Goal: Task Accomplishment & Management: Manage account settings

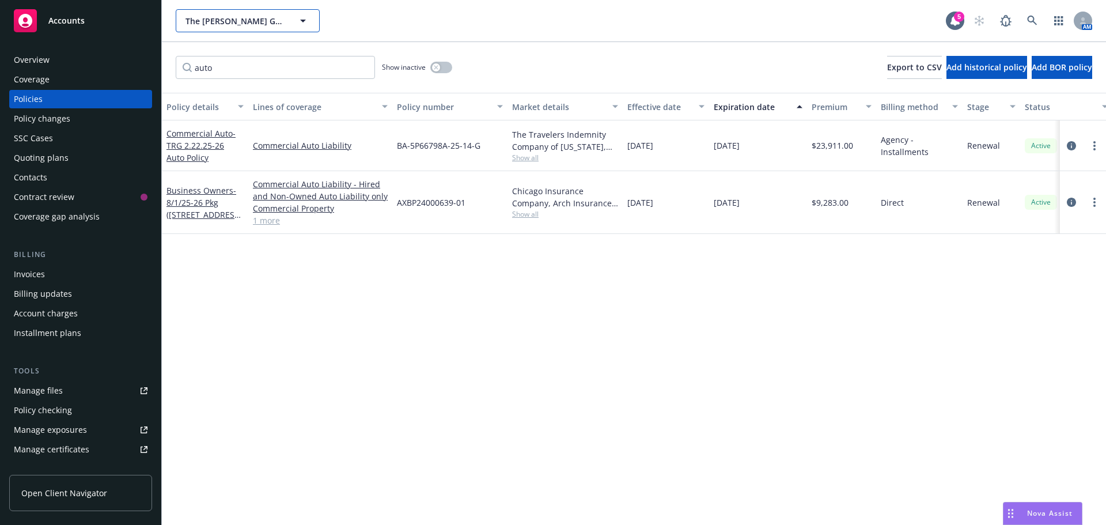
click at [234, 28] on button "The [PERSON_NAME] Group of Companies" at bounding box center [248, 20] width 144 height 23
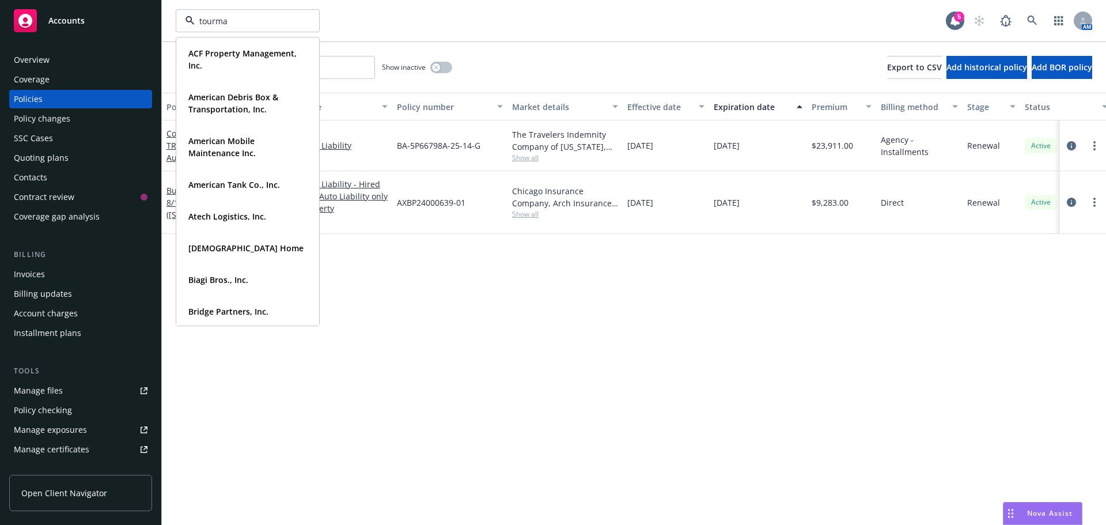
type input "tourmal"
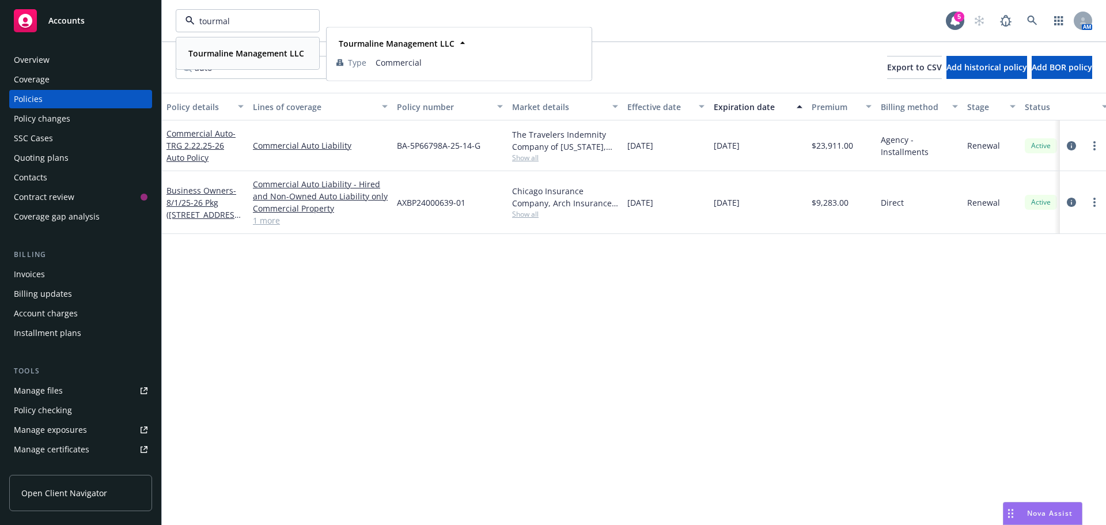
click at [241, 52] on strong "Tourmaline Management LLC" at bounding box center [246, 53] width 116 height 11
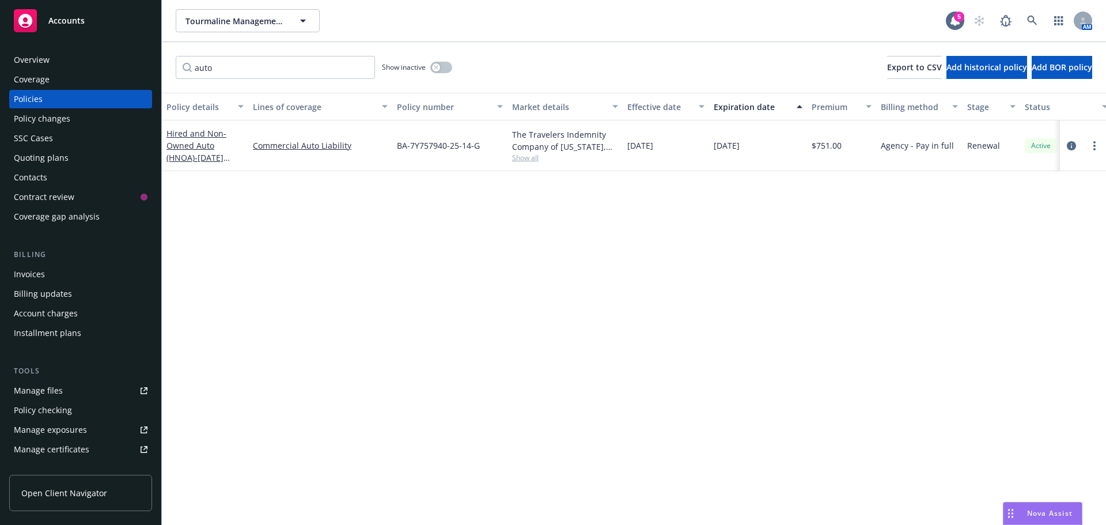
click at [47, 272] on div "Invoices" at bounding box center [81, 274] width 134 height 18
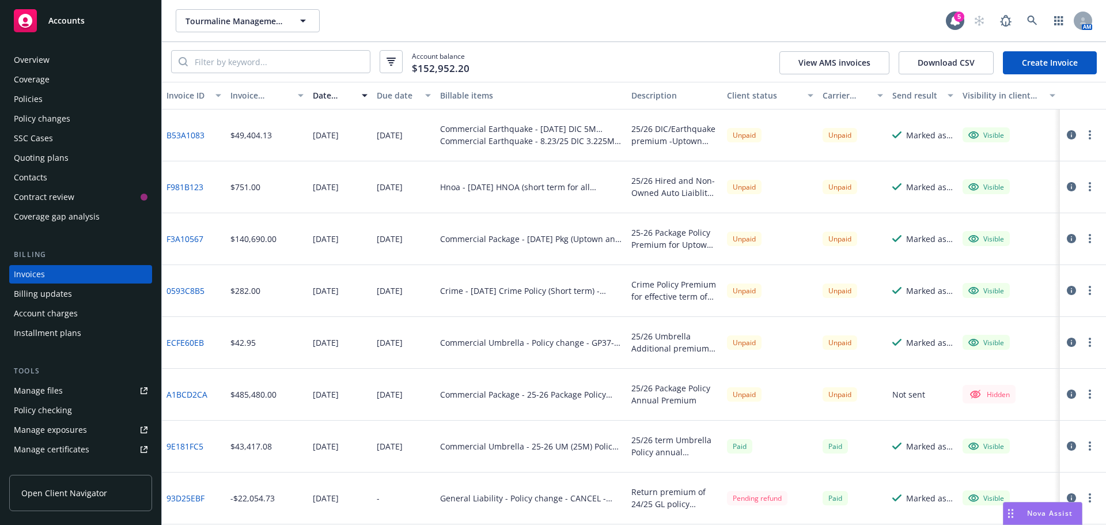
click at [28, 100] on div "Policies" at bounding box center [28, 99] width 29 height 18
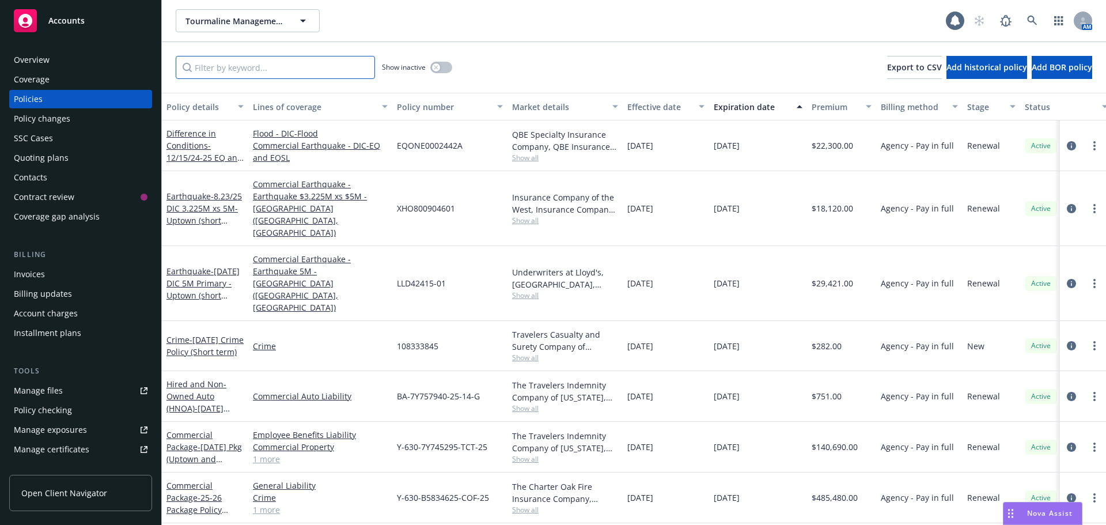
click at [235, 71] on input "Filter by keyword..." at bounding box center [275, 67] width 199 height 23
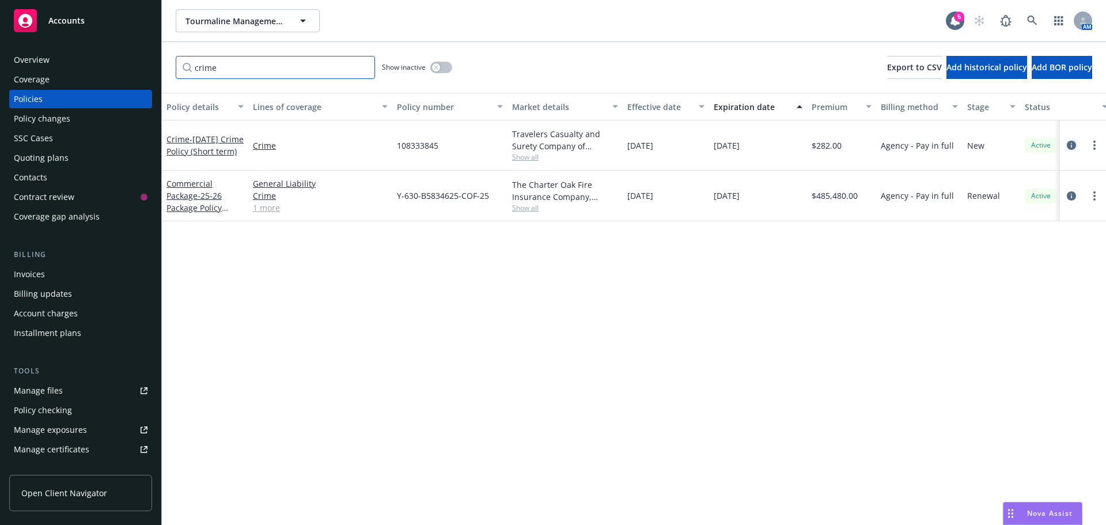
type input "crime"
click at [1071, 145] on icon "circleInformation" at bounding box center [1071, 145] width 9 height 9
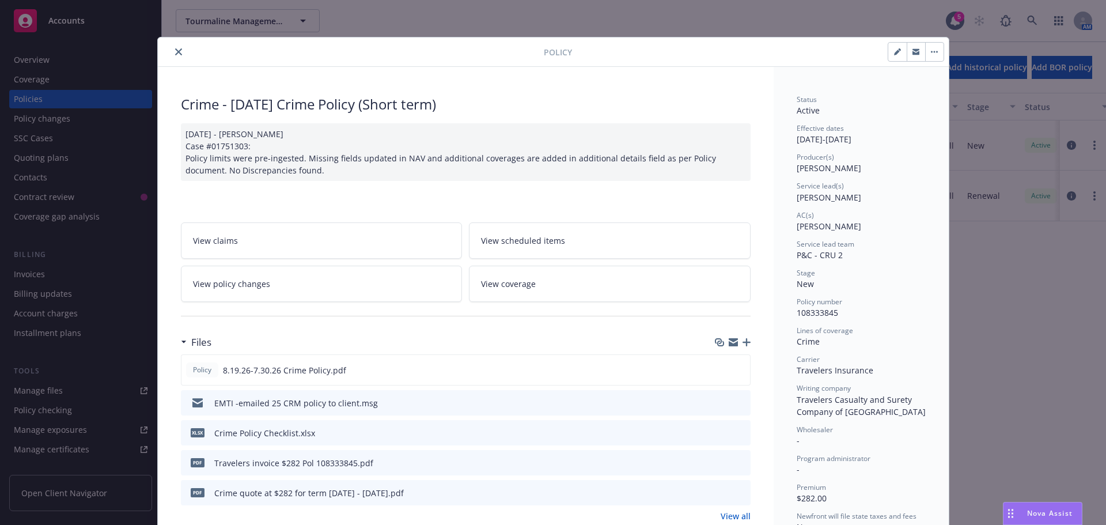
click at [720, 406] on button at bounding box center [721, 403] width 9 height 12
click at [716, 405] on icon "download file" at bounding box center [720, 402] width 9 height 9
click at [735, 404] on icon "preview file" at bounding box center [740, 402] width 10 height 8
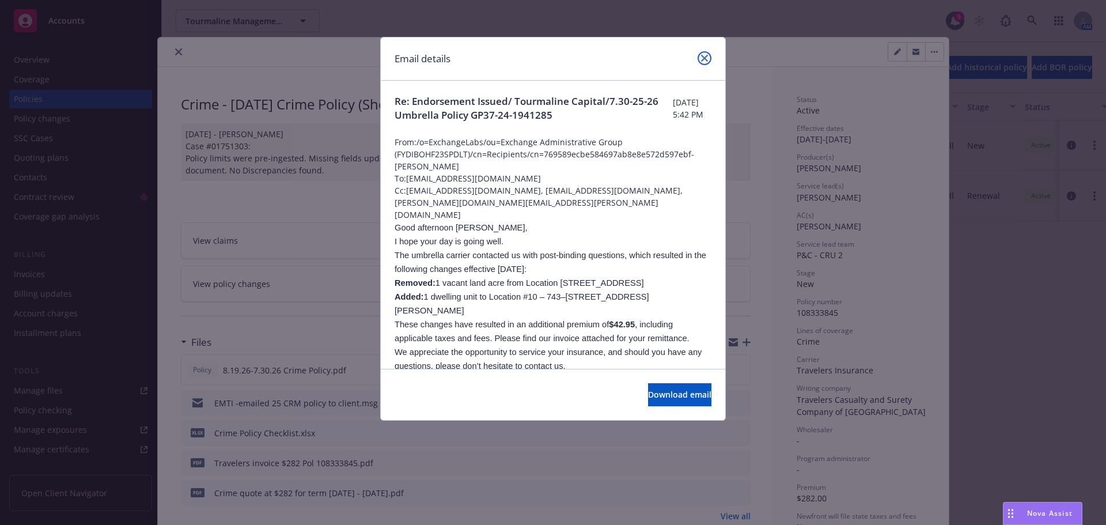
click at [702, 60] on icon "close" at bounding box center [704, 58] width 7 height 7
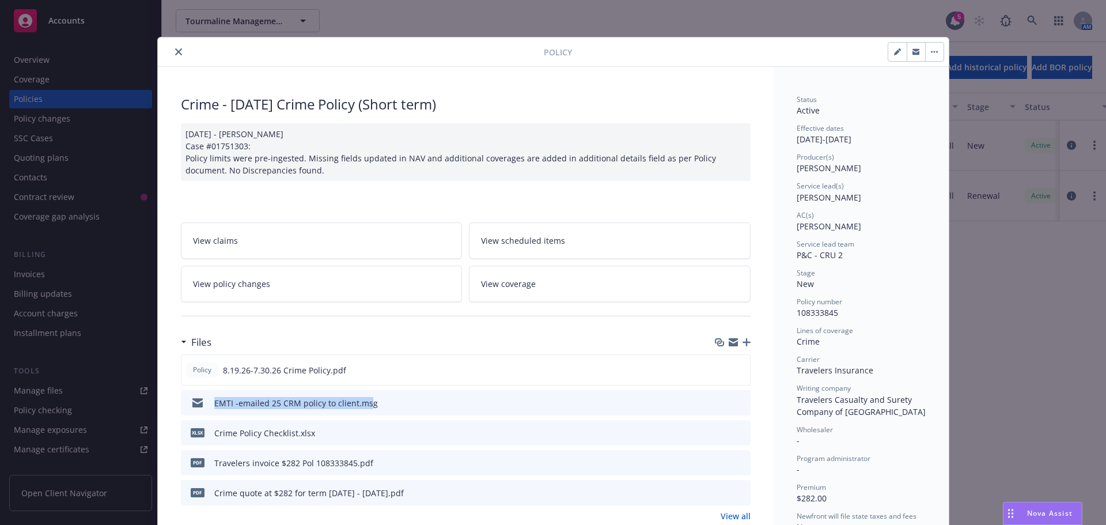
drag, startPoint x: 365, startPoint y: 403, endPoint x: 194, endPoint y: 405, distance: 171.1
click at [194, 405] on div "EMTI -emailed 25 CRM policy to client.msg" at bounding box center [282, 403] width 192 height 24
copy div "EMTI -emailed 25 CRM policy to client.ms"
click at [52, 393] on div "Policy Crime - 8/19/25 Crime Policy (Short term) 08/28/2025 - Sampath Vankayala…" at bounding box center [553, 262] width 1106 height 525
click at [48, 392] on div "Policy Crime - 8/19/25 Crime Policy (Short term) 08/28/2025 - Sampath Vankayala…" at bounding box center [553, 262] width 1106 height 525
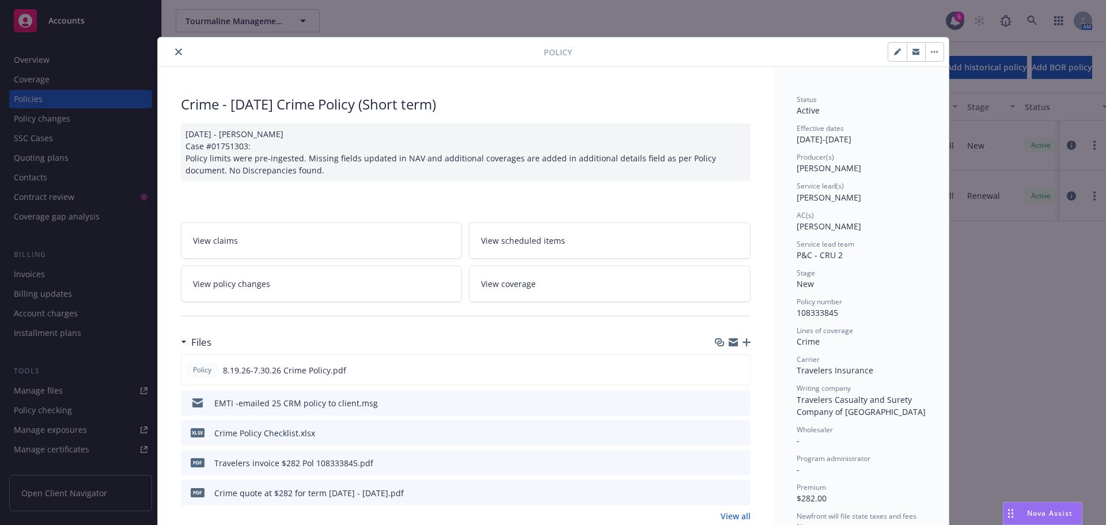
click at [48, 392] on div "Policy Crime - 8/19/25 Crime Policy (Short term) 08/28/2025 - Sampath Vankayala…" at bounding box center [553, 262] width 1106 height 525
drag, startPoint x: 177, startPoint y: 54, endPoint x: 99, endPoint y: 131, distance: 110.4
click at [176, 54] on icon "close" at bounding box center [178, 51] width 7 height 7
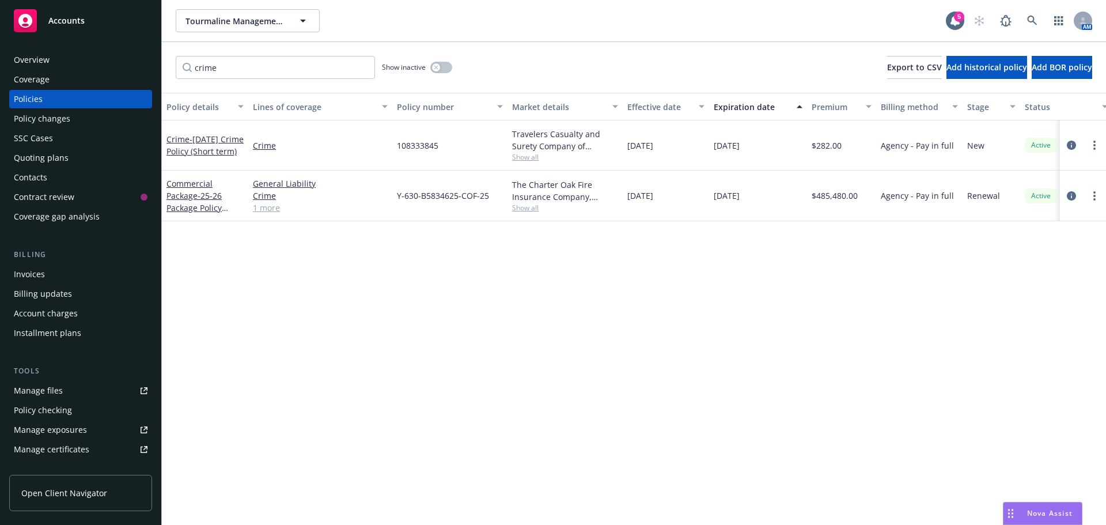
click at [40, 391] on div "Manage files" at bounding box center [38, 390] width 49 height 18
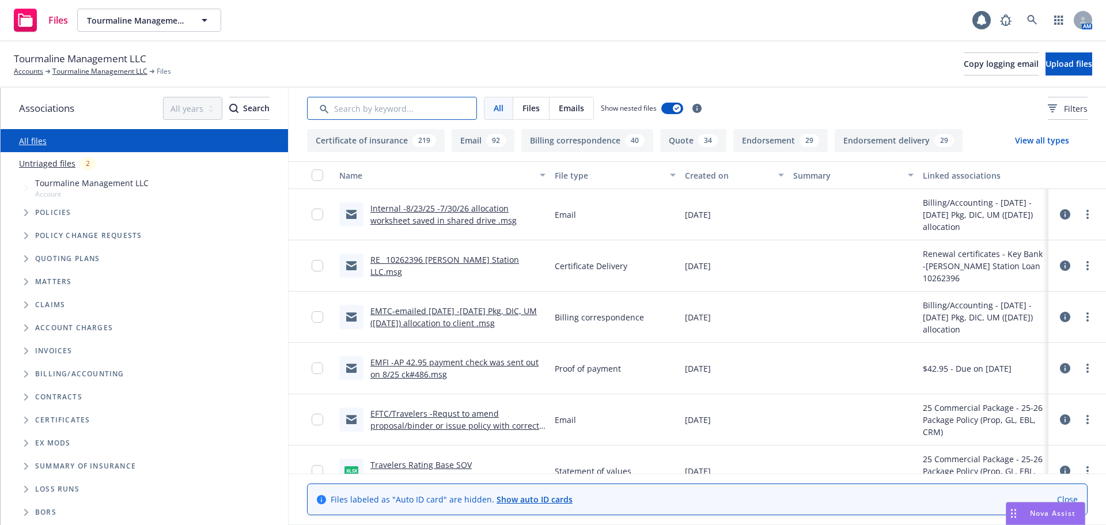
click at [332, 104] on input "Search by keyword..." at bounding box center [392, 108] width 170 height 23
paste input "EMTI -emailed 25 CRM policy to client.ms"
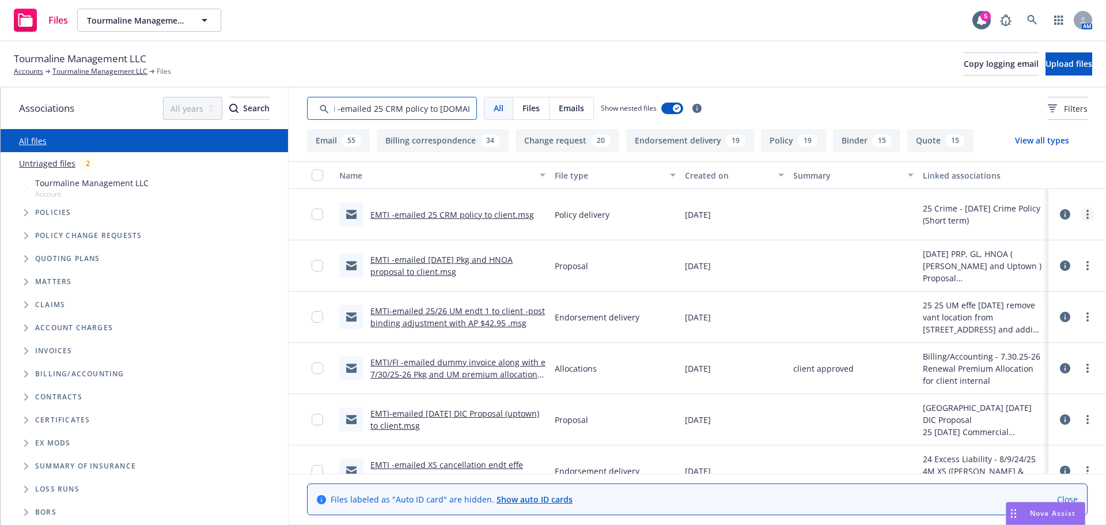
type input "EMTI -emailed 25 CRM policy to client.ms"
click at [1081, 217] on link "more" at bounding box center [1088, 214] width 14 height 14
click at [1002, 241] on link "Archive" at bounding box center [1028, 237] width 115 height 23
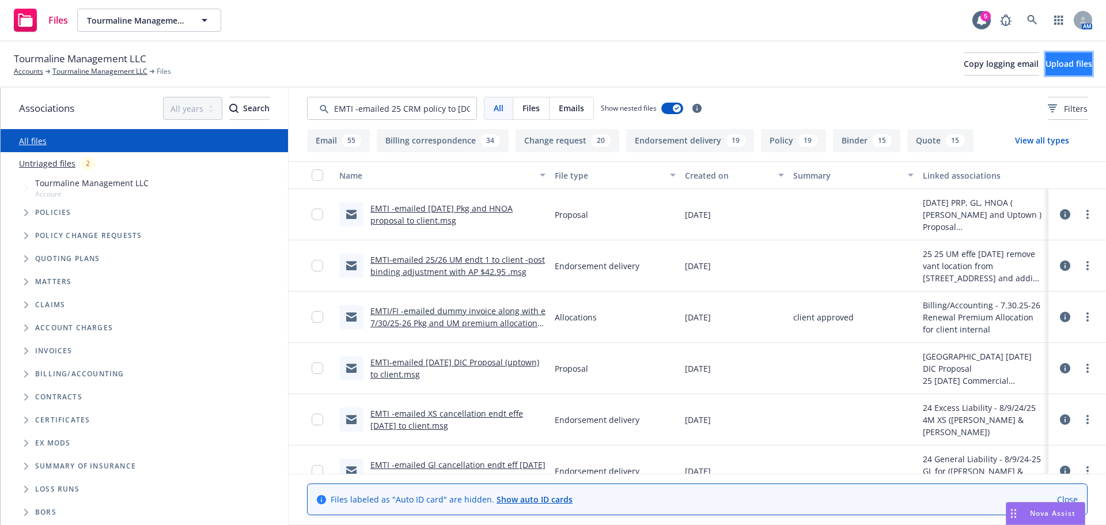
click at [1046, 68] on span "Upload files" at bounding box center [1069, 63] width 47 height 11
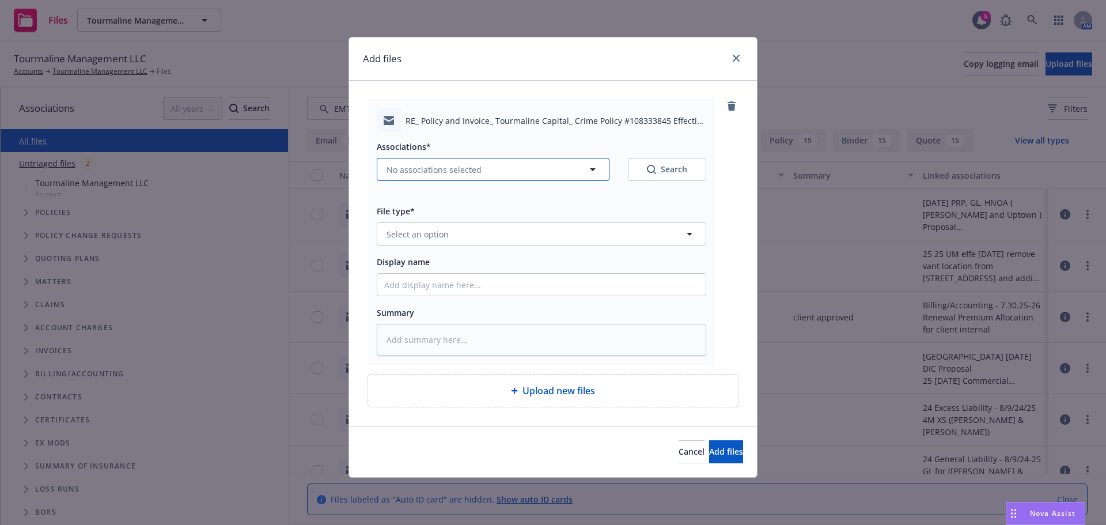
click at [598, 169] on icon "button" at bounding box center [593, 169] width 14 height 14
type textarea "x"
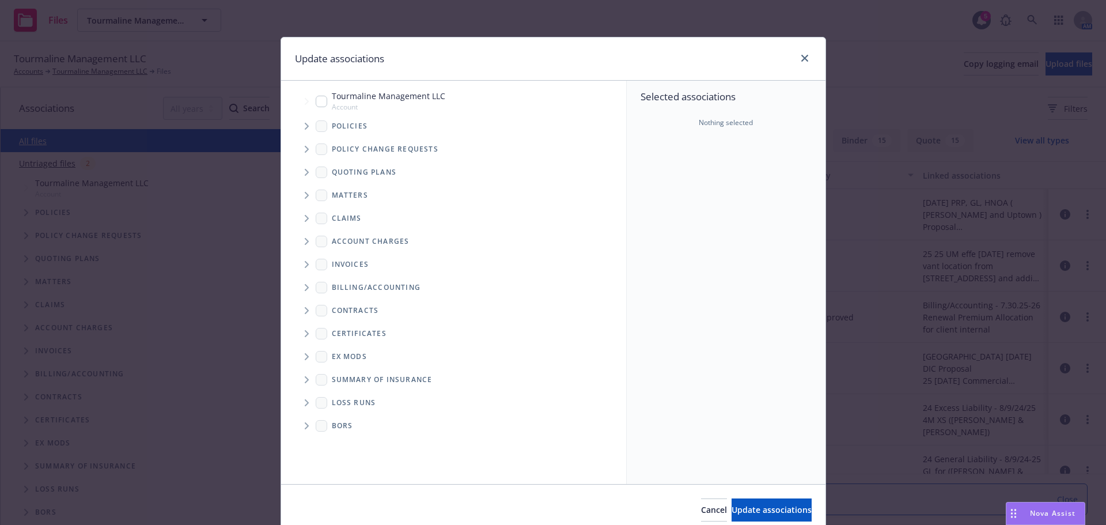
click at [300, 127] on span "Tree Example" at bounding box center [306, 126] width 18 height 18
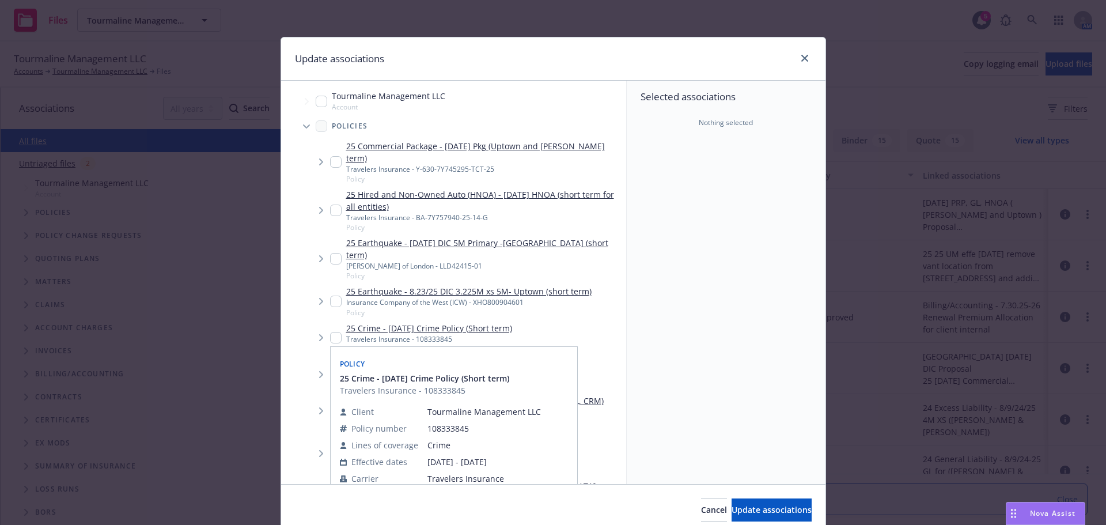
click at [336, 332] on input "Tree Example" at bounding box center [336, 338] width 12 height 12
checkbox input "true"
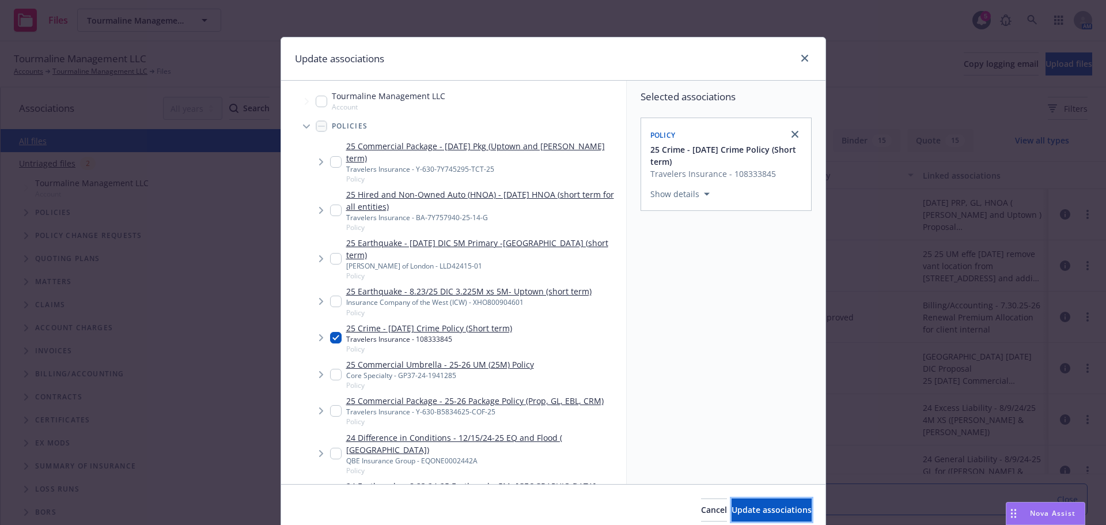
click at [756, 510] on span "Update associations" at bounding box center [772, 509] width 80 height 11
type textarea "x"
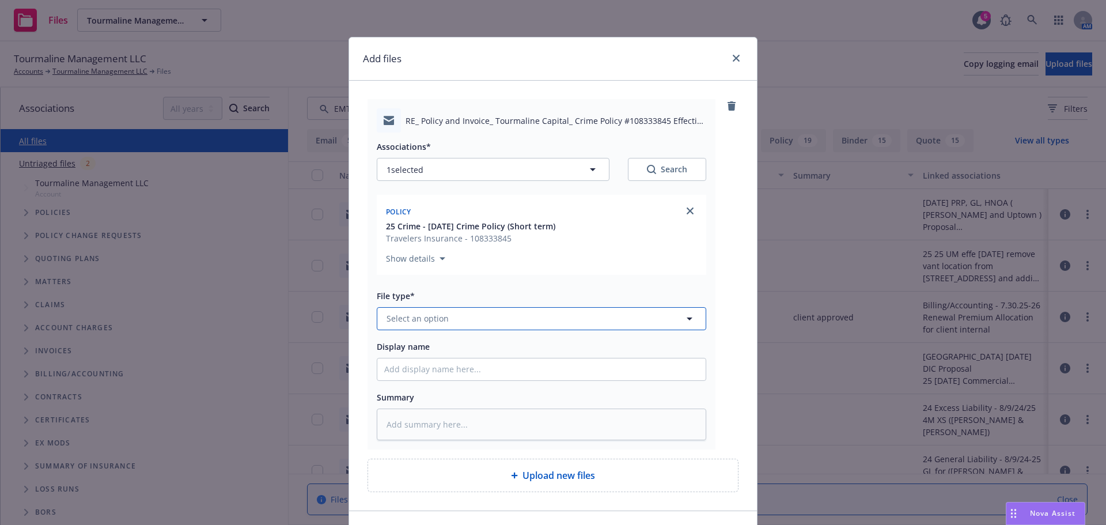
click at [399, 323] on span "Select an option" at bounding box center [418, 318] width 62 height 12
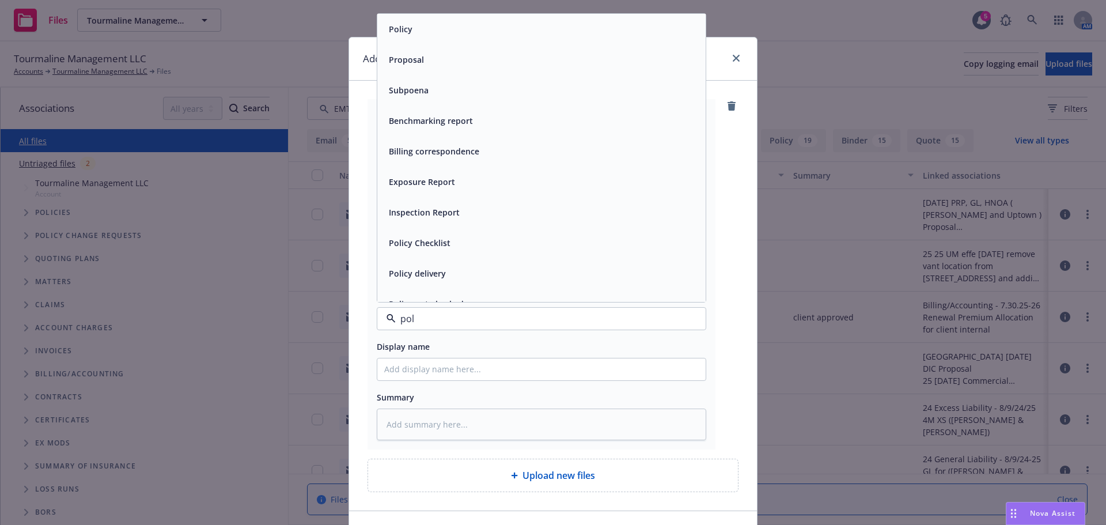
type input "poli"
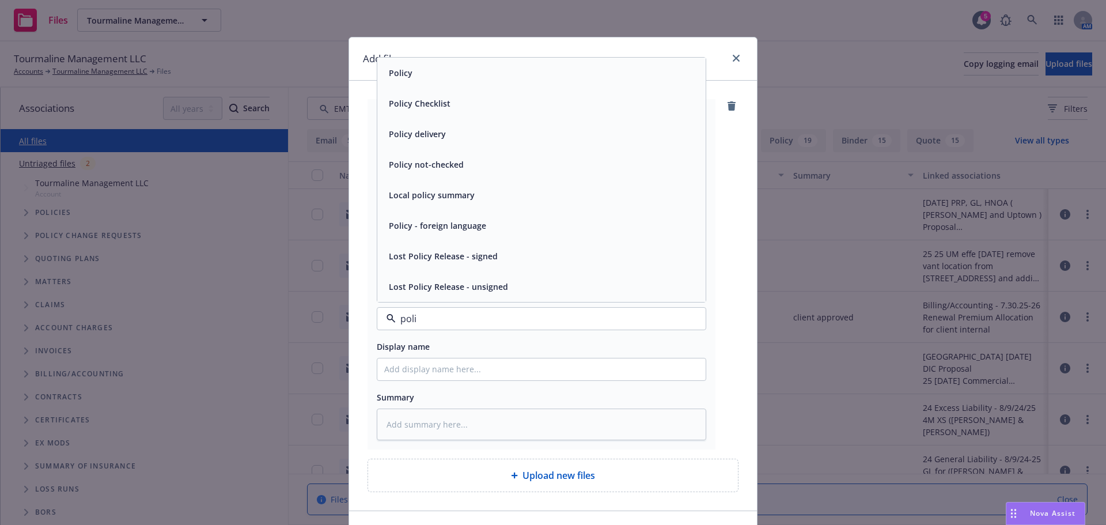
click at [418, 131] on span "Policy delivery" at bounding box center [417, 134] width 57 height 12
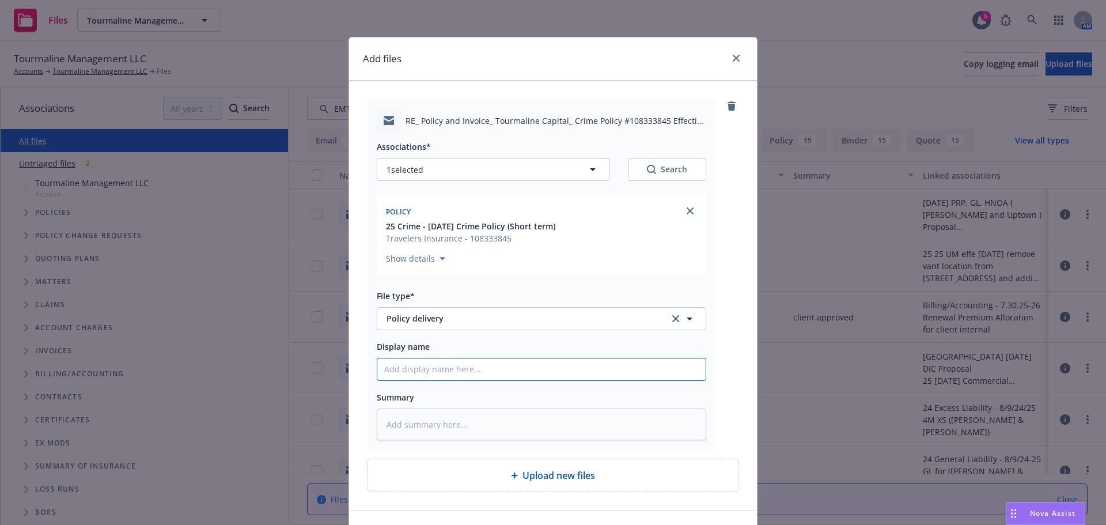
click at [438, 379] on input "Display name" at bounding box center [541, 369] width 328 height 22
type textarea "x"
type input "E"
type textarea "x"
type input "EM"
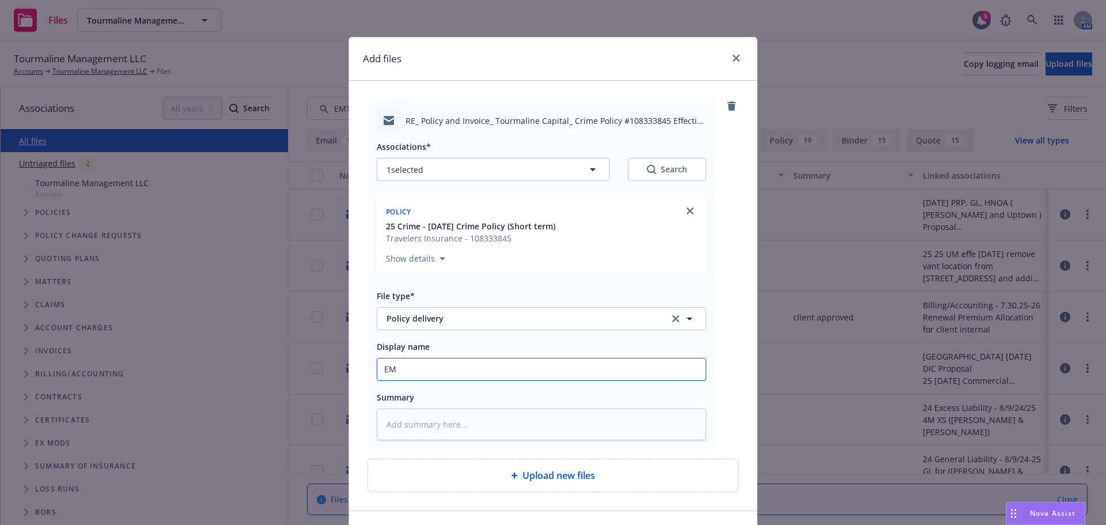
type textarea "x"
type input "EMT"
type textarea "x"
type input "EMTI"
type textarea "x"
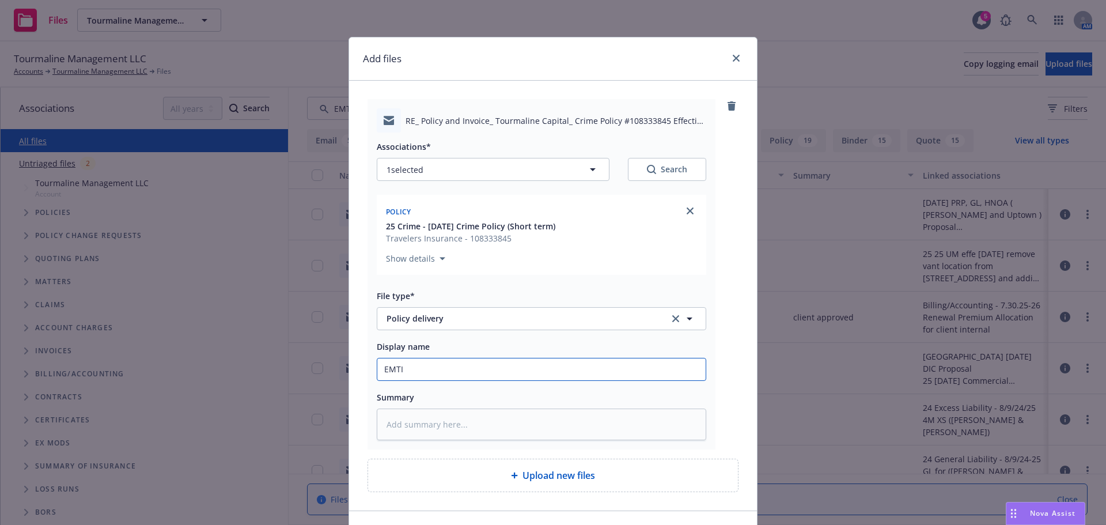
type input "EMTI"
type textarea "x"
type input "EMTI -"
type textarea "x"
type input "EMTI -e"
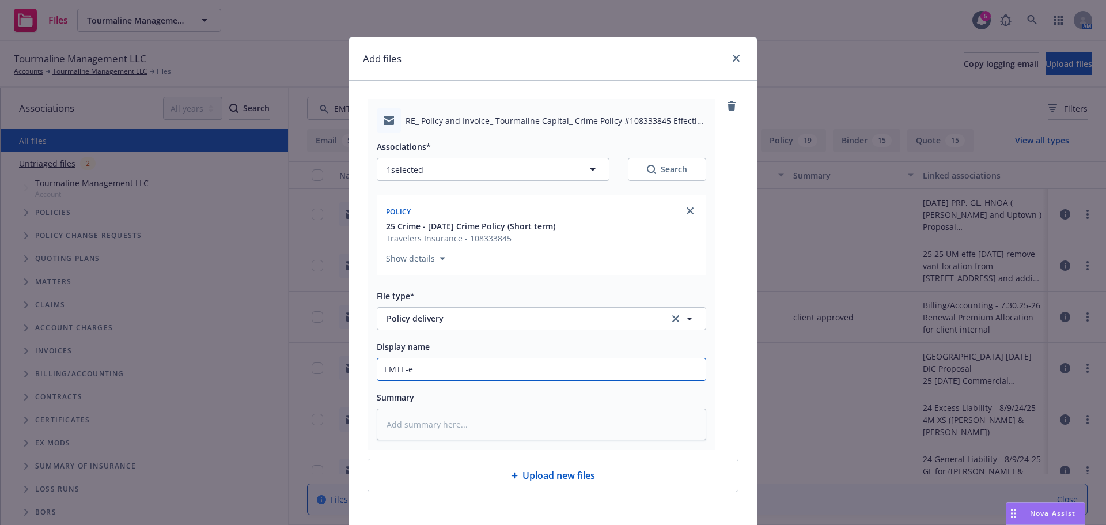
type textarea "x"
type input "EMTI -em"
type textarea "x"
type input "EMTI -ema"
type textarea "x"
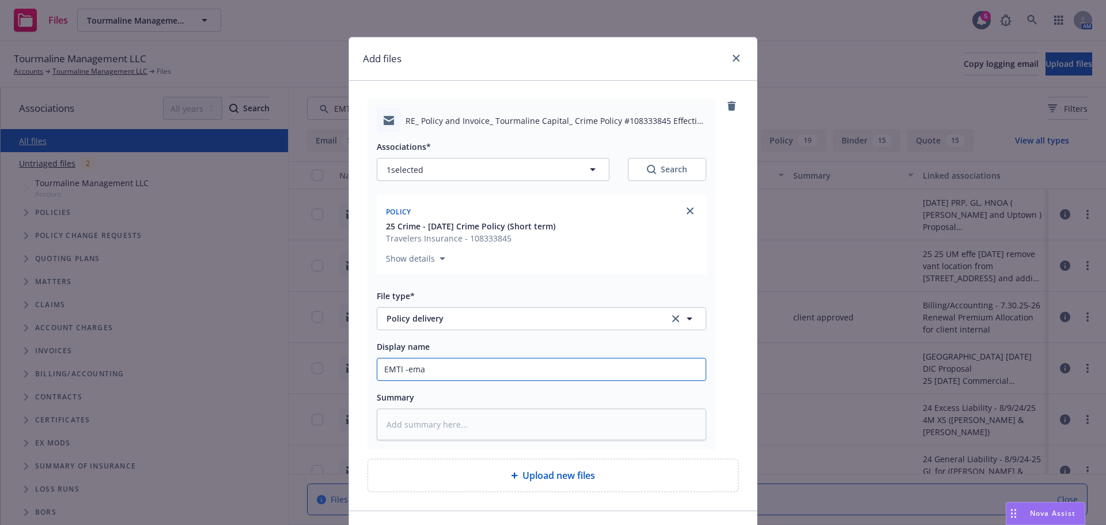
type input "EMTI -emai"
type textarea "x"
type input "EMTI -email"
type textarea "x"
type input "EMTI -emaile"
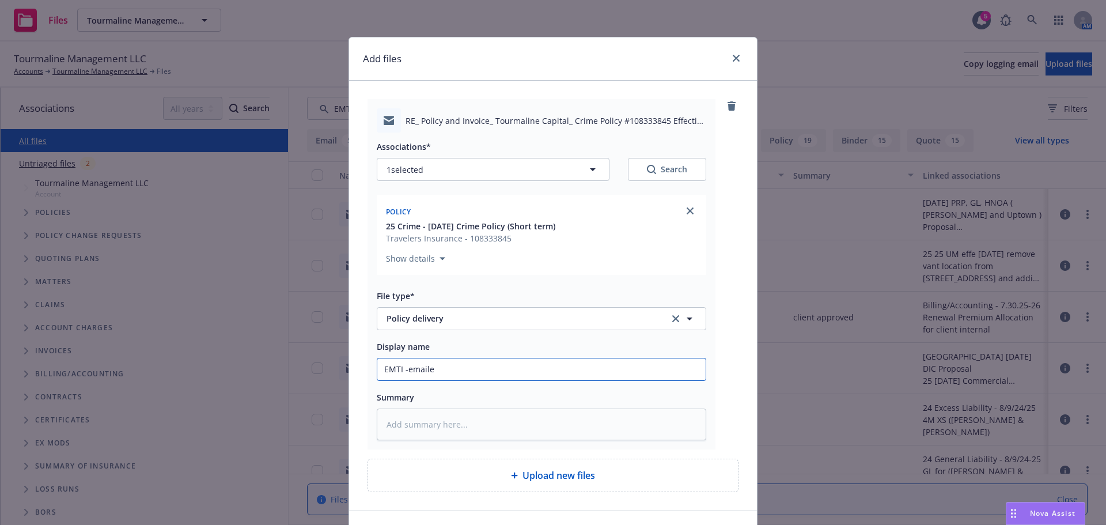
type textarea "x"
type input "EMTI -emailed"
type textarea "x"
type input "EMTI -emailed"
type textarea "x"
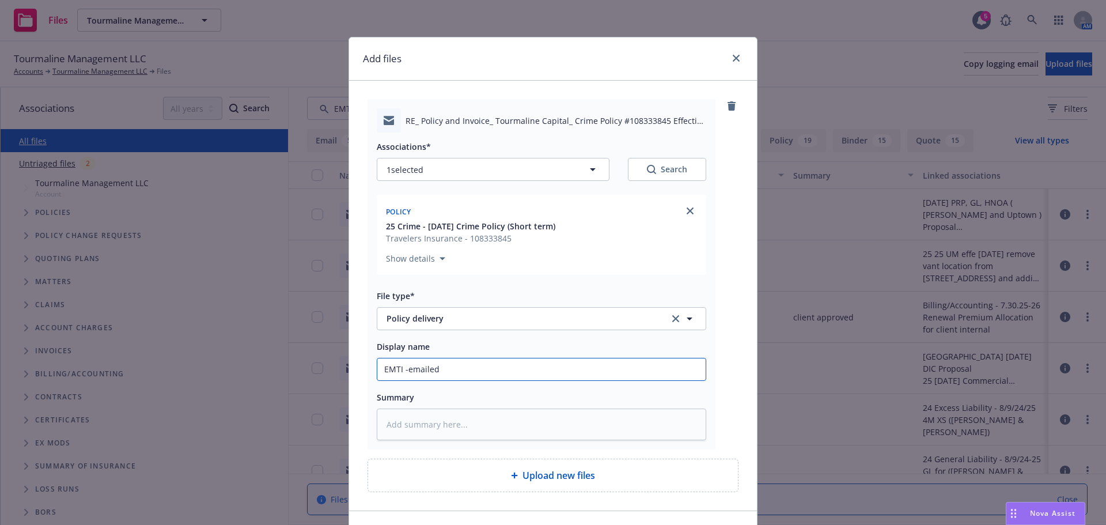
type input "EMTI -emailed 2"
type textarea "x"
type input "EMTI -emailed 25"
type textarea "x"
type input "EMTI -emailed 25/"
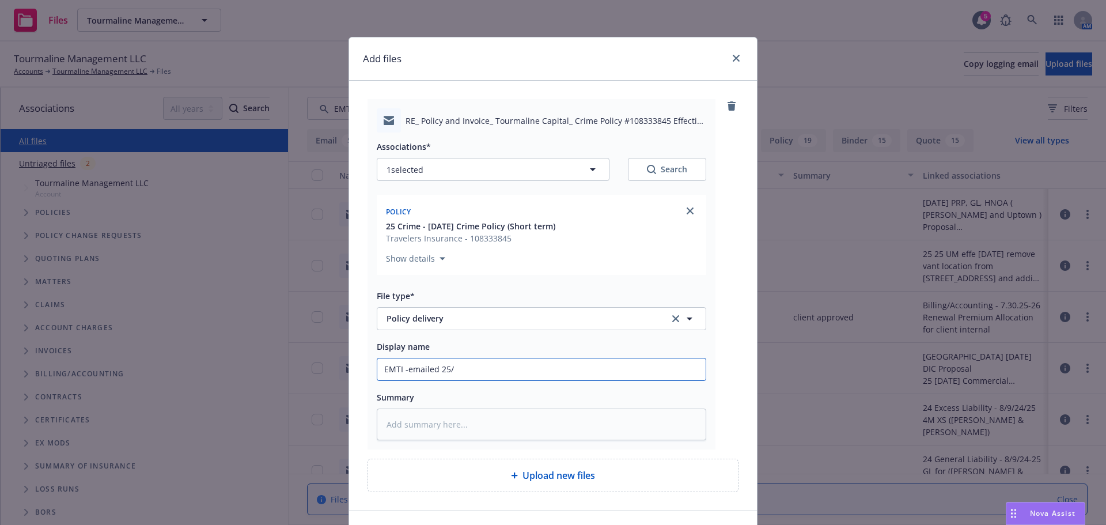
type textarea "x"
type input "EMTI -emailed 25/2"
type textarea "x"
type input "EMTI -emailed 25/26"
type textarea "x"
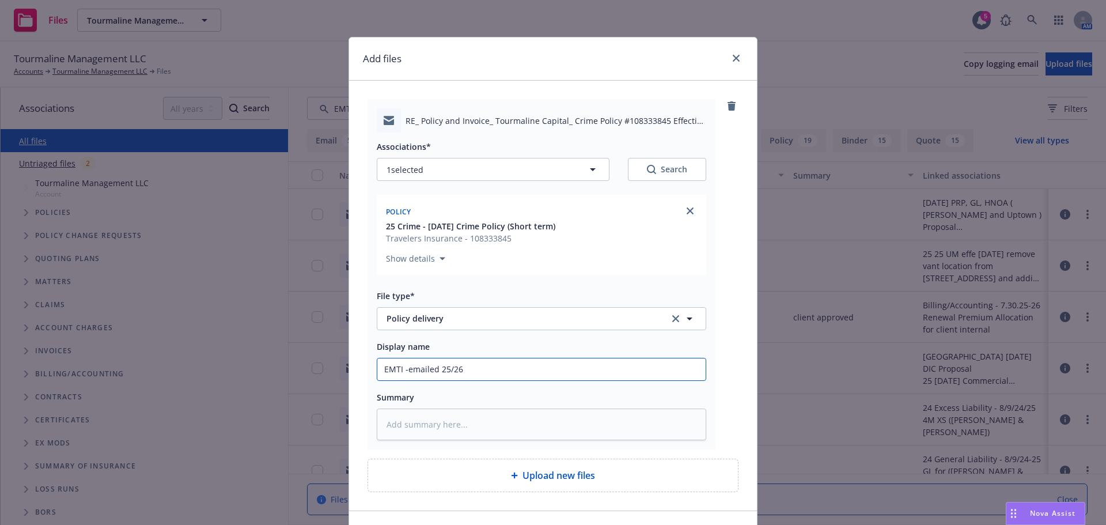
type input "EMTI -emailed 25/26"
type textarea "x"
type input "EMTI -emailed 25/26 C"
type textarea "x"
type input "EMTI -emailed 25/26 Cr"
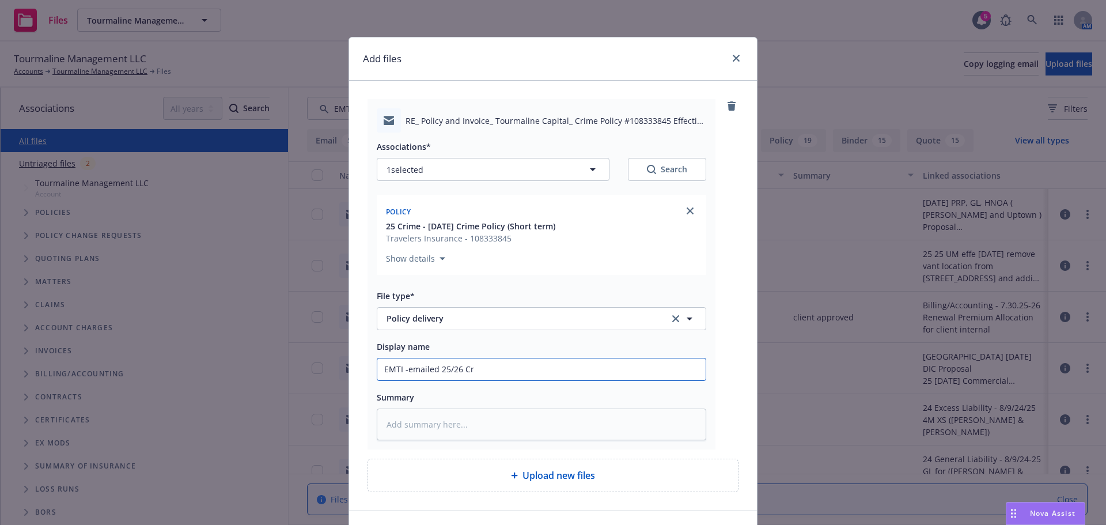
type textarea "x"
type input "EMTI -emailed 25/26 Cri"
type textarea "x"
type input "EMTI -emailed 25/26 Crim"
type textarea "x"
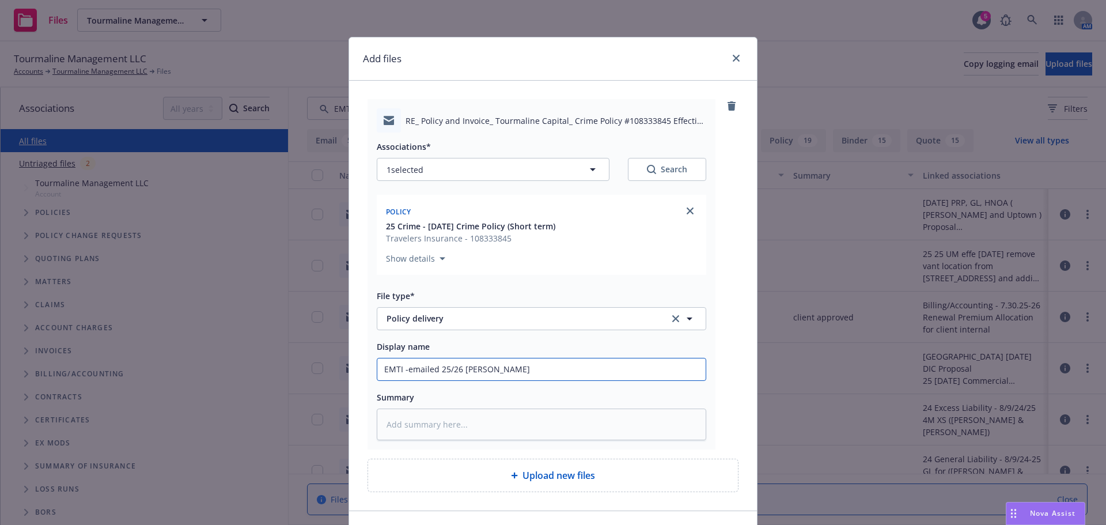
type input "EMTI -emailed 25/26 Crime"
type textarea "x"
type input "EMTI -emailed 25/26 Crime"
type textarea "x"
type input "EMTI -emailed 25/26 Crime P"
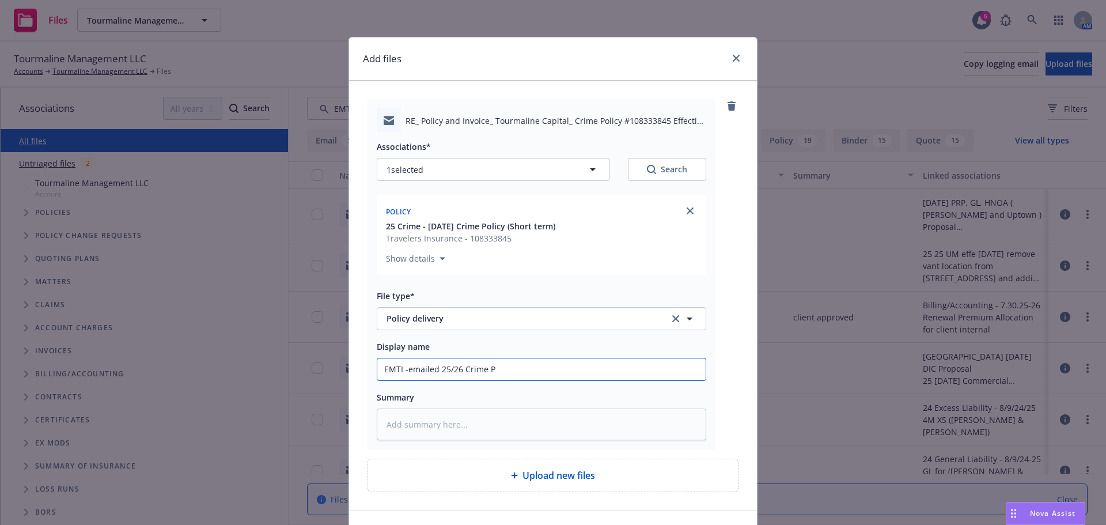
type textarea "x"
type input "EMTI -emailed 25/26 Crime Po"
type textarea "x"
type input "EMTI -emailed 25/26 Crime Pol"
type textarea "x"
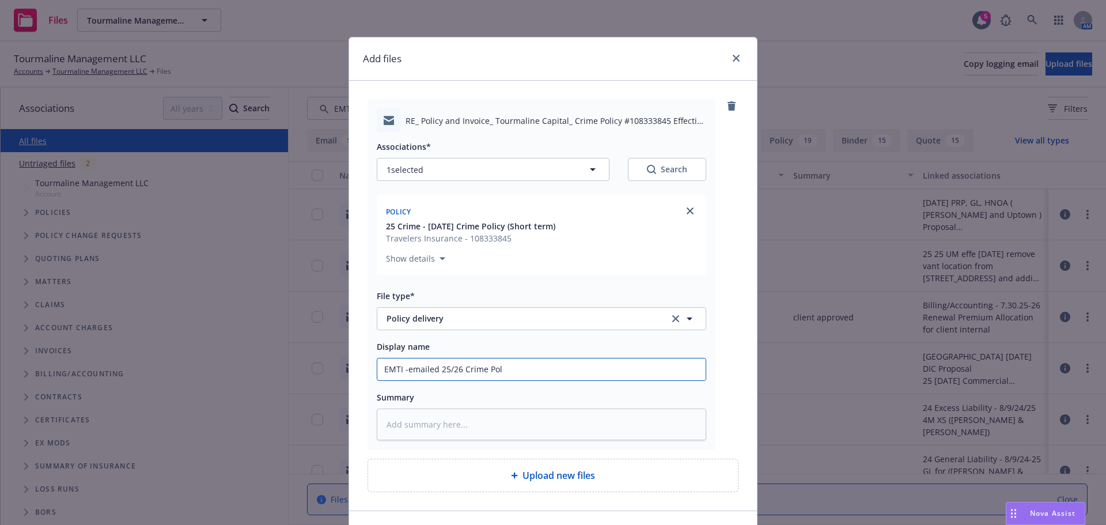
type input "EMTI -emailed 25/26 Crime Poli"
type textarea "x"
type input "EMTI -emailed 25/26 Crime Polic"
type textarea "x"
type input "EMTI -emailed 25/26 Crime Policy"
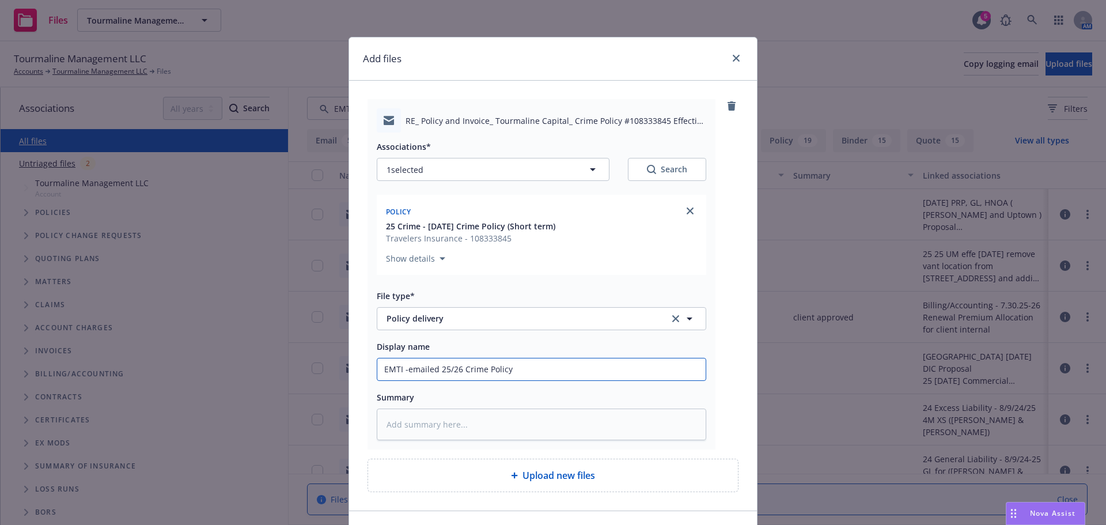
type textarea "x"
type input "EMTI -emailed 25/26 Crime Policy"
type textarea "x"
type input "EMTI -emailed 25/26 Crime Policy w"
type textarea "x"
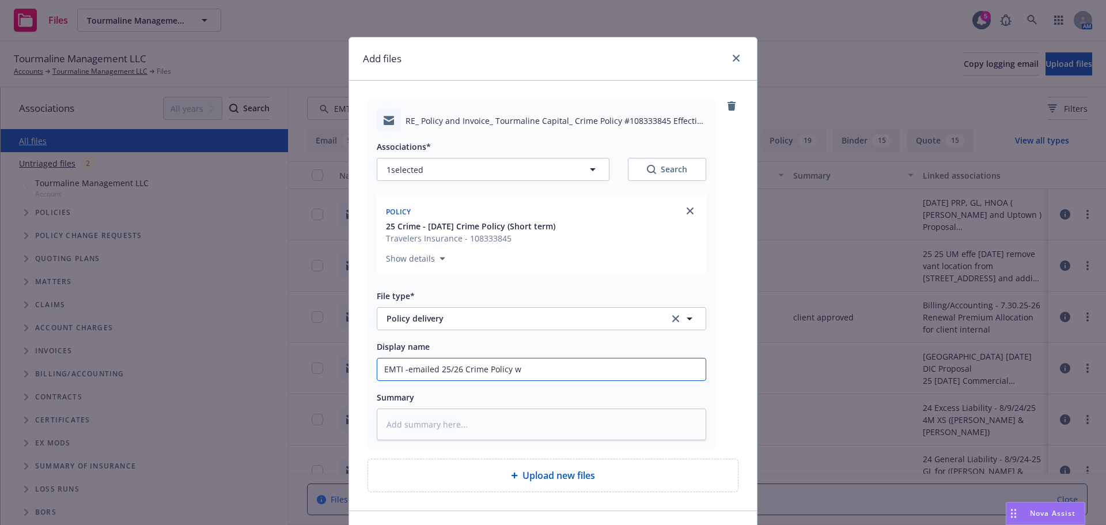
type input "EMTI -emailed 25/26 Crime Policy w"
type textarea "x"
type input "EMTI -emailed 25/26 Crime Policy w i"
type textarea "x"
type input "EMTI -emailed 25/26 Crime Policy w in"
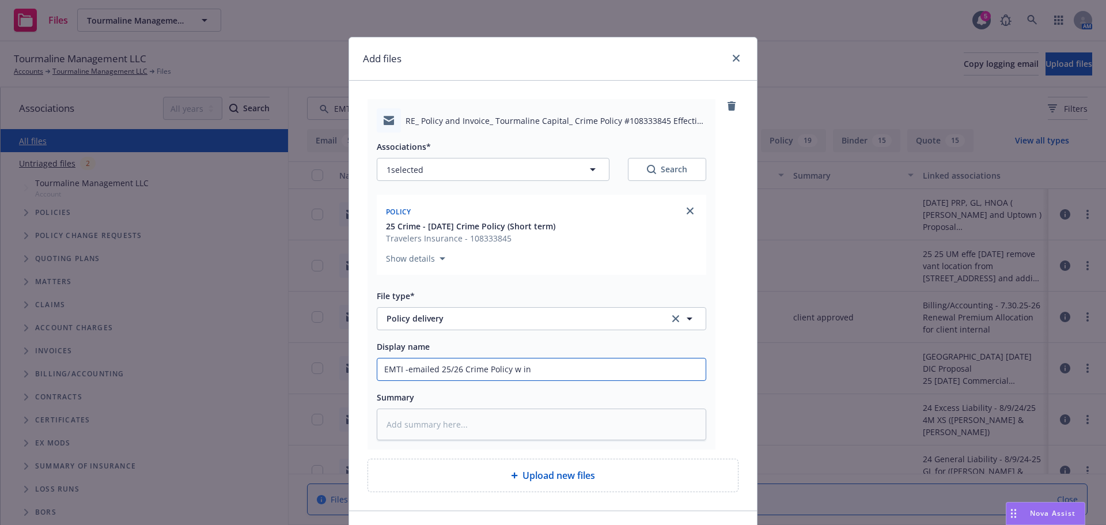
type textarea "x"
type input "EMTI -emailed 25/26 Crime Policy w inv"
type textarea "x"
type input "EMTI -emailed 25/26 Crime Policy w invo"
type textarea "x"
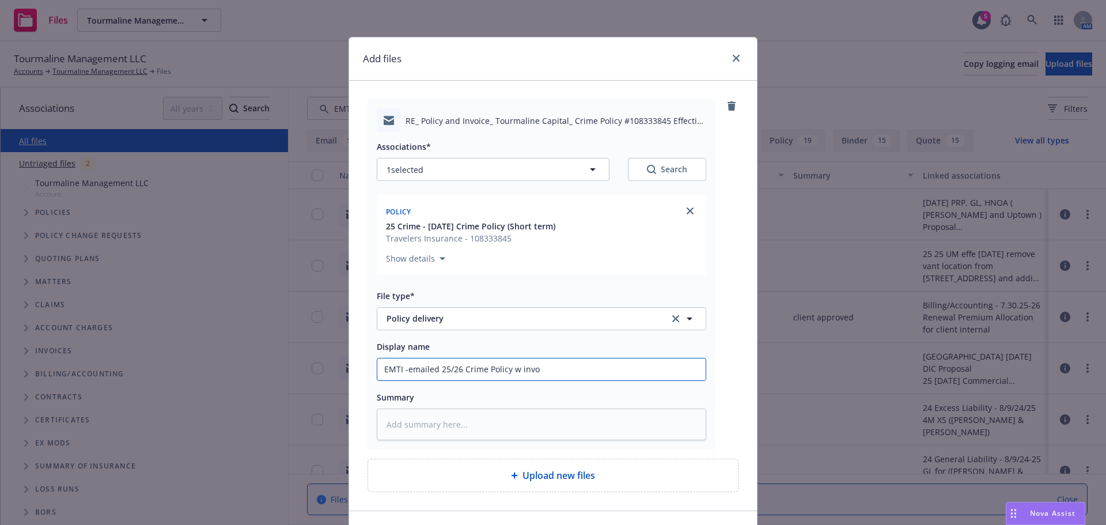
type input "EMTI -emailed 25/26 Crime Policy w invoi"
type textarea "x"
type input "EMTI -emailed 25/26 Crime Policy w invoic"
type textarea "x"
type input "EMTI -emailed 25/26 Crime Policy w invoice"
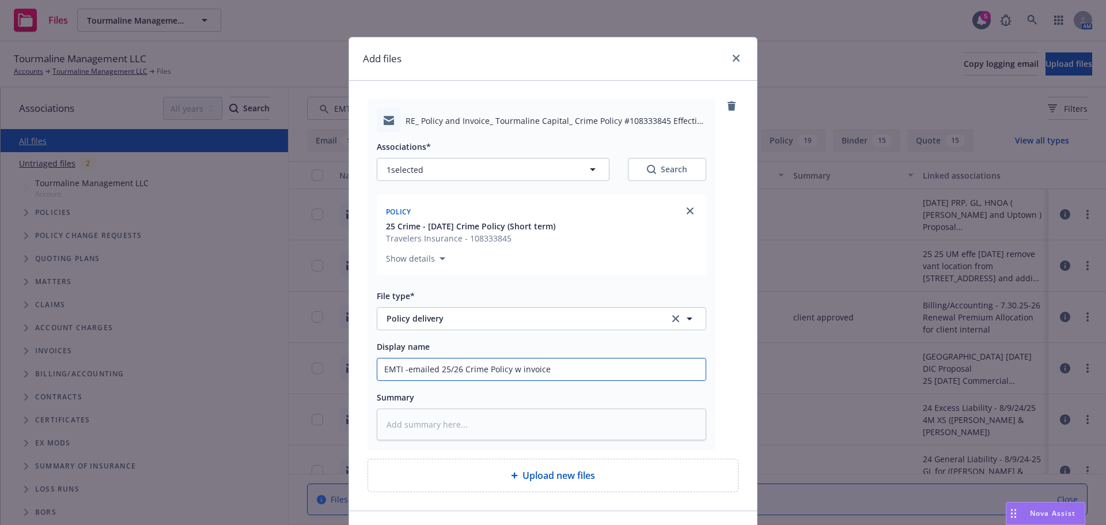
type textarea "x"
type input "EMTI -emailed 25/26 Crime Policy w invoice"
type textarea "x"
type input "EMTI -emailed 25/26 Crime Policy w invoice t"
type textarea "x"
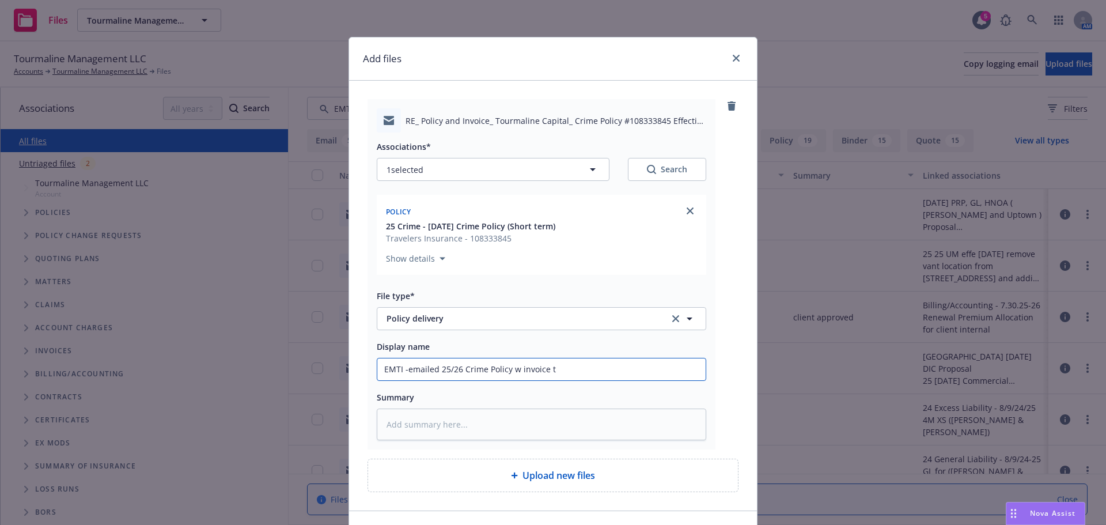
type input "EMTI -emailed 25/26 Crime Policy w invoice to"
type textarea "x"
type input "EMTI -emailed 25/26 Crime Policy w invoice to"
type textarea "x"
type input "EMTI -emailed 25/26 Crime Policy w invoice to c"
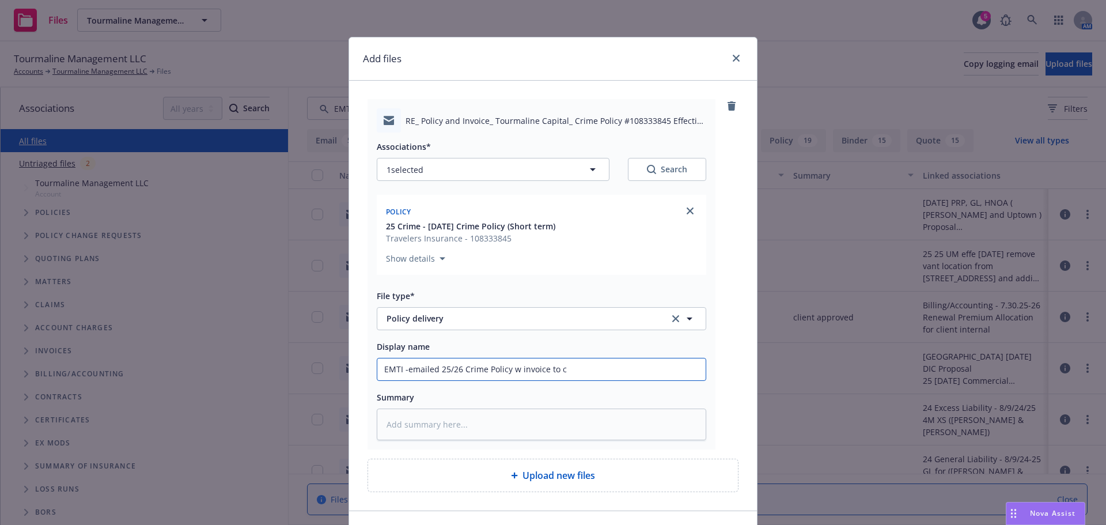
type textarea "x"
type input "EMTI -emailed 25/26 Crime Policy w invoice to cl"
type textarea "x"
type input "EMTI -emailed 25/26 Crime Policy w invoice to clie"
type textarea "x"
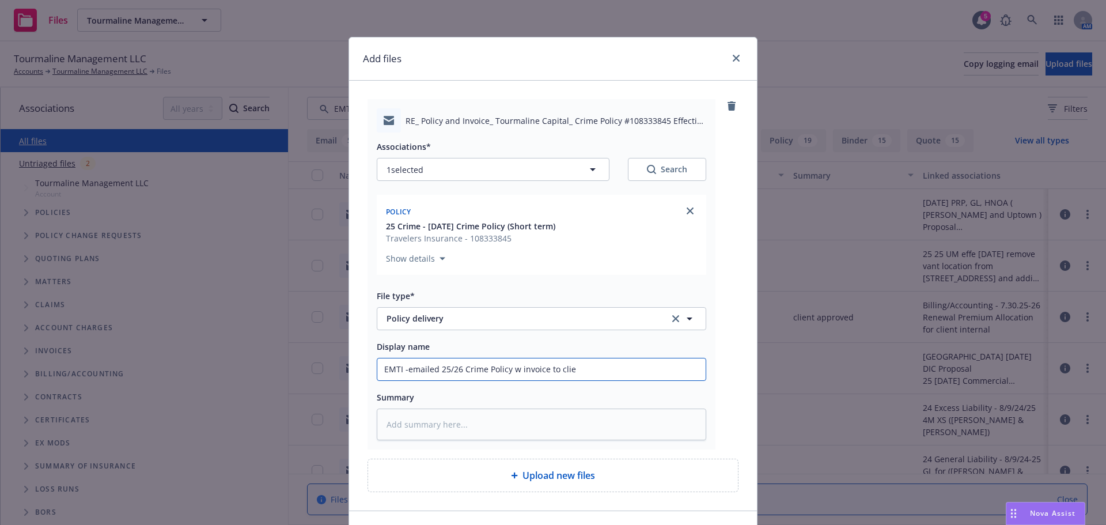
type input "EMTI -emailed 25/26 Crime Policy w invoice to clien"
type textarea "x"
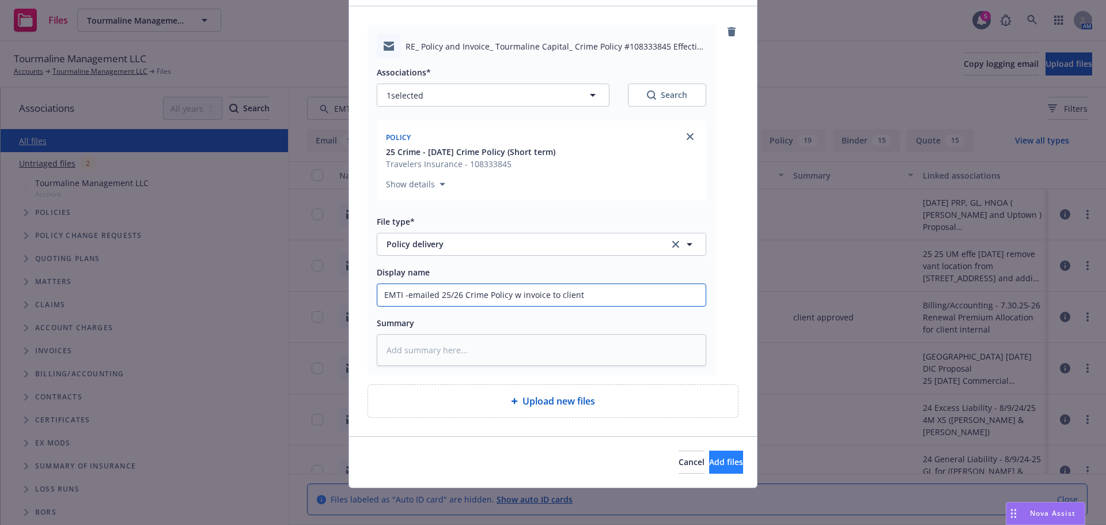
type input "EMTI -emailed 25/26 Crime Policy w invoice to client"
click at [709, 461] on span "Add files" at bounding box center [726, 461] width 34 height 11
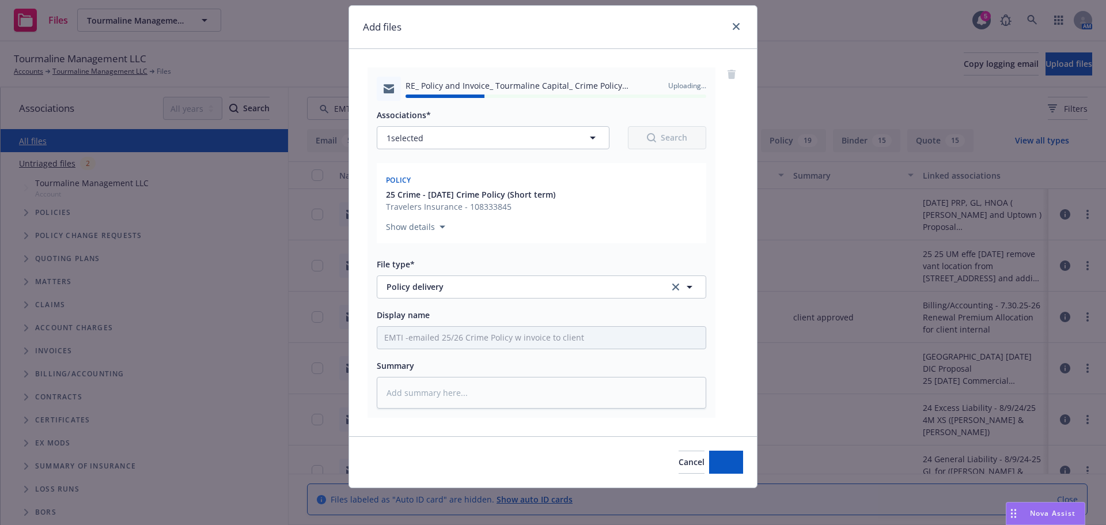
type textarea "x"
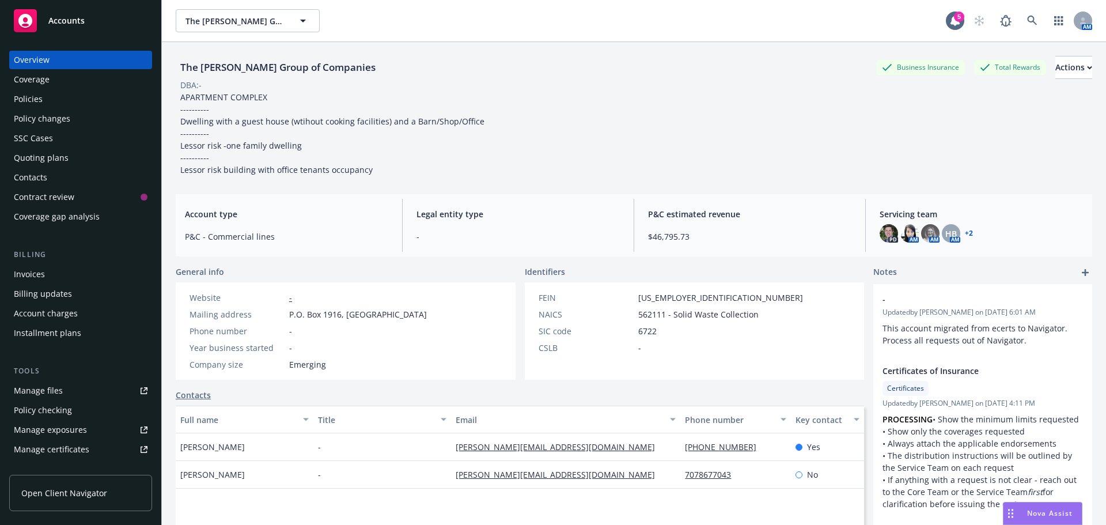
click at [22, 101] on div "Policies" at bounding box center [28, 99] width 29 height 18
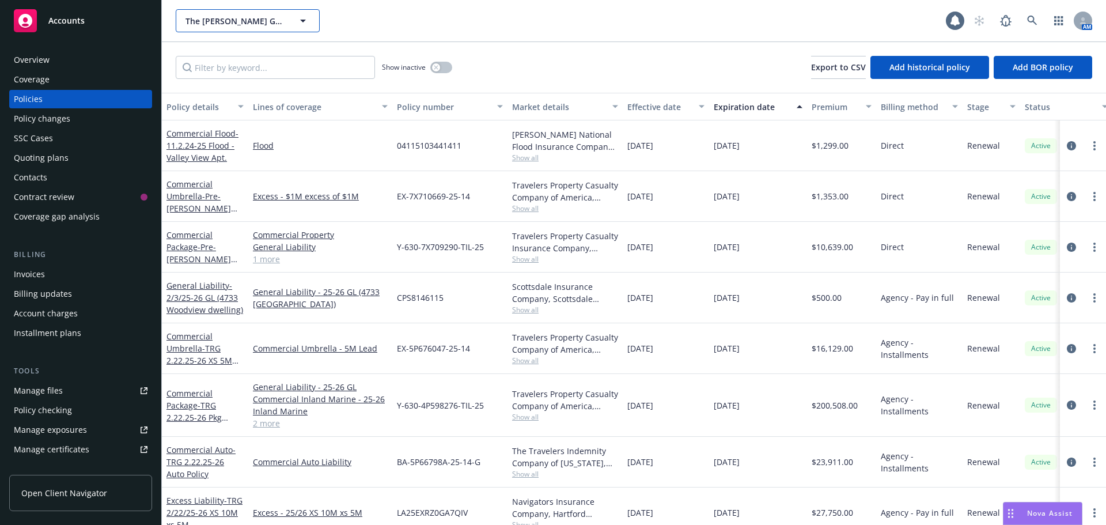
click at [220, 20] on span "The [PERSON_NAME] Group of Companies" at bounding box center [236, 21] width 100 height 12
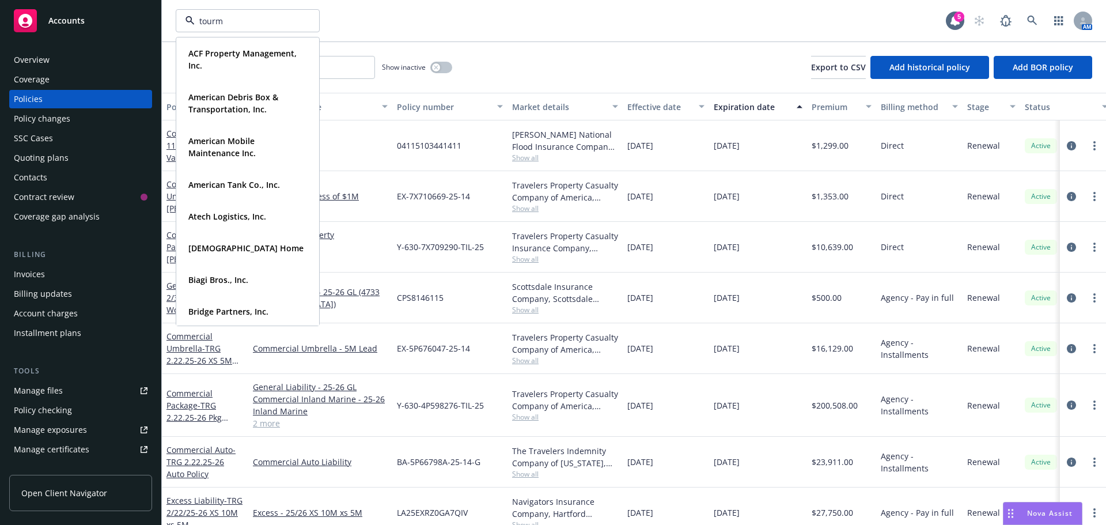
type input "tourma"
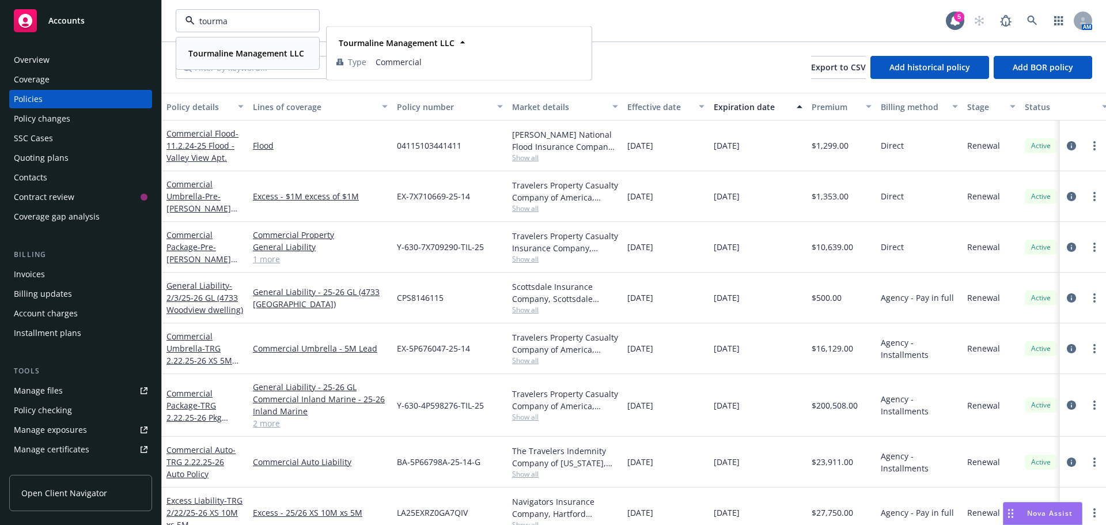
click at [227, 53] on strong "Tourmaline Management LLC" at bounding box center [246, 53] width 116 height 11
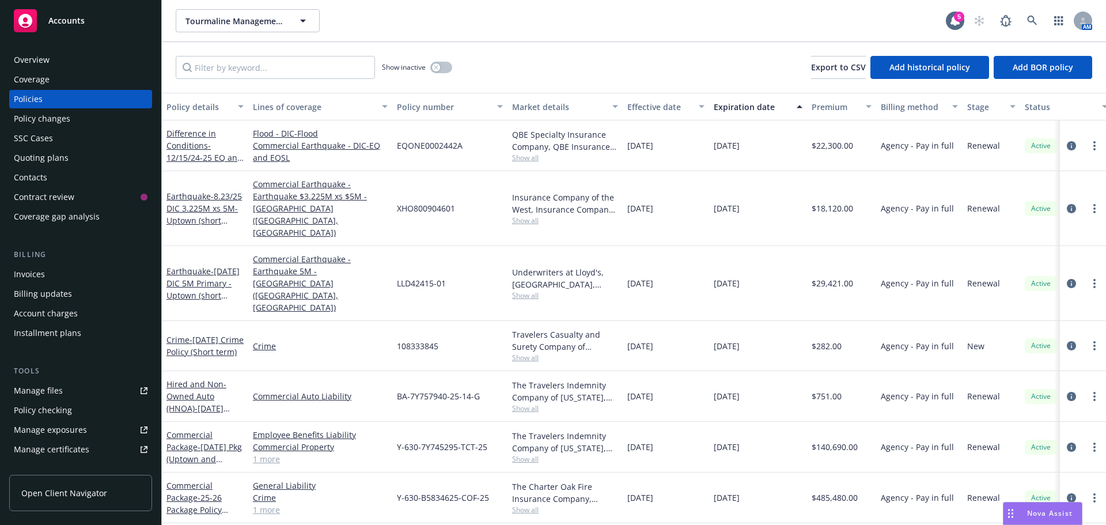
click at [41, 271] on div "Invoices" at bounding box center [29, 274] width 31 height 18
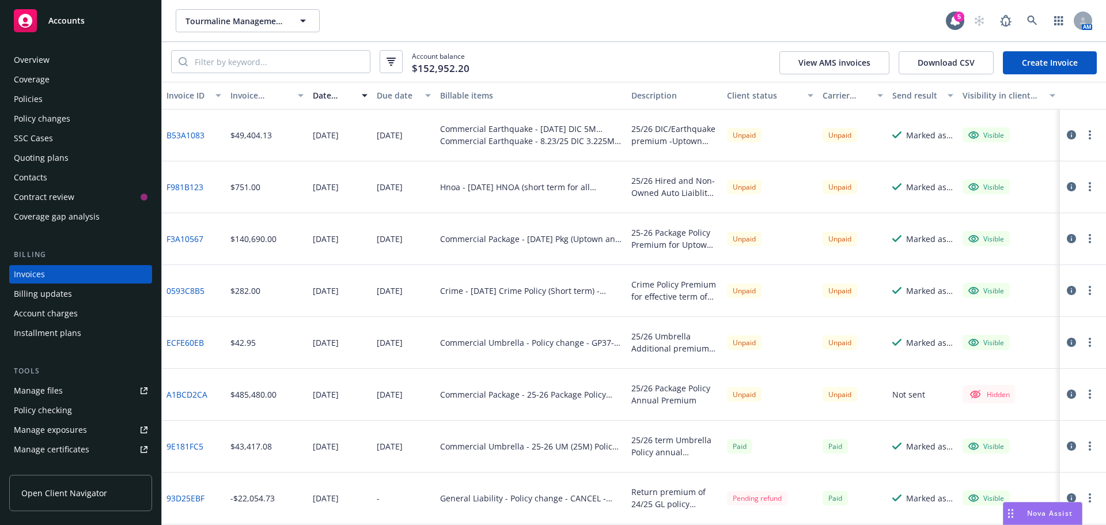
scroll to position [173, 0]
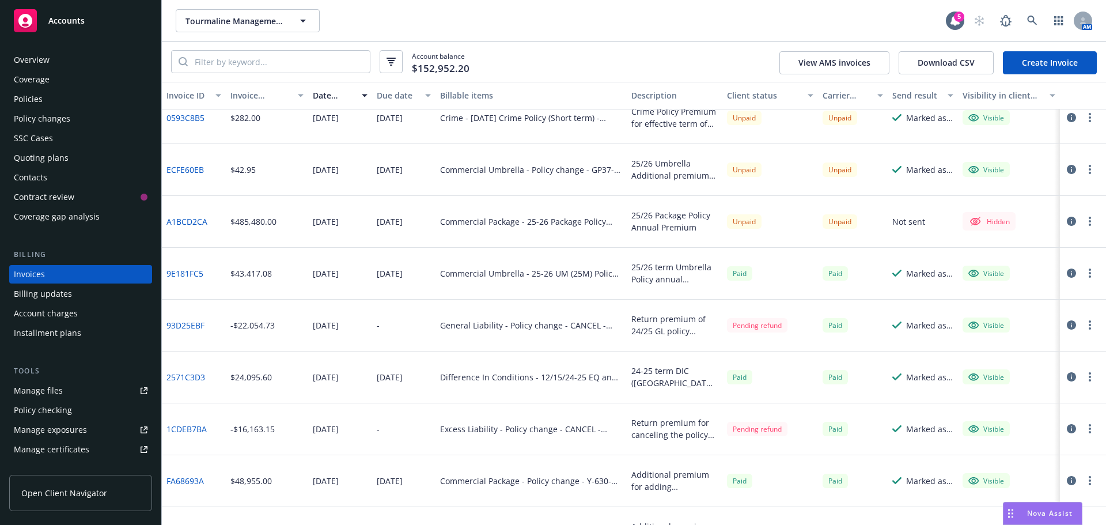
click at [1067, 220] on icon "button" at bounding box center [1071, 221] width 9 height 9
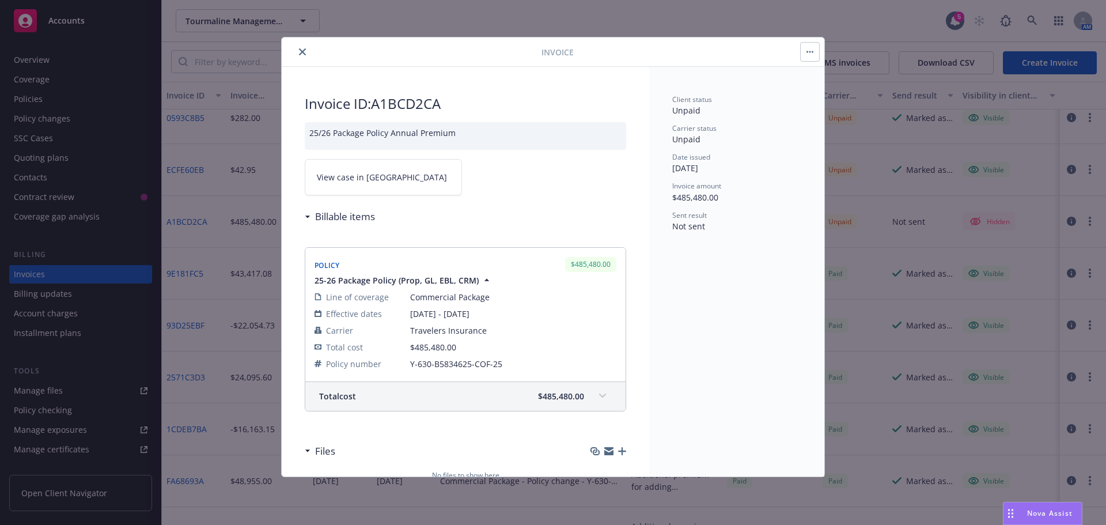
click at [301, 55] on button "close" at bounding box center [303, 52] width 14 height 14
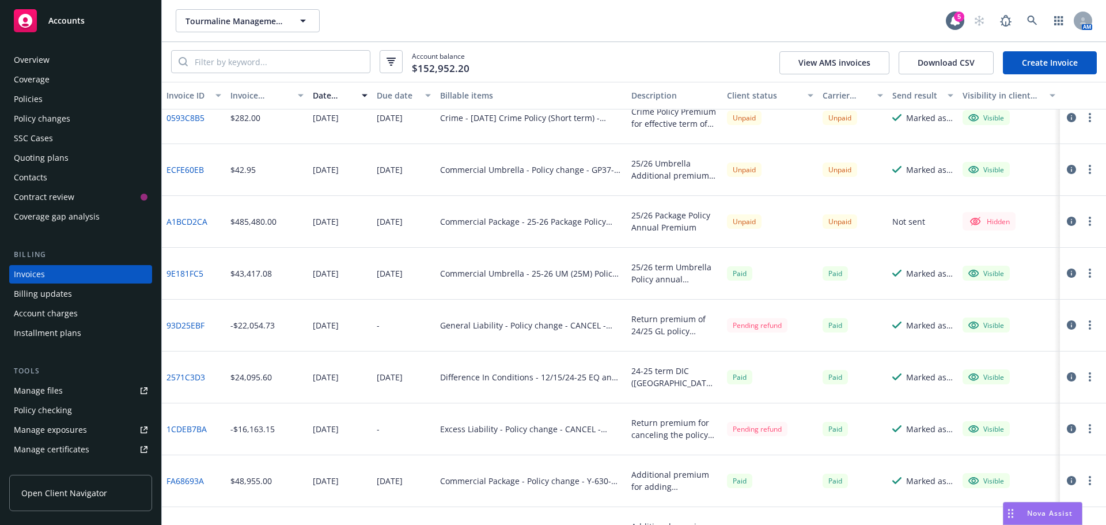
click at [1067, 328] on icon "button" at bounding box center [1071, 324] width 9 height 9
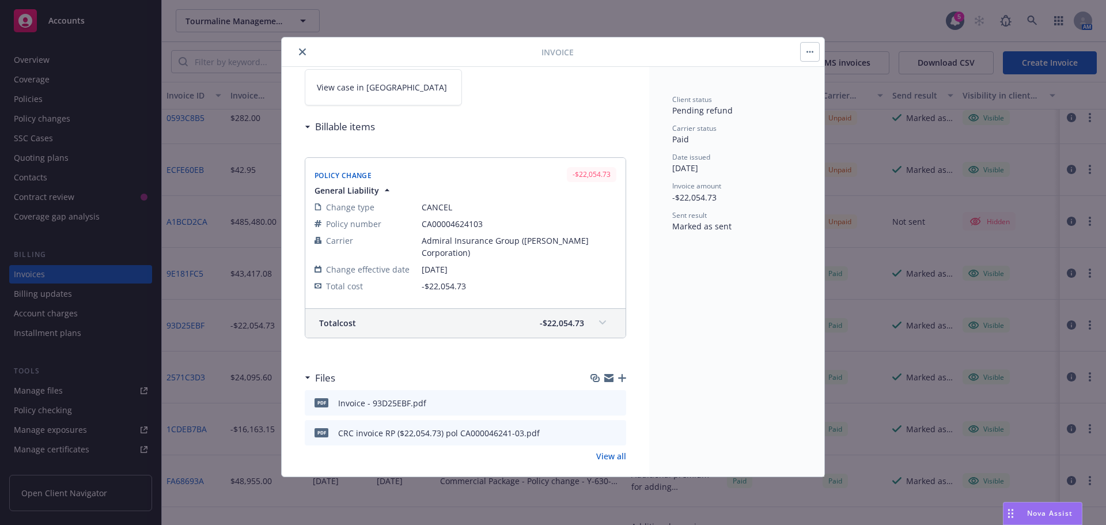
scroll to position [101, 0]
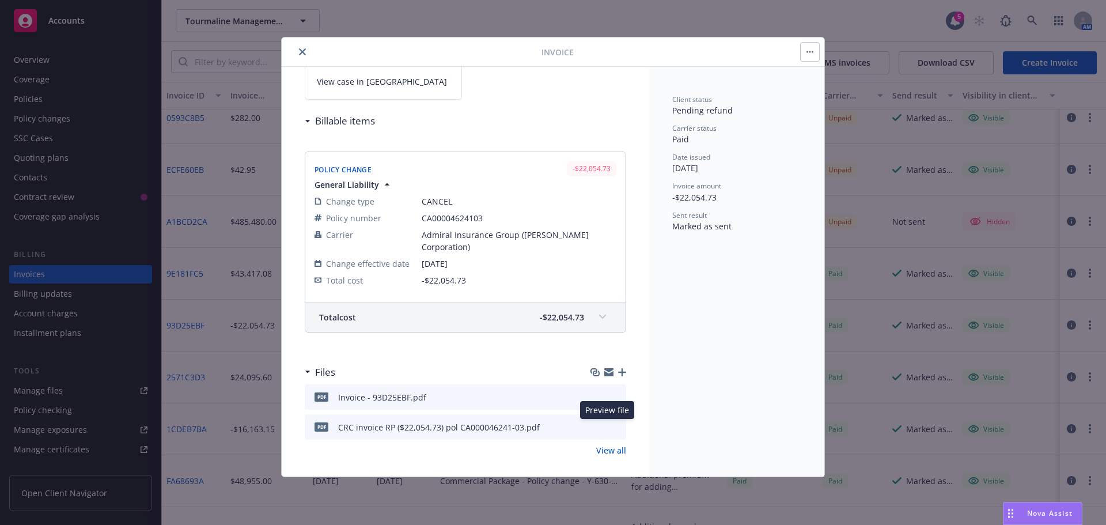
click at [610, 430] on icon "preview file" at bounding box center [615, 426] width 10 height 8
click at [298, 56] on button "close" at bounding box center [303, 52] width 14 height 14
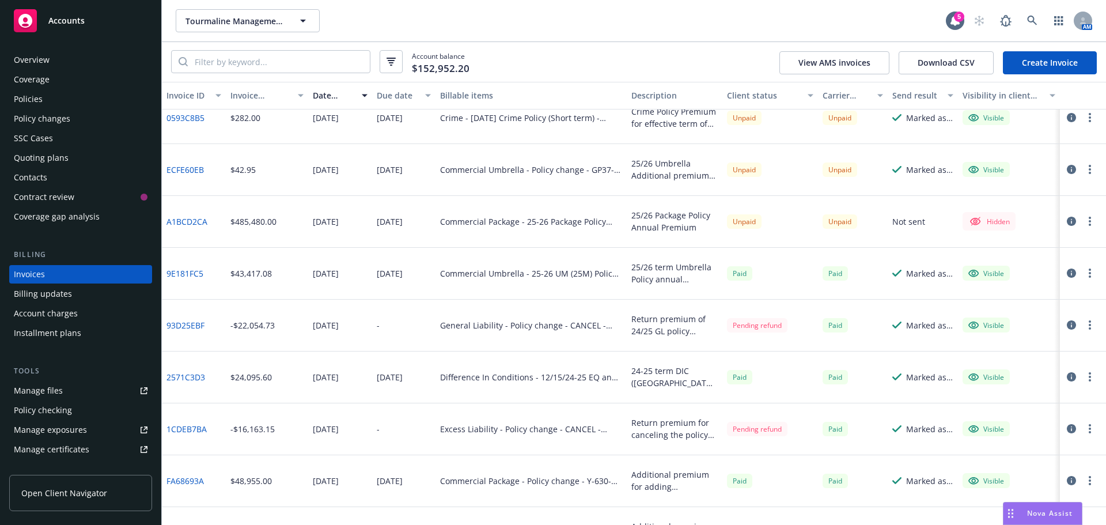
click at [183, 326] on link "93D25EBF" at bounding box center [185, 325] width 38 height 12
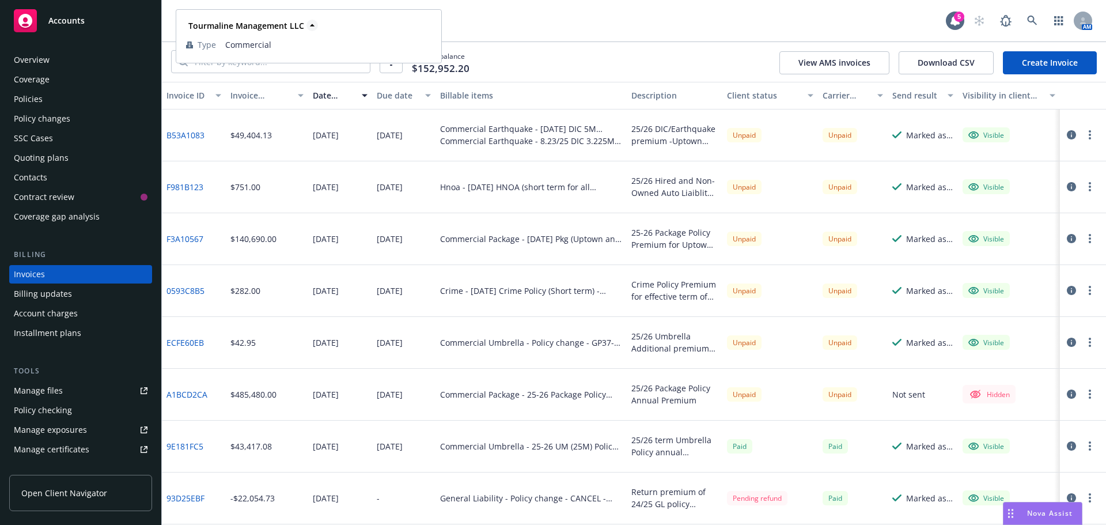
click at [229, 30] on strong "Tourmaline Management LLC" at bounding box center [246, 25] width 116 height 11
click at [232, 78] on div "Account balance $152,952.20 View AMS invoices Download CSV Create Invoice" at bounding box center [634, 62] width 944 height 40
click at [241, 74] on div "Account balance $152,952.20 View AMS invoices Download CSV Create Invoice" at bounding box center [634, 62] width 944 height 40
click at [249, 61] on input "search" at bounding box center [279, 62] width 182 height 22
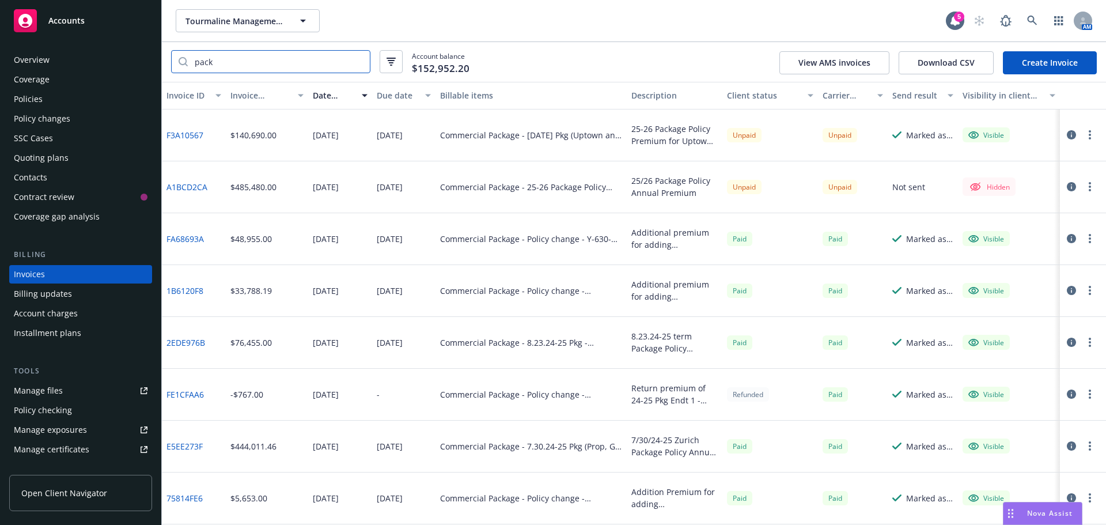
type input "pack"
click at [42, 100] on div "Policies" at bounding box center [81, 99] width 134 height 18
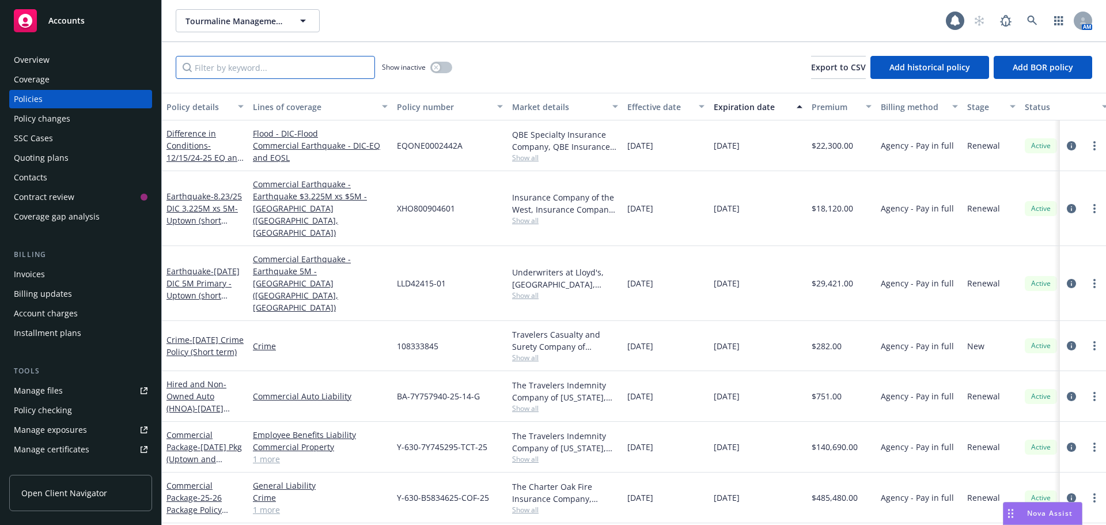
click at [219, 75] on input "Filter by keyword..." at bounding box center [275, 67] width 199 height 23
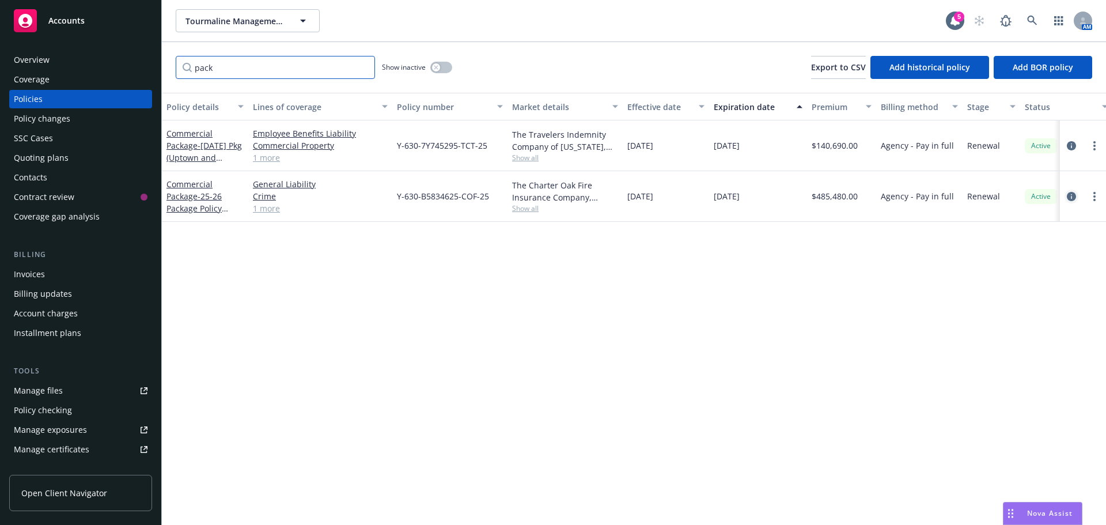
type input "pack"
click at [1076, 201] on link "circleInformation" at bounding box center [1072, 197] width 14 height 14
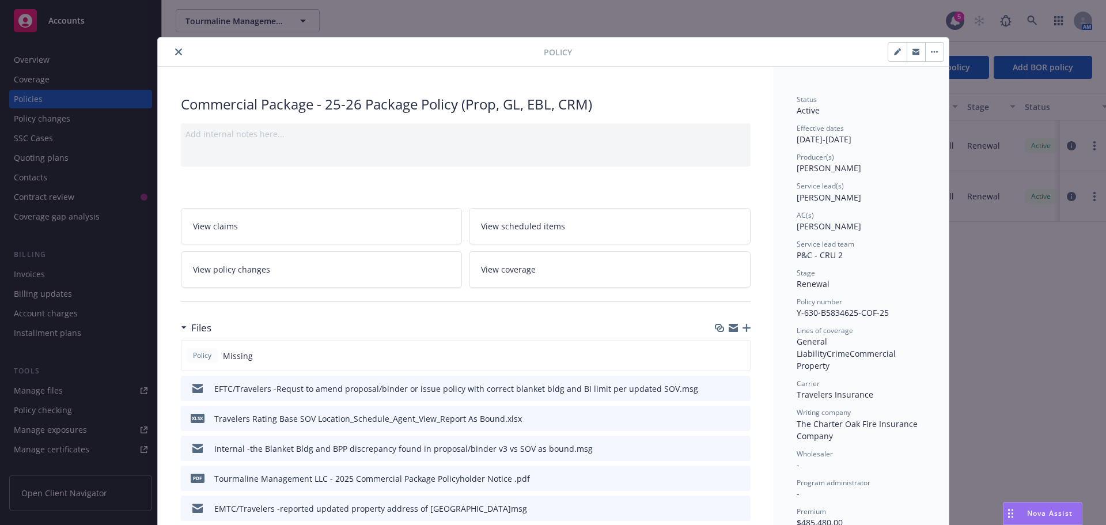
click at [743, 327] on icon "button" at bounding box center [747, 328] width 8 height 8
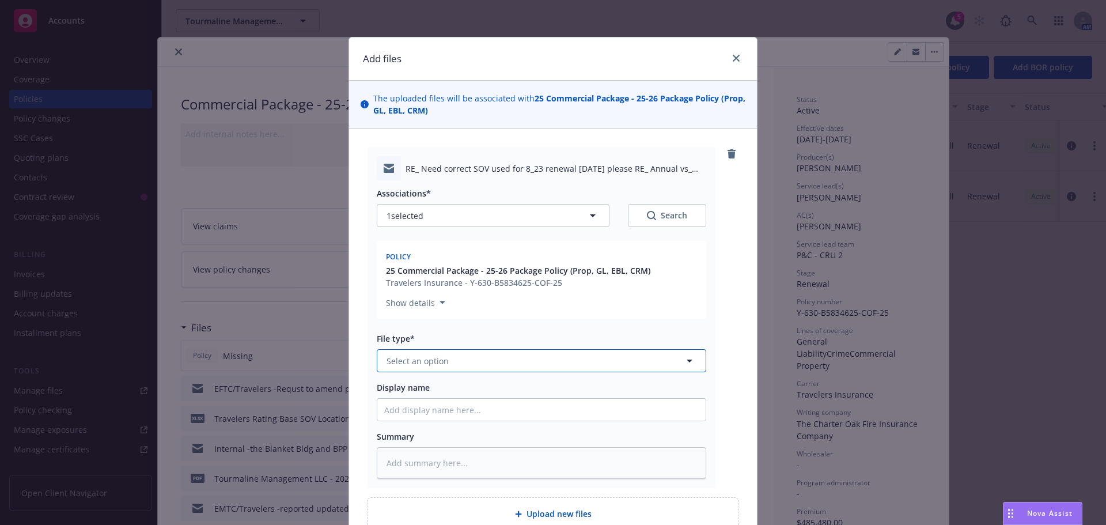
drag, startPoint x: 436, startPoint y: 368, endPoint x: 419, endPoint y: 366, distance: 16.8
click at [432, 369] on button "Select an option" at bounding box center [542, 360] width 330 height 23
type input "statement of"
drag, startPoint x: 437, startPoint y: 398, endPoint x: 408, endPoint y: 412, distance: 31.7
click at [436, 398] on span "Statement of values" at bounding box center [428, 393] width 79 height 12
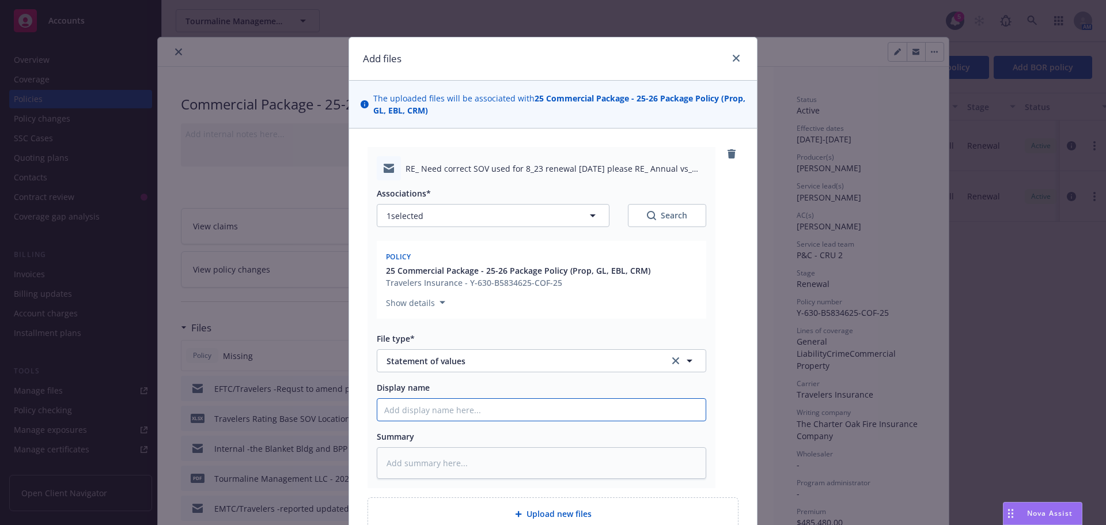
click at [404, 407] on input "Display name" at bounding box center [541, 410] width 328 height 22
type textarea "x"
type input "E"
type textarea "x"
type input "EM"
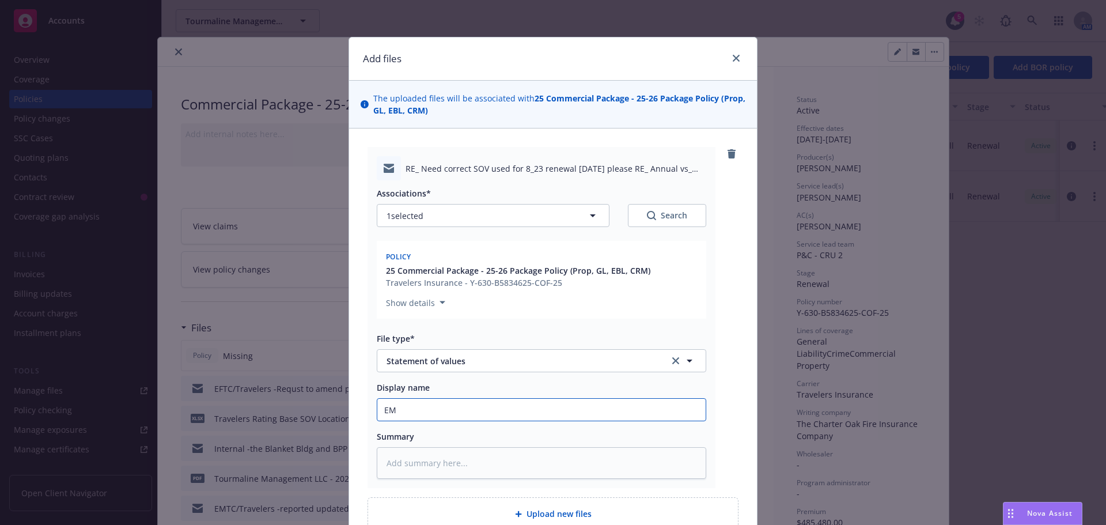
type textarea "x"
type input "EMF"
type textarea "x"
type input "EMFC"
type textarea "x"
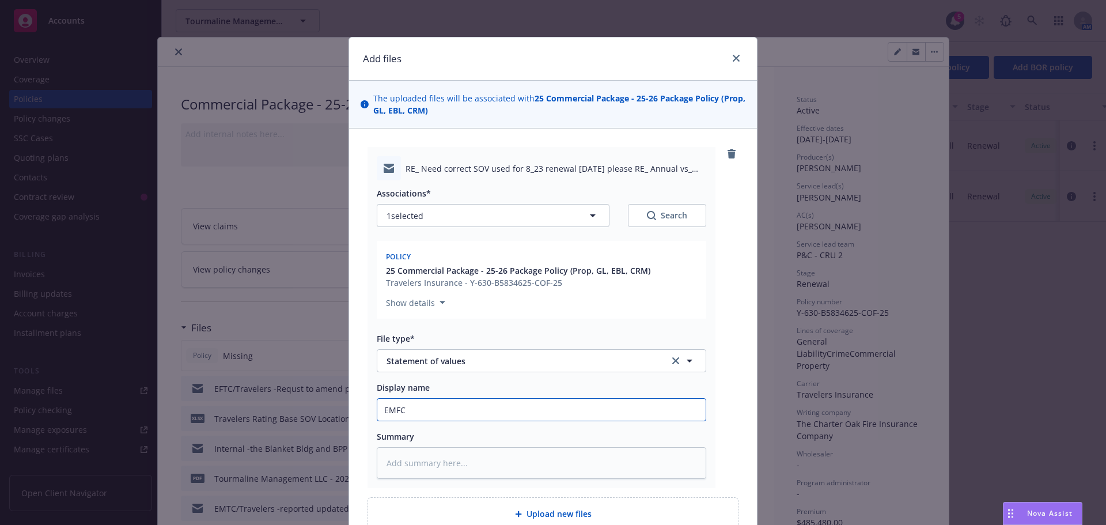
type input "EMFC/"
type textarea "x"
type input "EMFC/T"
type textarea "x"
type input "EMFC/Tr"
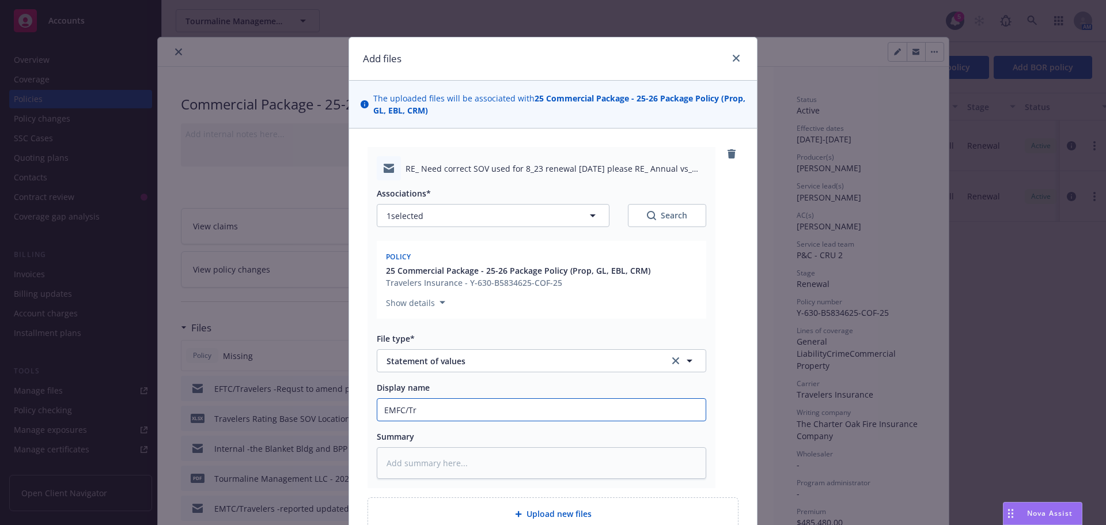
type textarea "x"
type input "EMFC/Tra"
type textarea "x"
type input "EMFC/Trav"
type textarea "x"
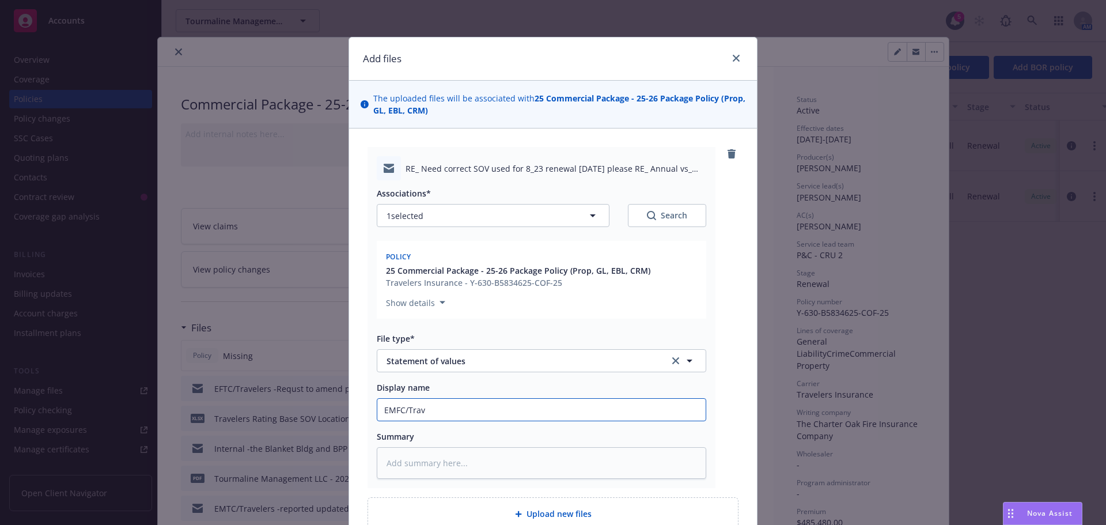
type input "EMFC/Trave"
type textarea "x"
type input "EMFC/Travel"
type textarea "x"
type input "EMFC/Travele"
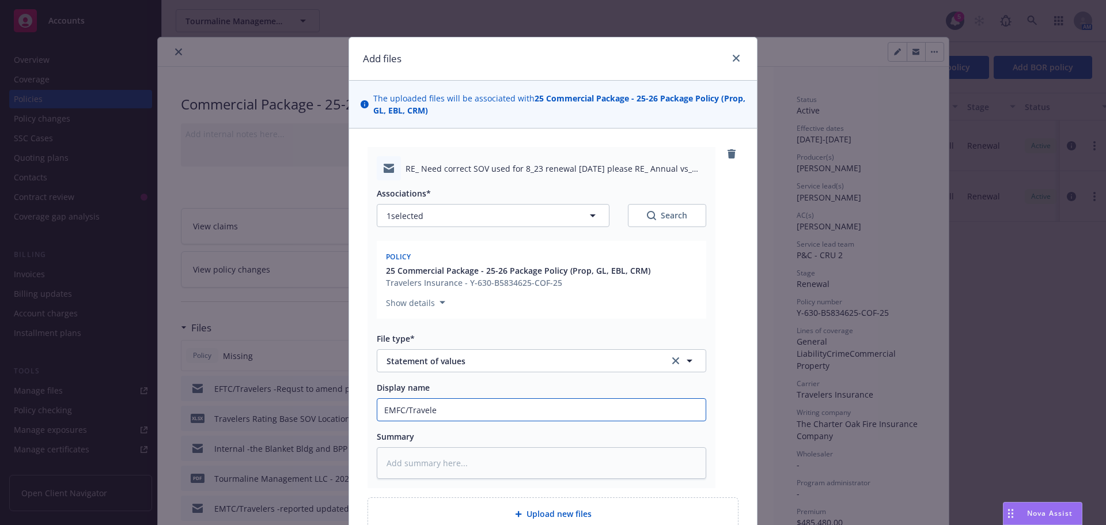
type textarea "x"
type input "EMFC/Traveler"
type textarea "x"
type input "EMFC/Travelers"
type textarea "x"
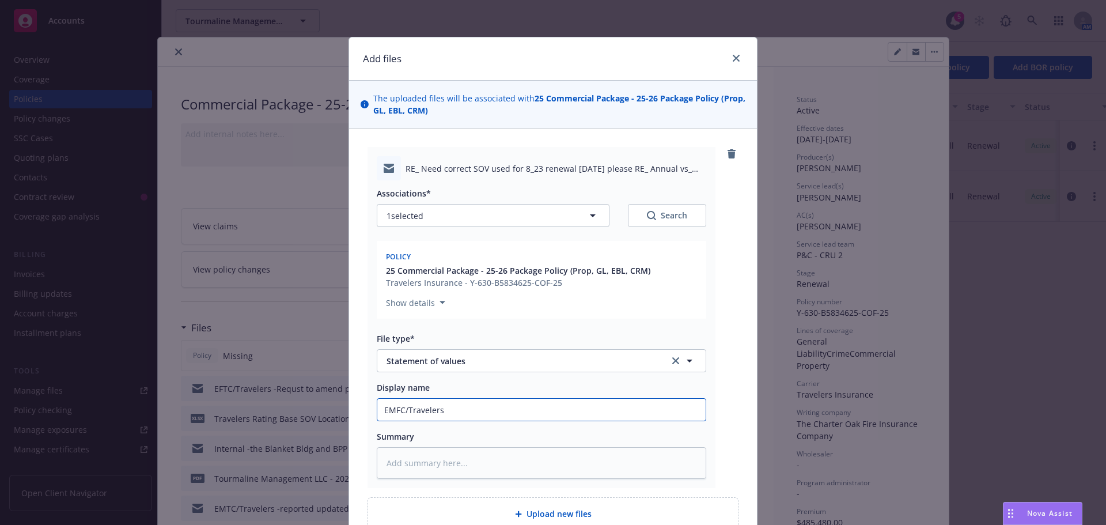
type input "EMFC/Travelers-"
type textarea "x"
type input "EMFC/Travelers-r"
type textarea "x"
type input "EMFC/Travelers-re"
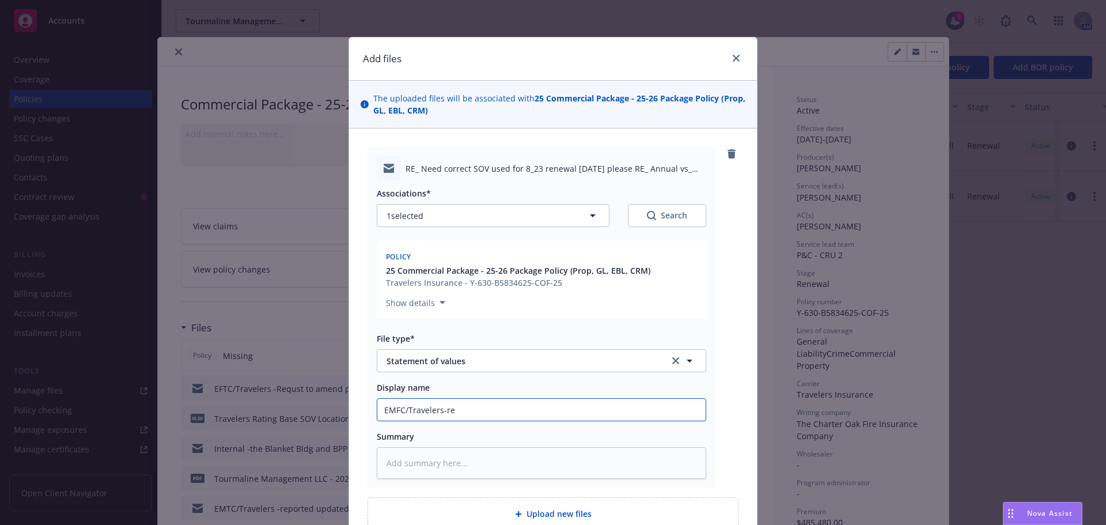
type textarea "x"
type input "EMFC/Travelers-rec"
type textarea "x"
type input "EMFC/Travelers-rece"
type textarea "x"
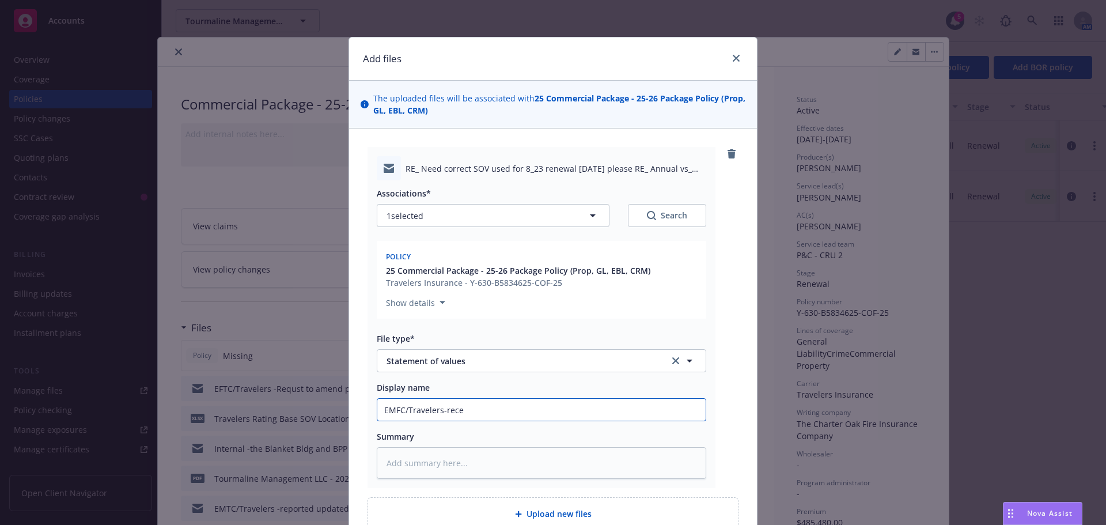
type input "EMFC/Travelers-recei"
type textarea "x"
type input "EMFC/Travelers-receiv"
type textarea "x"
type input "EMFC/Travelers-receive"
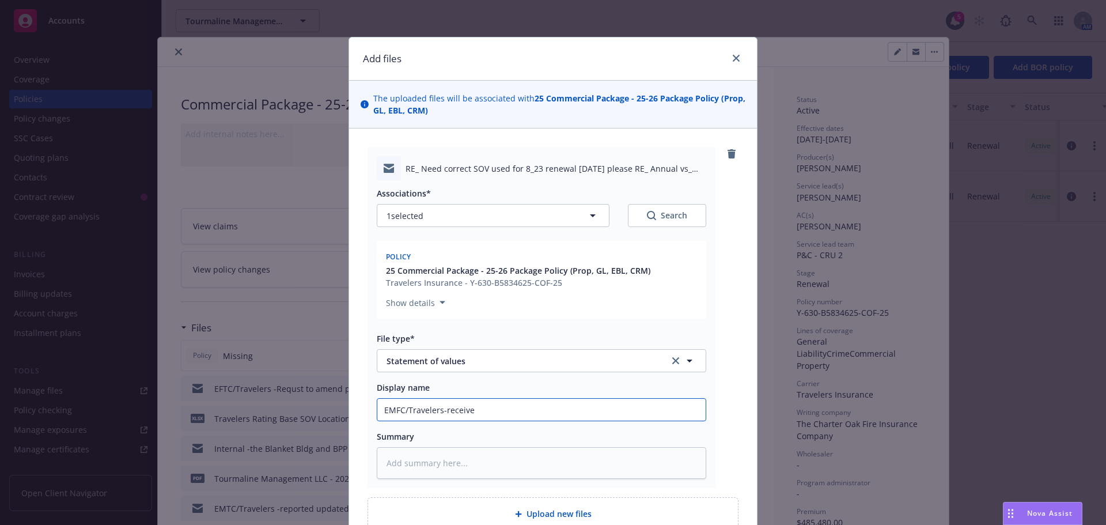
type textarea "x"
type input "EMFC/Travelers-received"
type textarea "x"
type input "EMFC/Travelers-received"
click at [501, 414] on input "EMFC/Travelers-received" at bounding box center [541, 410] width 328 height 22
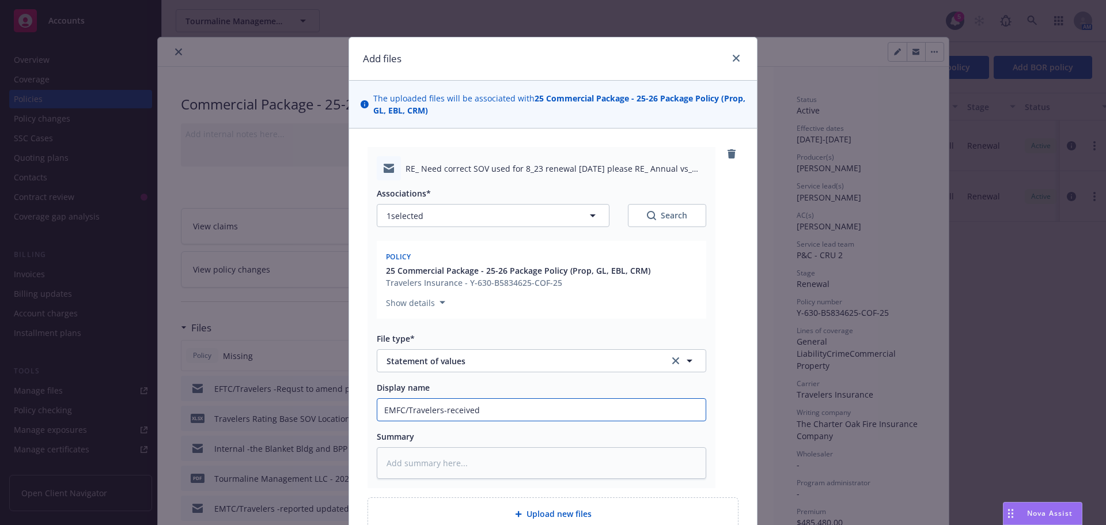
type textarea "x"
type input "EMFC/Travelers-received S"
type textarea "x"
type input "EMFC/Travelers-received SP"
type textarea "x"
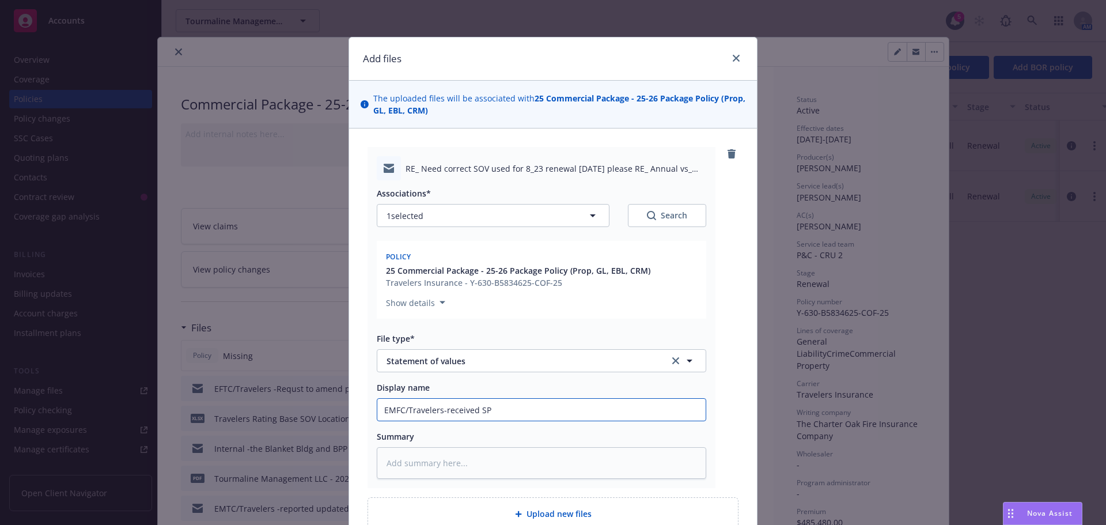
type input "EMFC/Travelers-received SPV"
type textarea "x"
type input "EMFC/Travelers-received SP"
type textarea "x"
type input "EMFC/Travelers-received S"
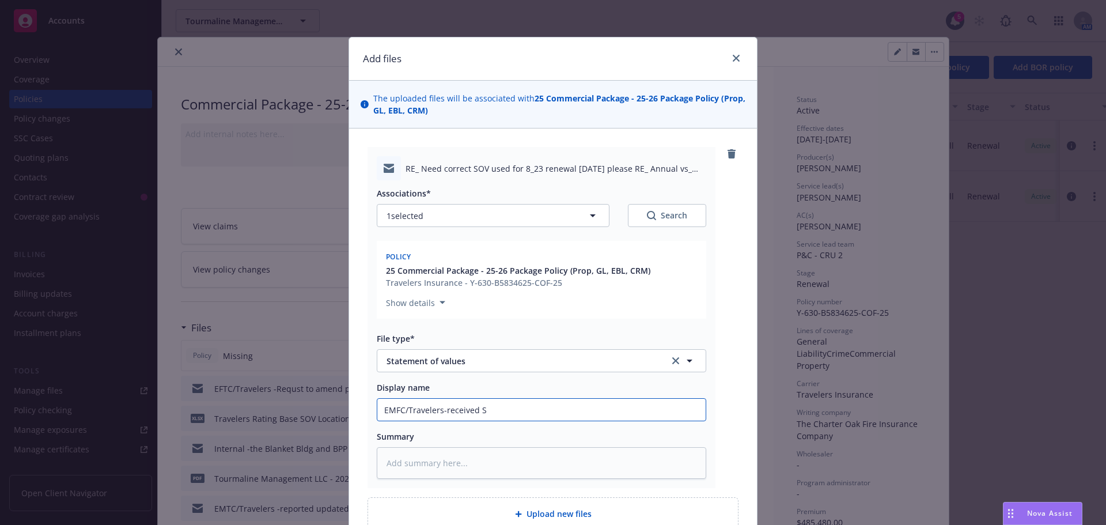
type textarea "x"
type input "EMFC/Travelers-received SO"
type textarea "x"
type input "EMFC/Travelers-received SOV"
type textarea "x"
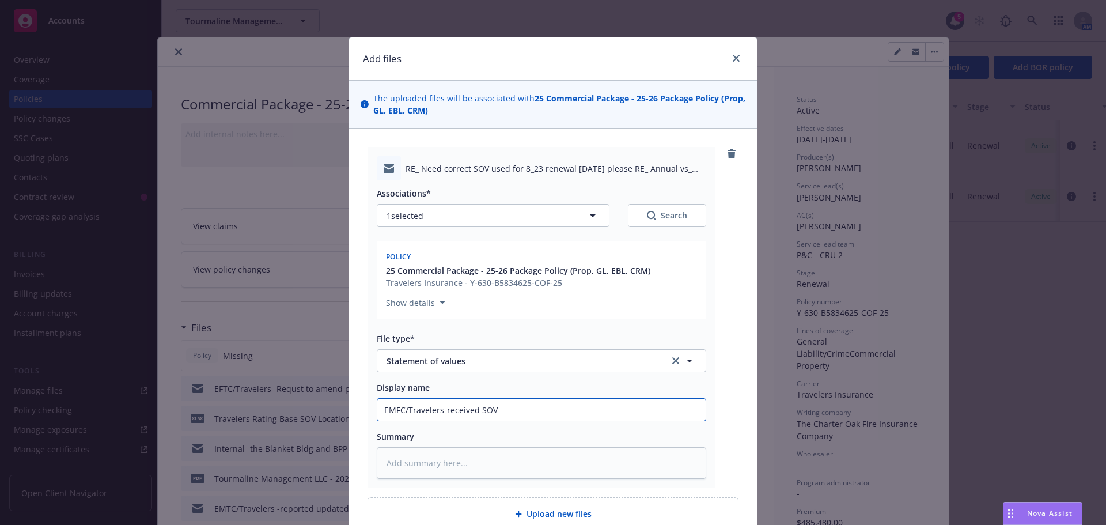
type input "EMFC/Travelers-received SOV"
type textarea "x"
type input "EMFC/Travelers-received SO"
type textarea "x"
type input "EMFC/Travelers-received S"
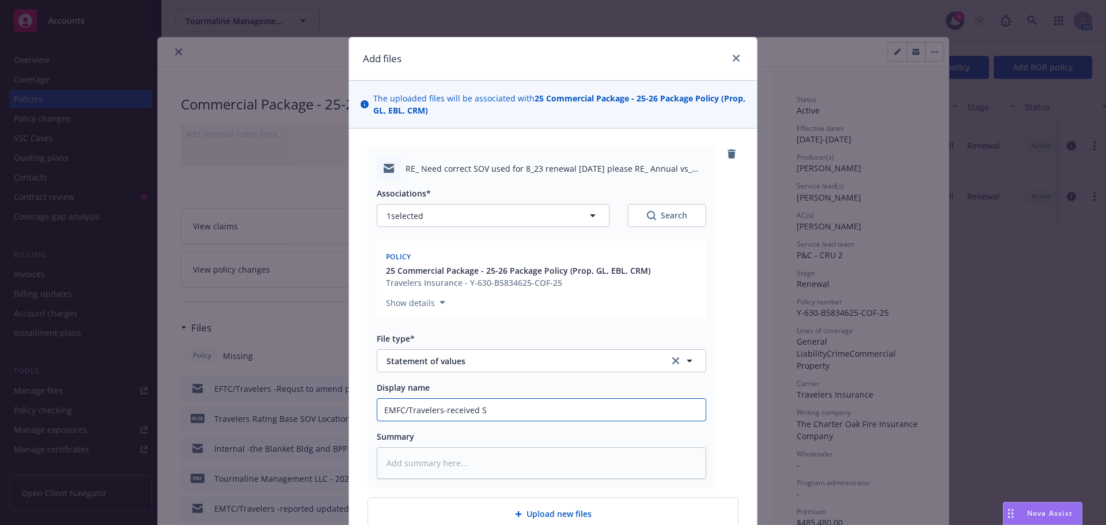
type textarea "x"
type input "EMFC/Travelers-received"
type textarea "x"
type input "EMFC/Travelers-received r"
type textarea "x"
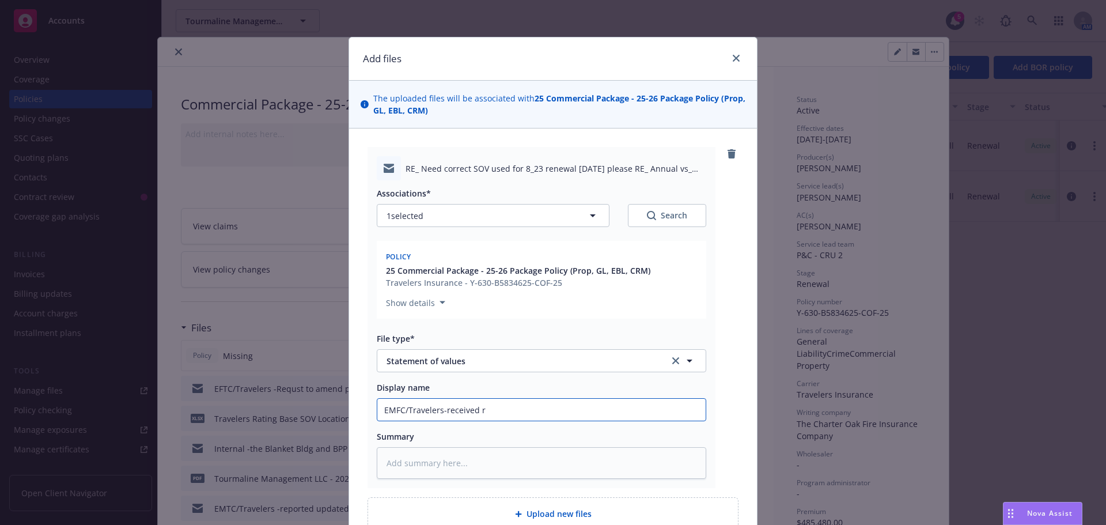
type input "EMFC/Travelers-received ra"
type textarea "x"
type input "EMFC/Travelers-received rat"
type textarea "x"
type input "EMFC/Travelers-received rati"
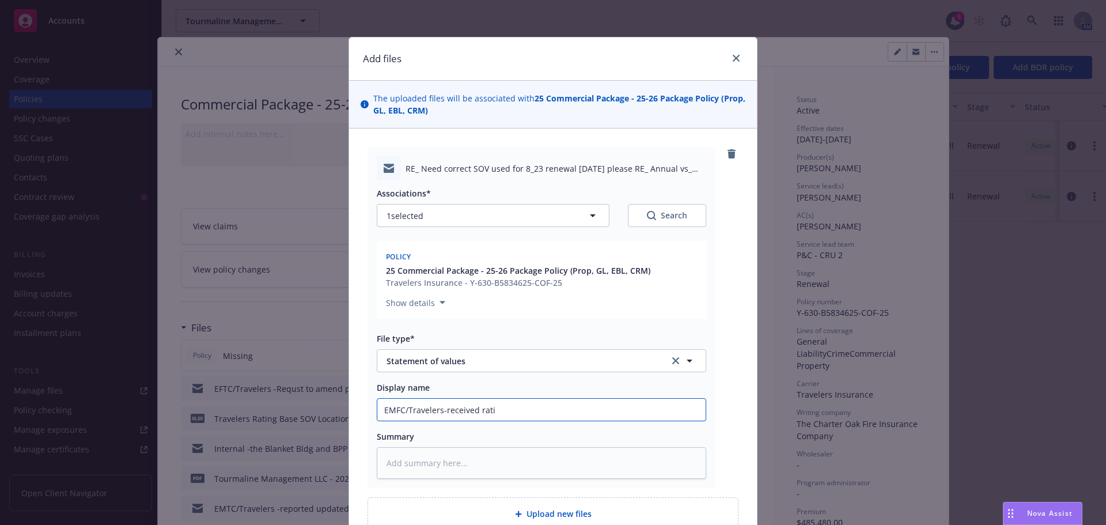
type textarea "x"
type input "EMFC/Travelers-received rating"
type textarea "x"
type input "EMFC/Travelers-received rating"
type textarea "x"
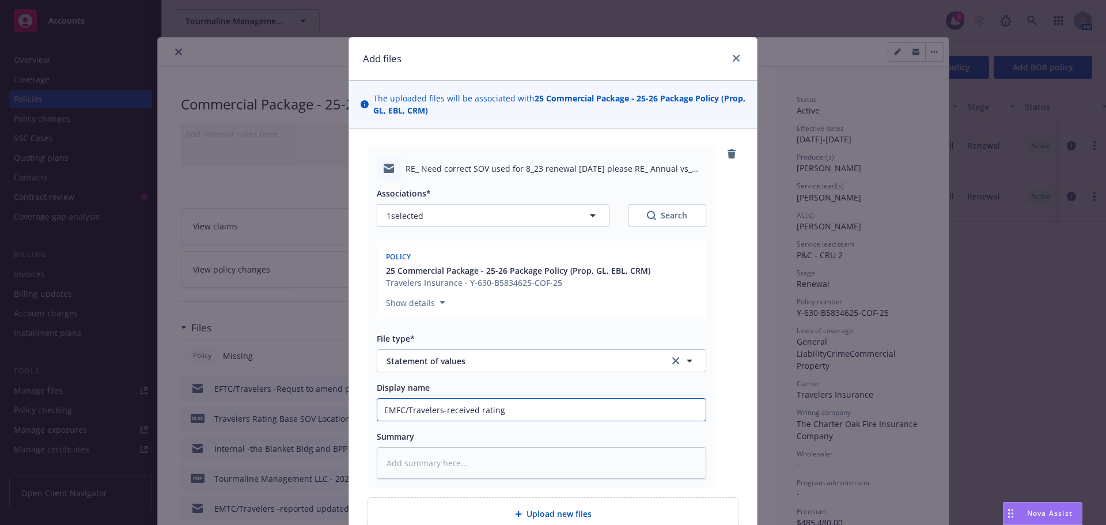
type input "EMFC/Travelers-received rating b"
type textarea "x"
type input "EMFC/Travelers-received rating ba"
type textarea "x"
type input "EMFC/Travelers-received rating bas"
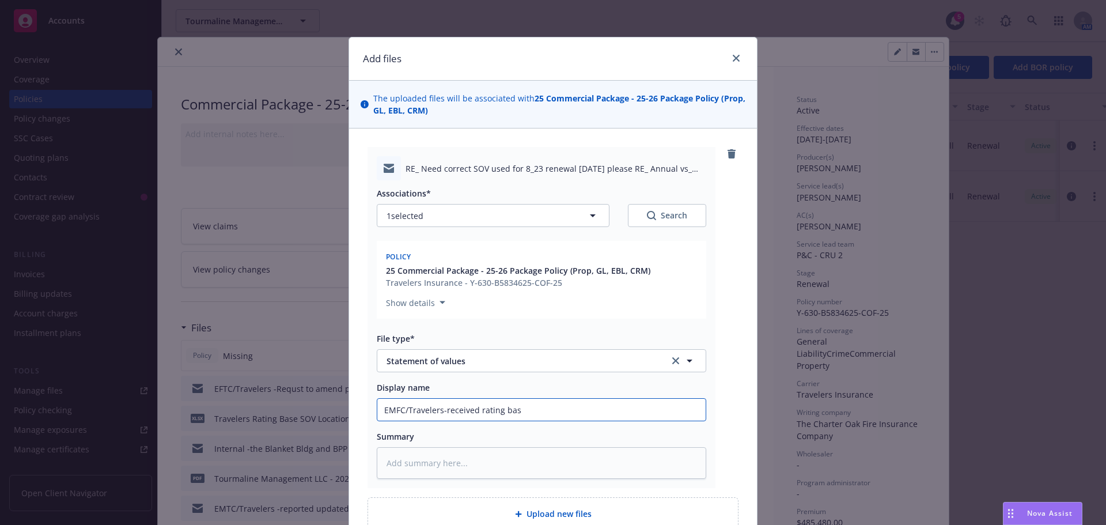
type textarea "x"
type input "EMFC/Travelers-received rating base"
type textarea "x"
type input "EMFC/Travelers-received rating base"
type textarea "x"
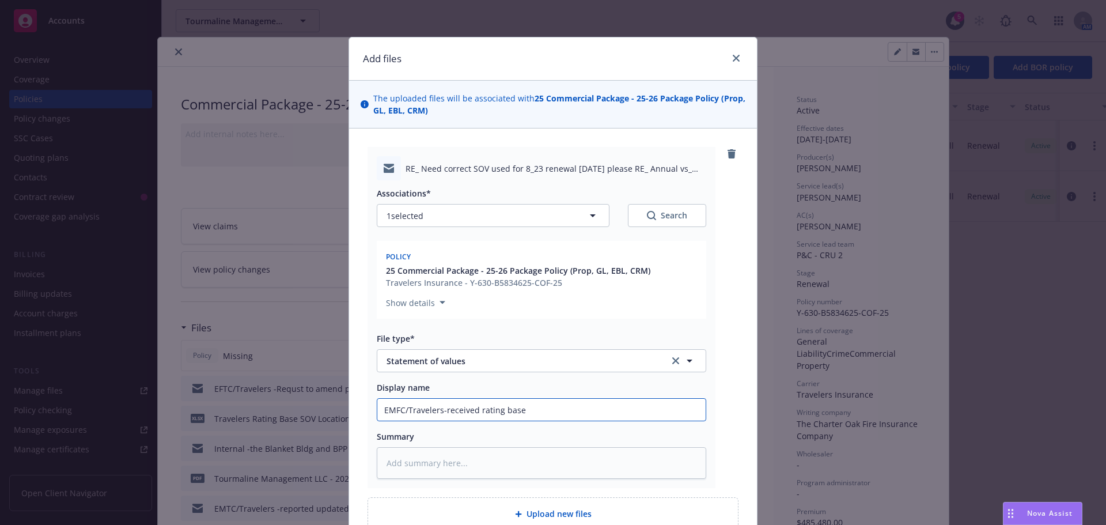
type input "EMFC/Travelers-received rating base S"
type textarea "x"
type input "EMFC/Travelers-received rating base SO"
type textarea "x"
type input "EMFC/Travelers-received rating base SOV"
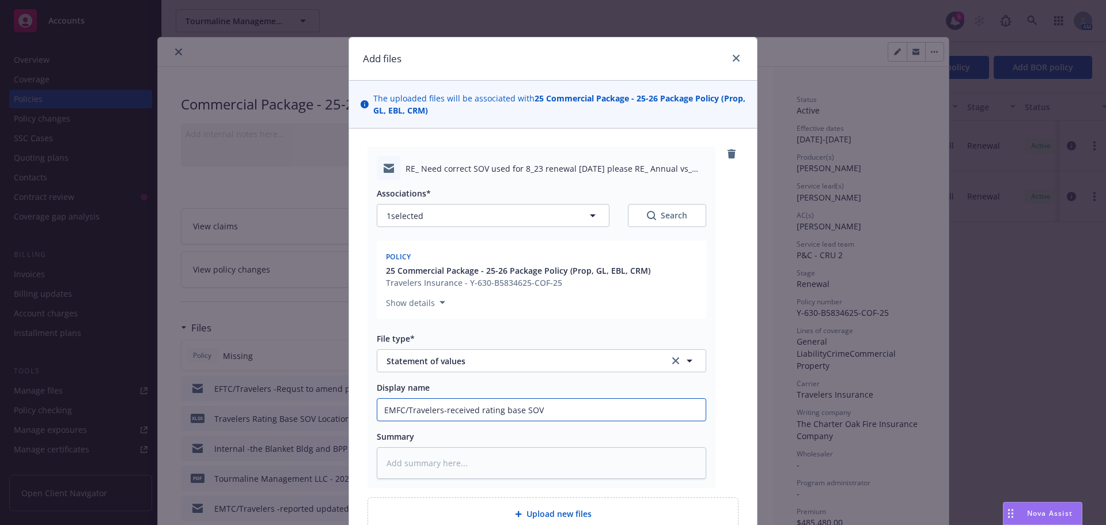
type textarea "x"
type input "EMFC/Travelers-received rating base SOV"
type textarea "x"
type input "EMFC/Travelers-received rating base SOV s"
type textarea "x"
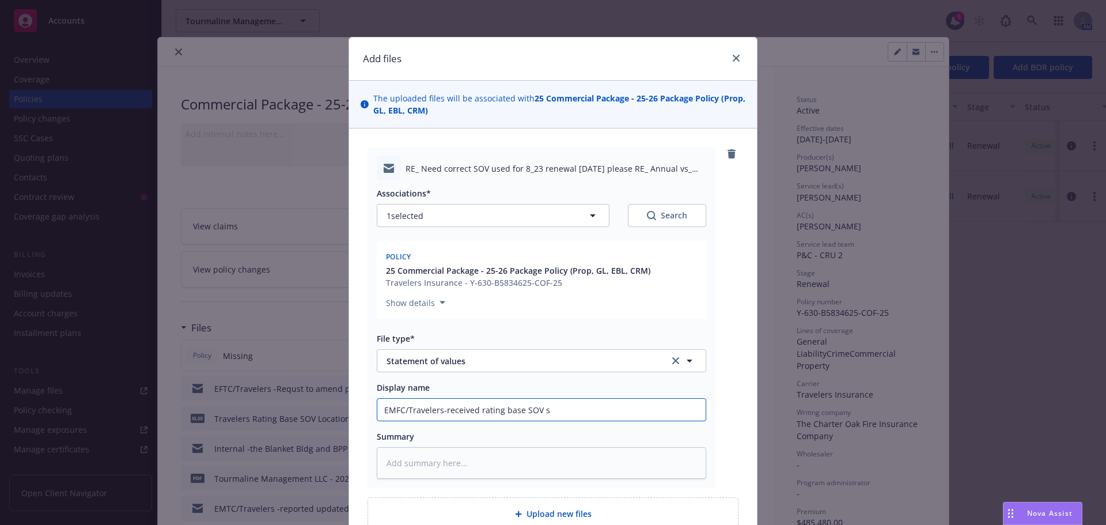
type input "EMFC/Travelers-received rating base SOV sh"
type textarea "x"
type input "EMFC/Travelers-received rating base SOV show"
type textarea "x"
type input "EMFC/Travelers-received rating base SOV showi"
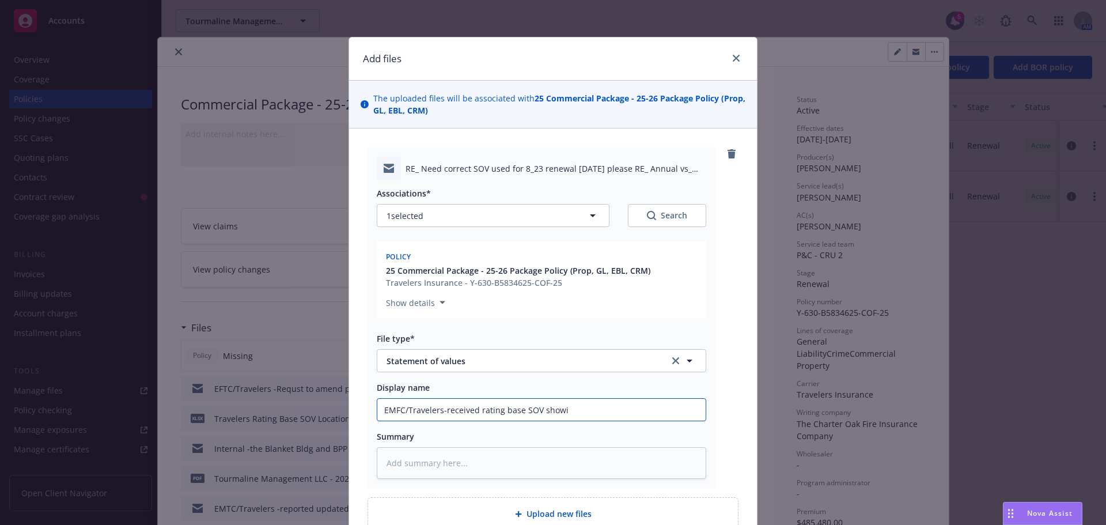
type textarea "x"
type input "EMFC/Travelers-received rating base SOV showin"
type textarea "x"
type input "EMFC/Travelers-received rating base SOV showin c"
type textarea "x"
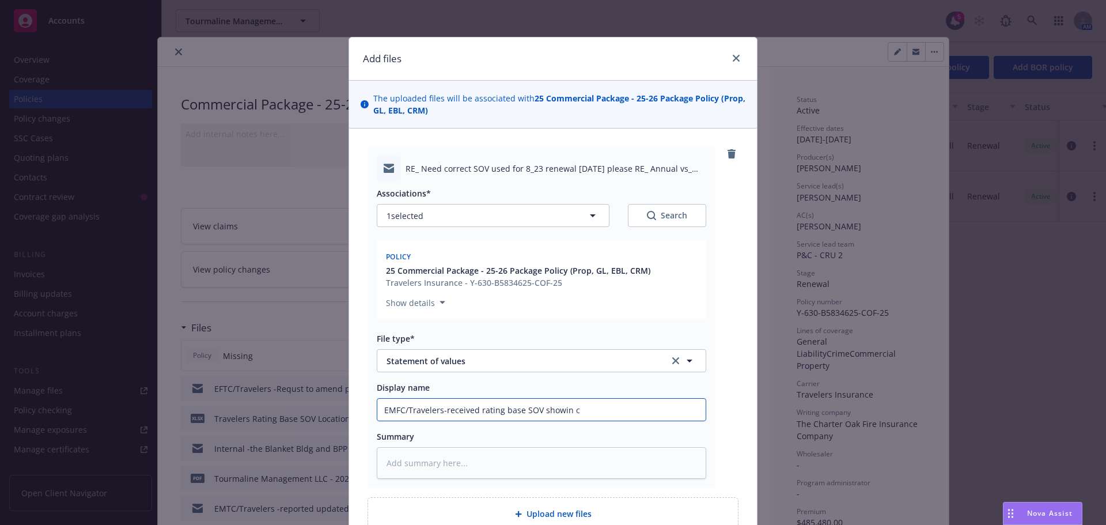
type input "EMFC/Travelers-received rating base SOV showin co"
type textarea "x"
type input "EMFC/Travelers-received rating base SOV showin cor"
type textarea "x"
type input "EMFC/Travelers-received rating base SOV showin corr"
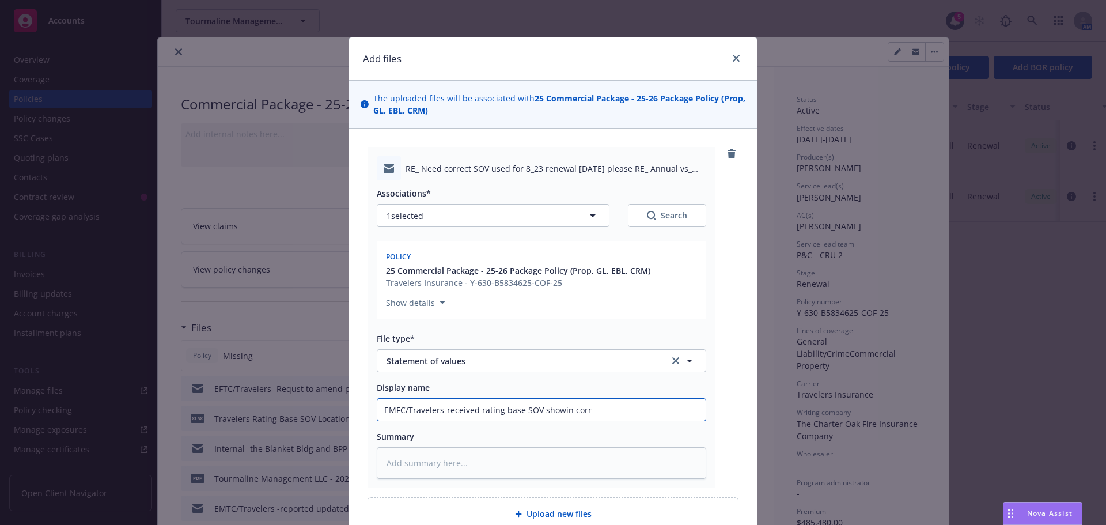
type textarea "x"
type input "EMFC/Travelers-received rating base SOV showin cor"
type textarea "x"
type input "EMFC/Travelers-received rating base SOV showin co"
type textarea "x"
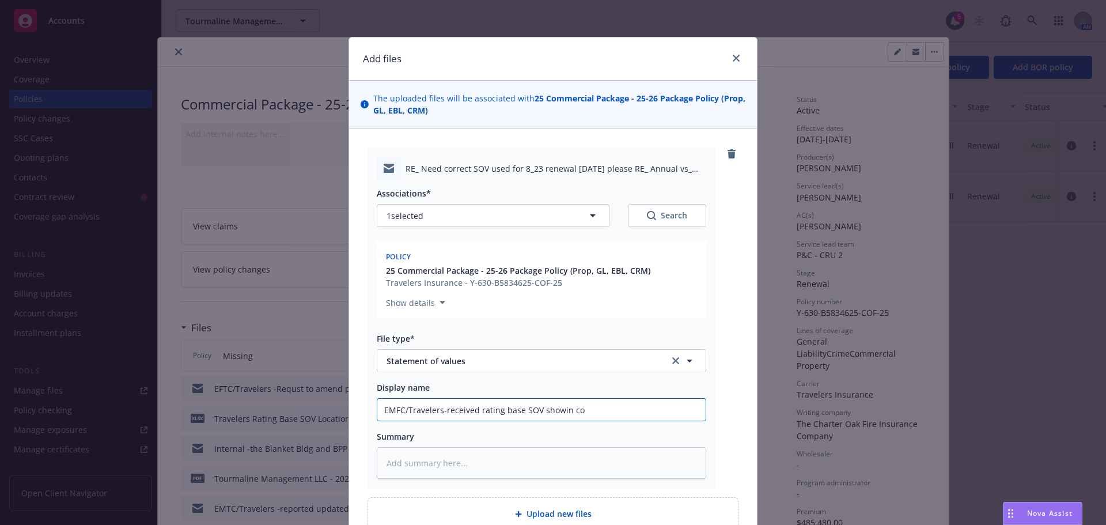
type input "EMFC/Travelers-received rating base SOV showin c"
type textarea "x"
type input "EMFC/Travelers-received rating base SOV showin"
type textarea "x"
type input "EMFC/Travelers-received rating base SOV showin"
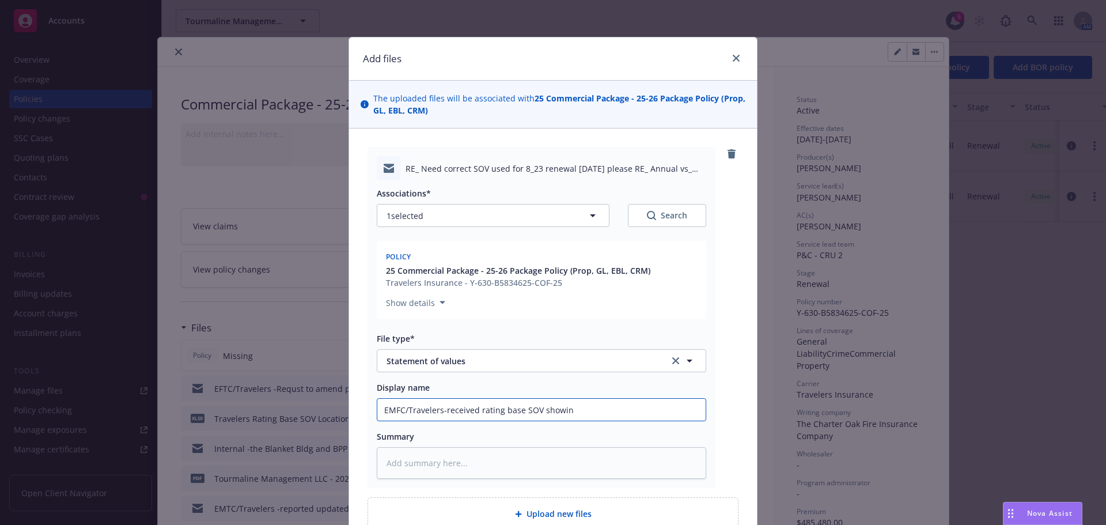
type textarea "x"
type input "EMFC/Travelers-received rating base SOV showi"
type textarea "x"
type input "EMFC/Travelers-received rating base SOV showin"
type textarea "x"
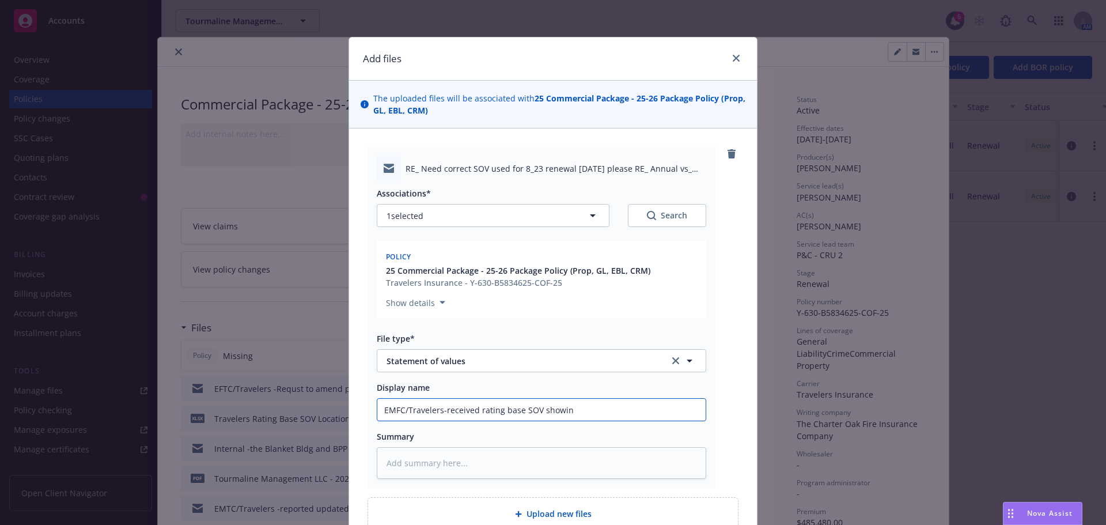
type input "EMFC/Travelers-received rating base SOV showing"
type textarea "x"
type input "EMFC/Travelers-received rating base SOV showing"
type textarea "x"
type input "EMFC/Travelers-received rating base SOV showing c"
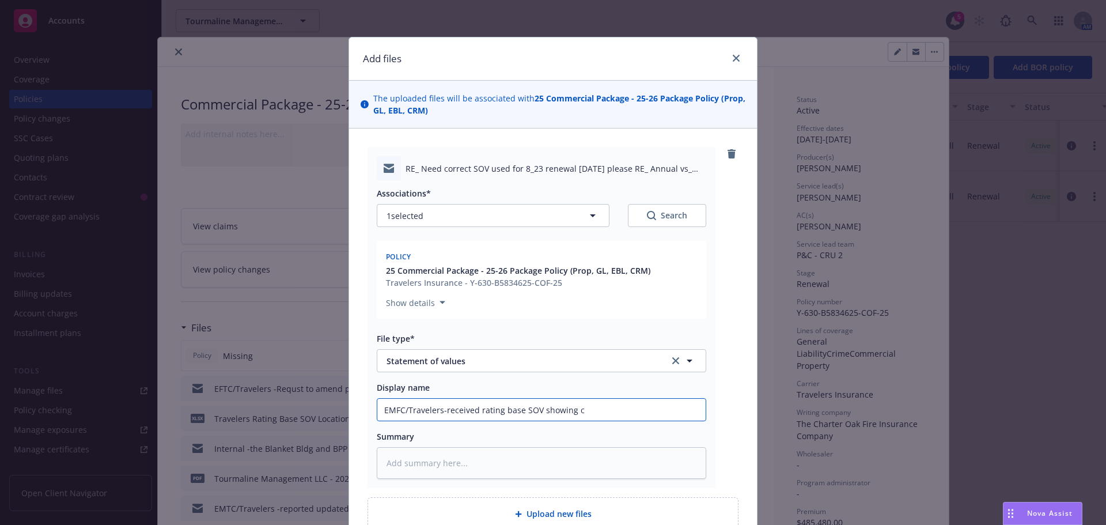
type textarea "x"
type input "EMFC/Travelers-received rating base SOV showing co"
type textarea "x"
type input "EMFC/Travelers-received rating base SOV showing cor"
type textarea "x"
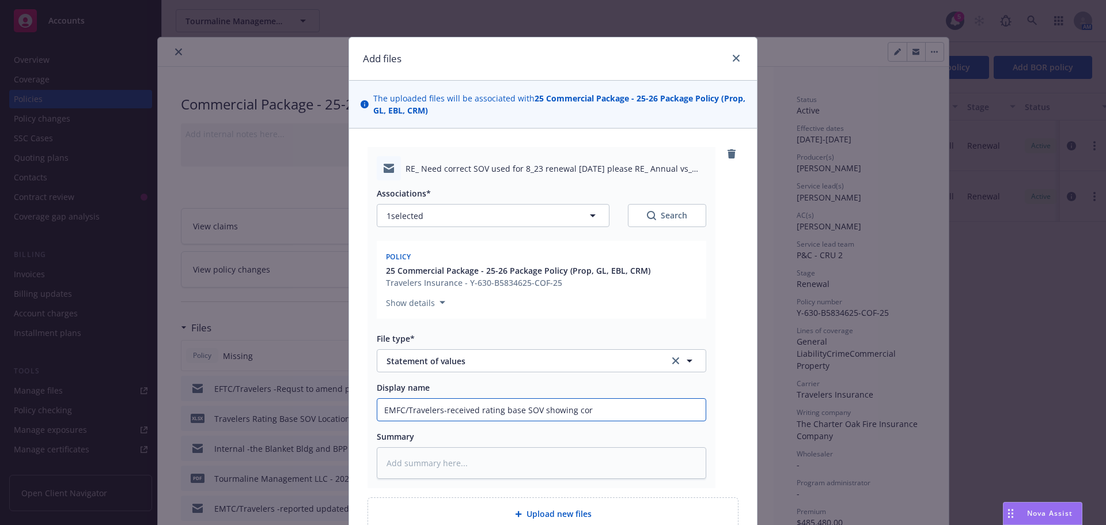
type input "EMFC/Travelers-received rating base SOV showing corr"
type textarea "x"
type input "EMFC/Travelers-received rating base SOV showing corre"
type textarea "x"
type input "EMFC/Travelers-received rating base SOV showing correc"
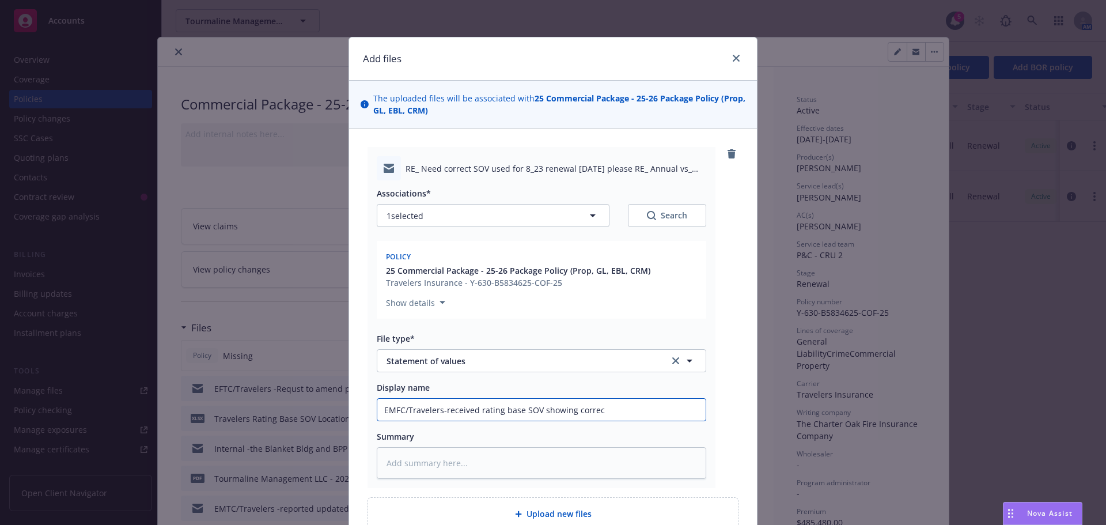
type textarea "x"
type input "EMFC/Travelers-received rating base SOV showing correct"
type textarea "x"
type input "EMFC/Travelers-received rating base SOV showing correcte"
type textarea "x"
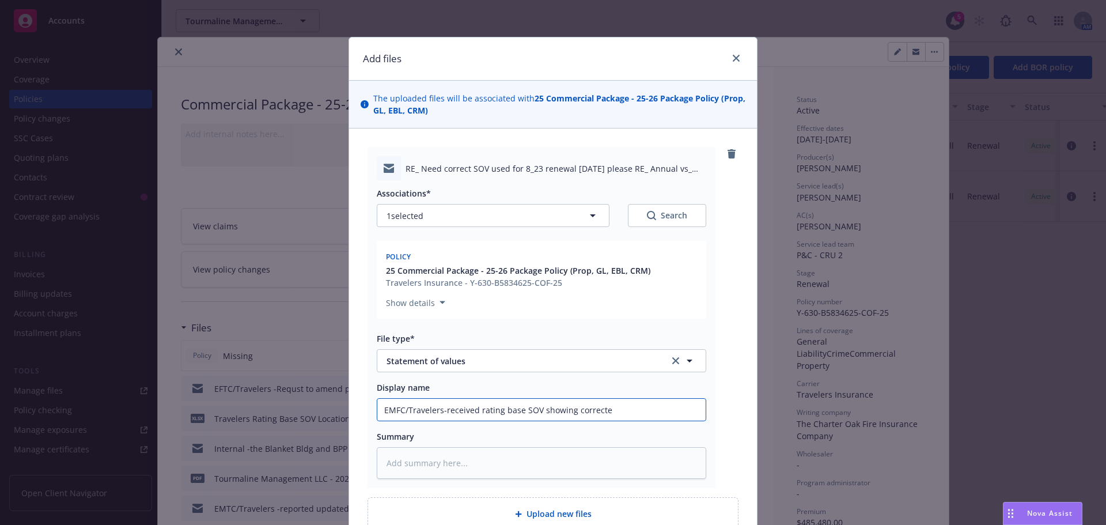
type input "EMFC/Travelers-received rating base SOV showing corrected"
type textarea "x"
type input "EMFC/Travelers-received rating base SOV showing corrected"
type textarea "x"
type input "EMFC/Travelers-received rating base SOV showing corrected"
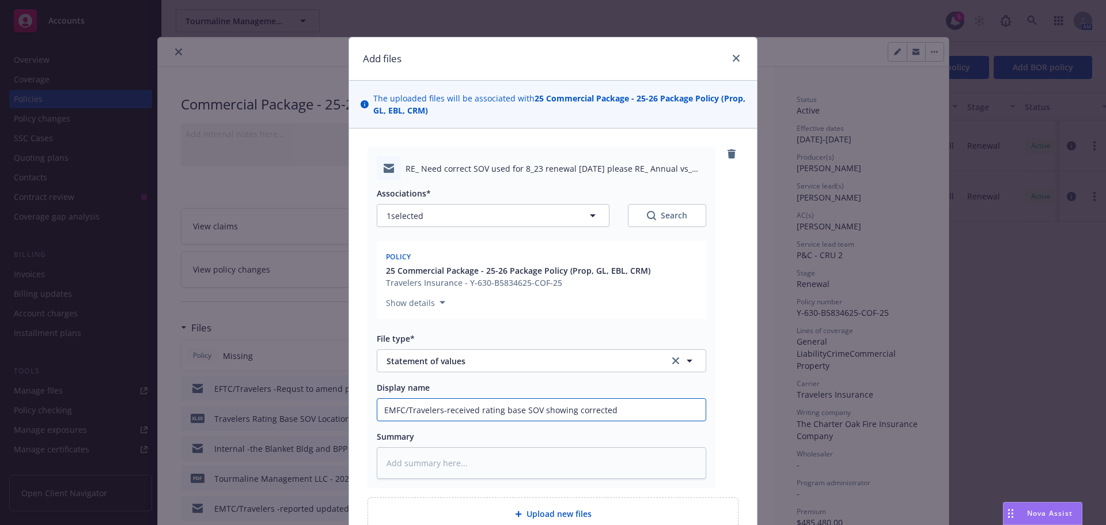
type textarea "x"
type input "EMFC/Travelers-received rating base SOV showing corrected b"
type textarea "x"
type input "EMFC/Travelers-received rating base SOV showing corrected bi"
type textarea "x"
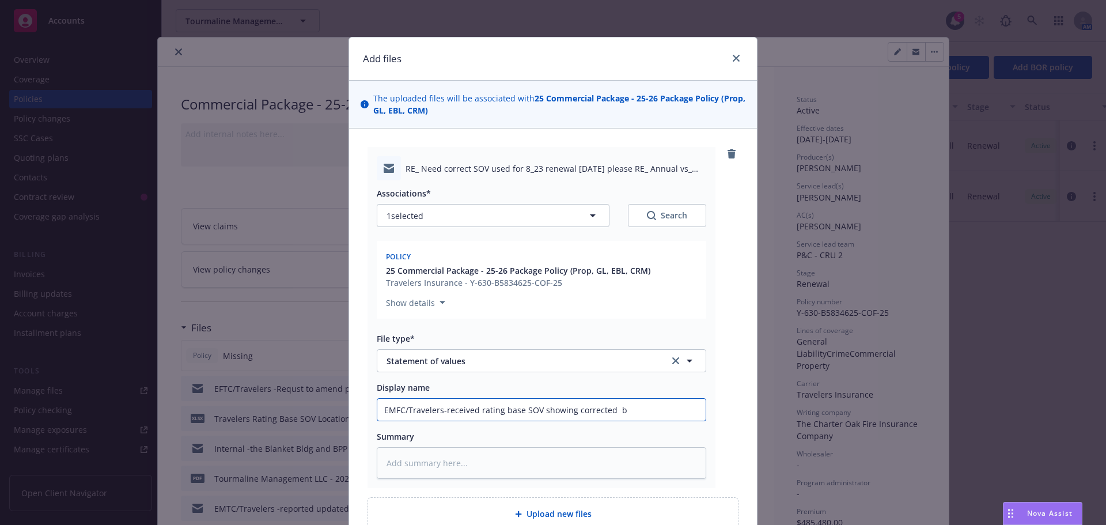
type input "EMFC/Travelers-received rating base SOV showing corrected bu"
type textarea "x"
type input "EMFC/Travelers-received rating base SOV showing corrected [PERSON_NAME]"
type textarea "x"
type input "EMFC/Travelers-received rating base SOV showing corrected buii"
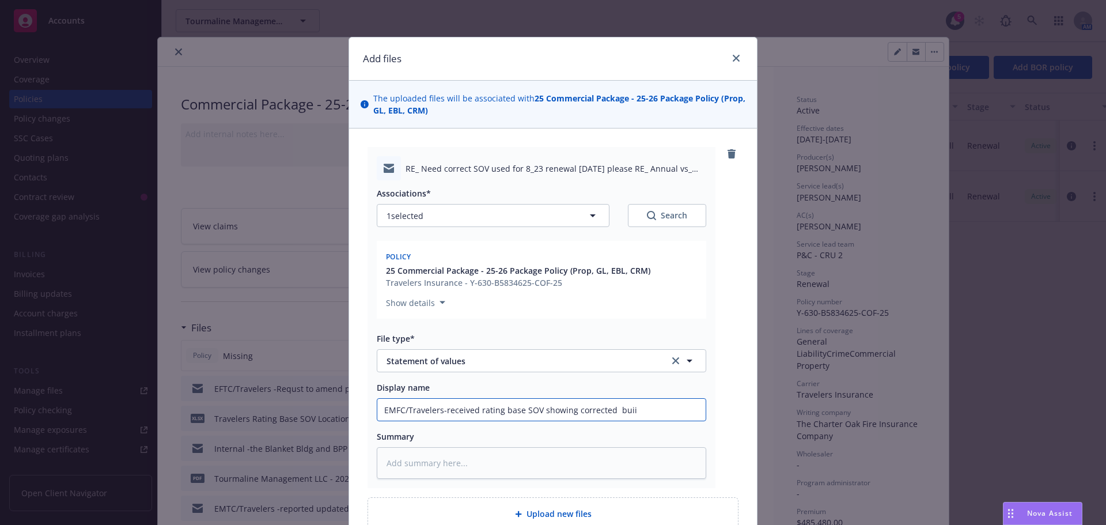
type textarea "x"
type input "EMFC/Travelers-received rating base SOV showing corrected buiil"
type textarea "x"
type input "EMFC/Travelers-received rating base SOV showing corrected buiild"
type textarea "x"
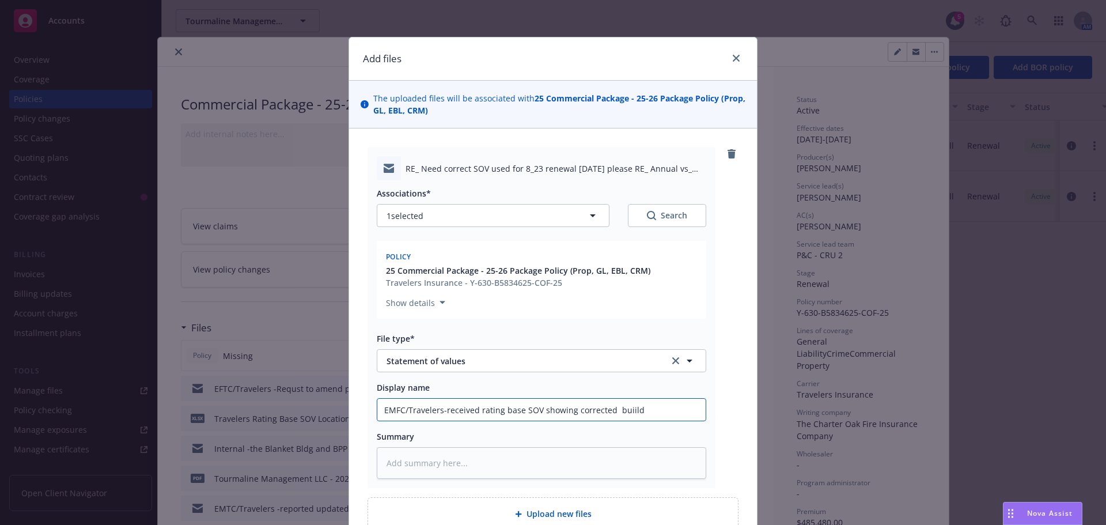
type input "EMFC/Travelers-received rating base SOV showing corrected buiildi"
type textarea "x"
type input "EMFC/Travelers-received rating base SOV showing corrected buiildin"
type textarea "x"
type input "EMFC/Travelers-received rating base SOV showing corrected buiilding"
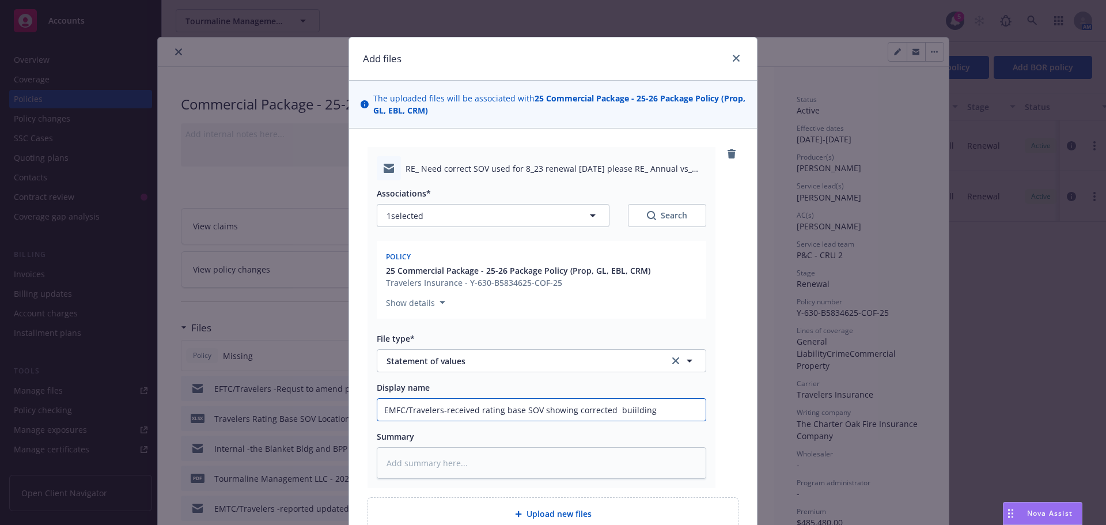
type textarea "x"
type input "EMFC/Travelers-received rating base SOV showing corrected buiilding"
type textarea "x"
type input "EMFC/Travelers-received rating base SOV showing corrected buiilding l"
type textarea "x"
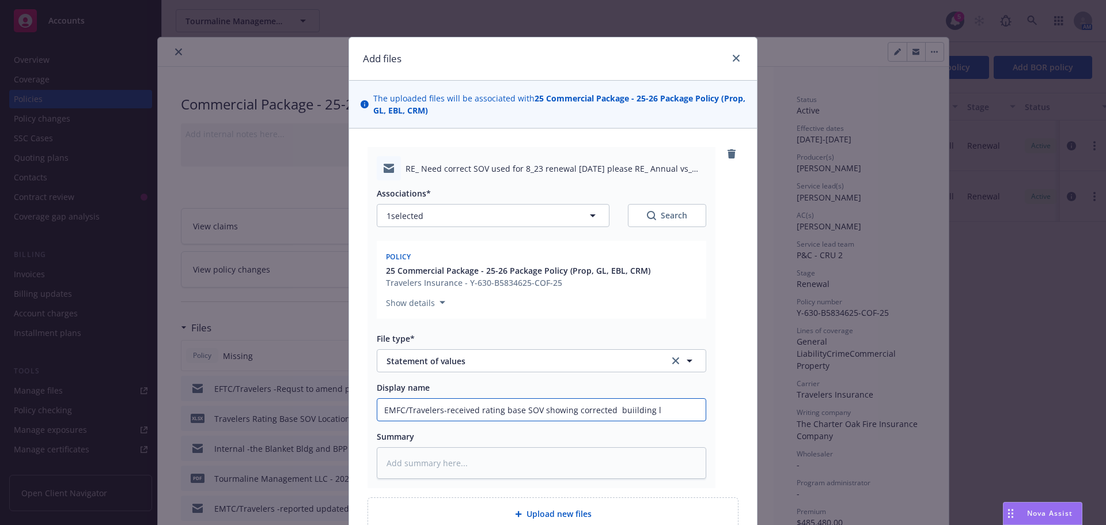
type input "EMFC/Travelers-received rating base SOV showing corrected buiilding li"
type textarea "x"
type input "EMFC/Travelers-received rating base SOV showing corrected buiilding lim"
type textarea "x"
type input "EMFC/Travelers-received rating base SOV showing corrected buiilding limi"
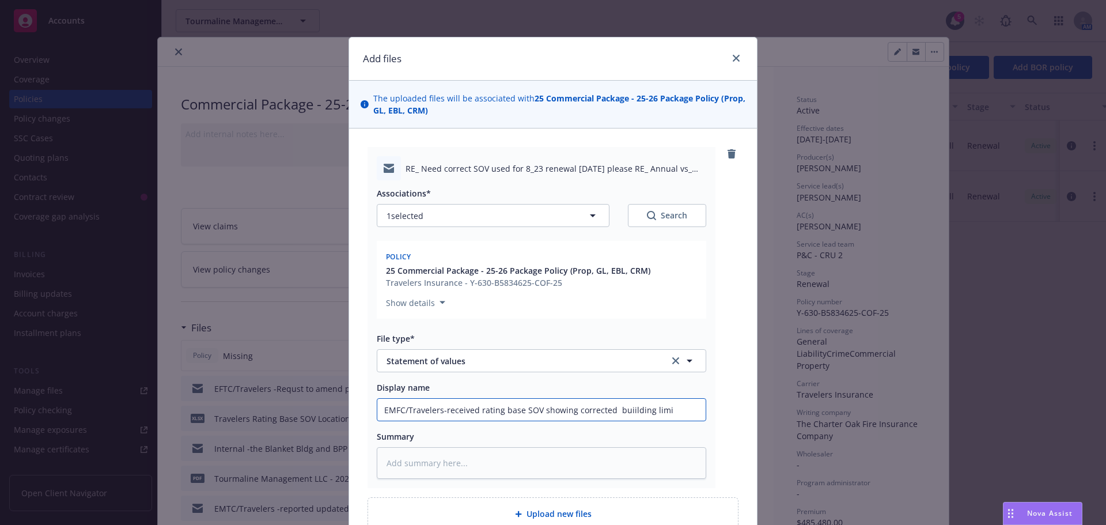
type textarea "x"
type input "EMFC/Travelers-received rating base SOV showing corrected buiilding limit"
type textarea "x"
type input "EMFC/Travelers-received rating base SOV showing corrected buiilding limit"
paste input "$41,849,457"
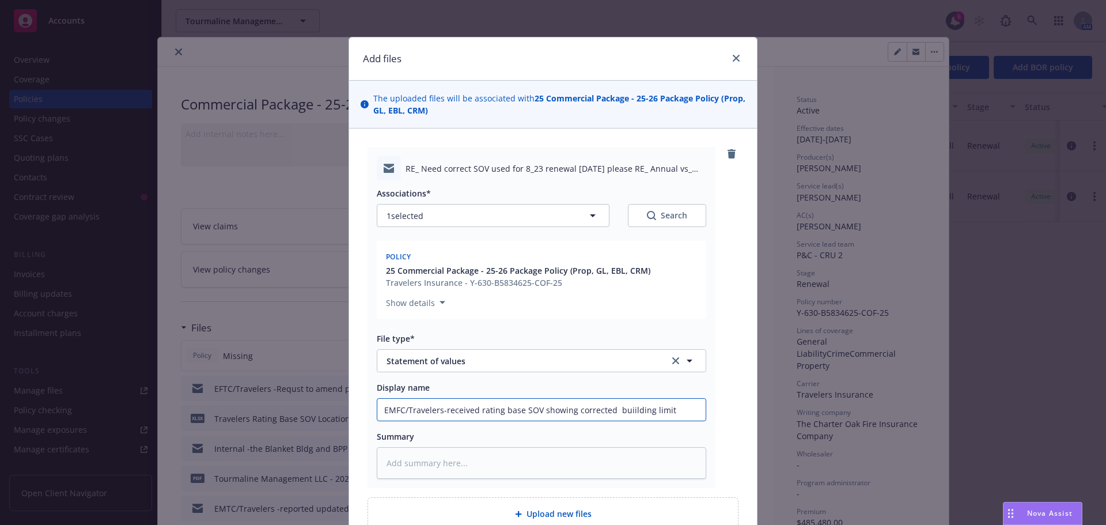
type textarea "x"
type input "EMFC/Travelers-received rating base SOV showing corrected buiilding limit $41,8…"
type textarea "x"
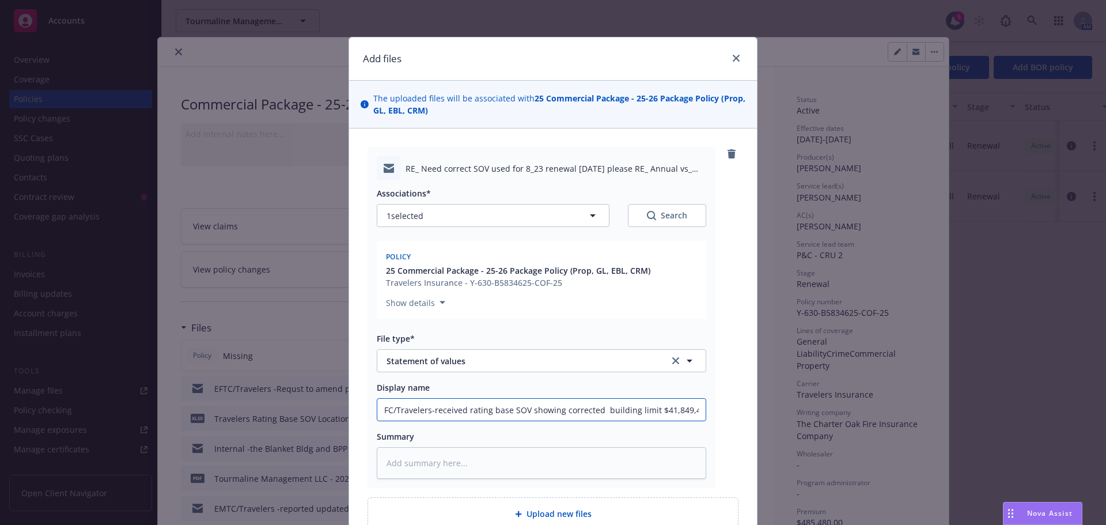
type input "EMFC/Travelers-received rating base SOV showing corrected building limit $41,84…"
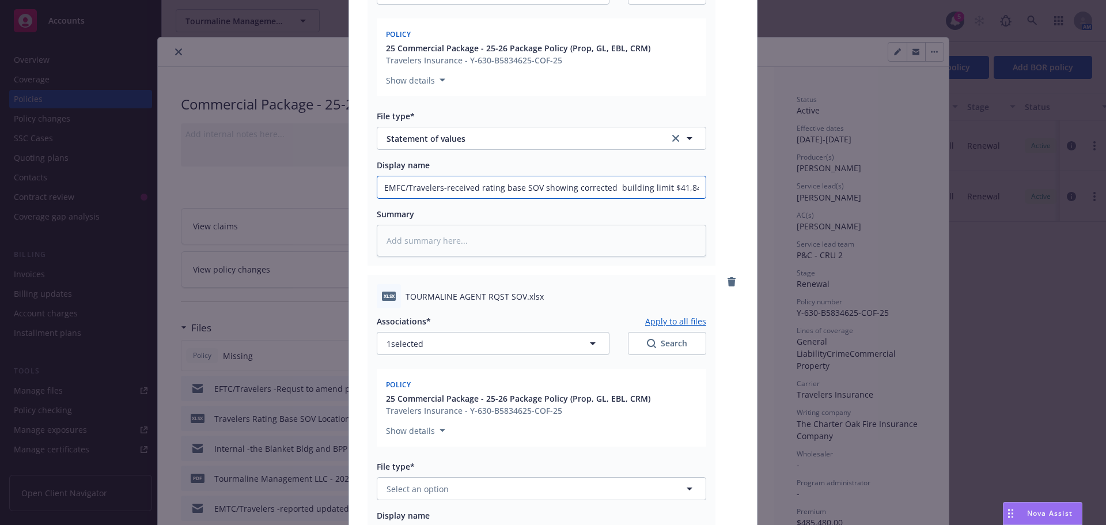
scroll to position [343, 0]
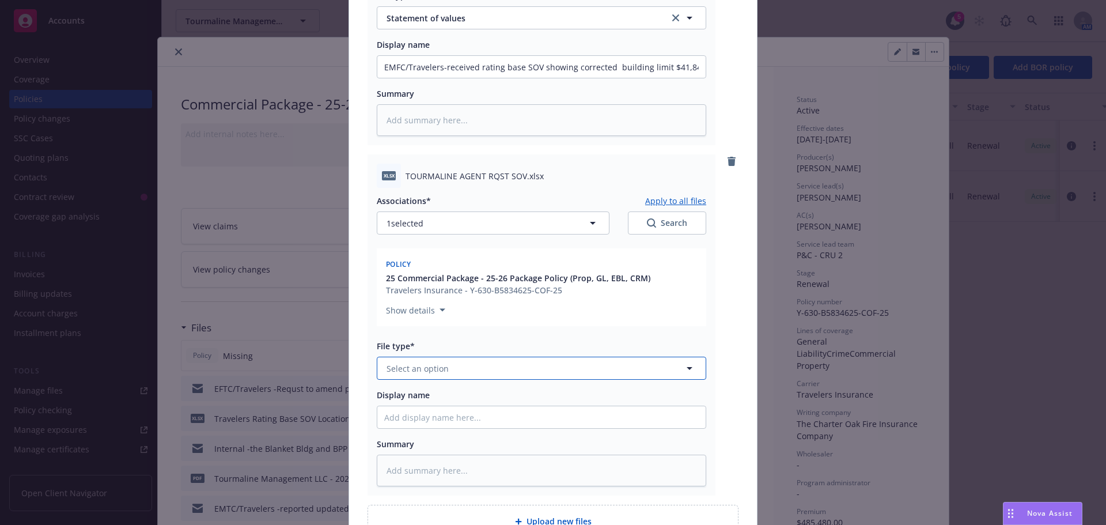
click at [408, 367] on span "Select an option" at bounding box center [418, 368] width 62 height 12
click at [441, 388] on div "Statement of values" at bounding box center [541, 400] width 328 height 31
click at [463, 78] on input "Display name" at bounding box center [541, 67] width 328 height 22
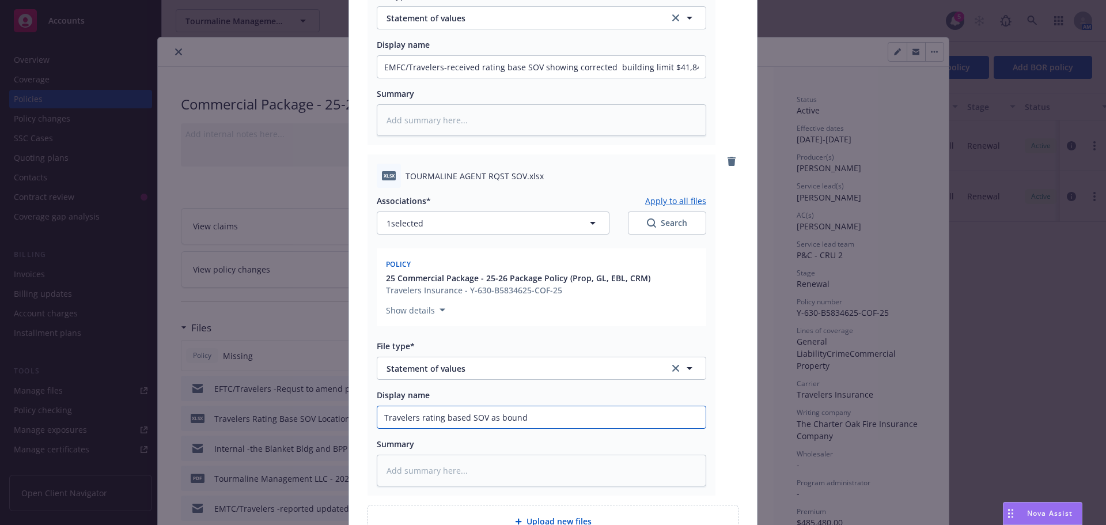
click at [414, 78] on input "Travelers rating based SOV as bound" at bounding box center [541, 67] width 328 height 22
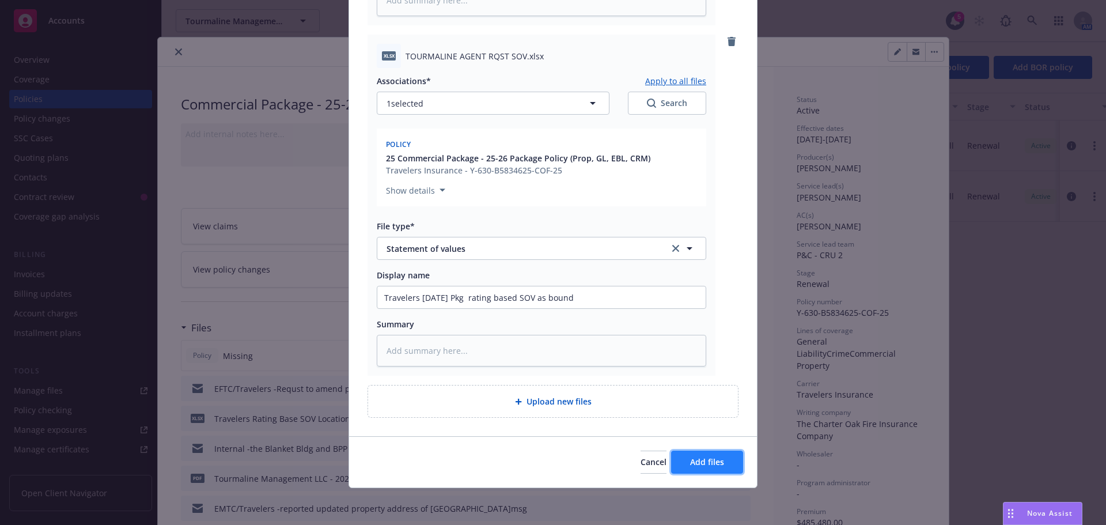
click at [682, 457] on button "Add files" at bounding box center [707, 462] width 72 height 23
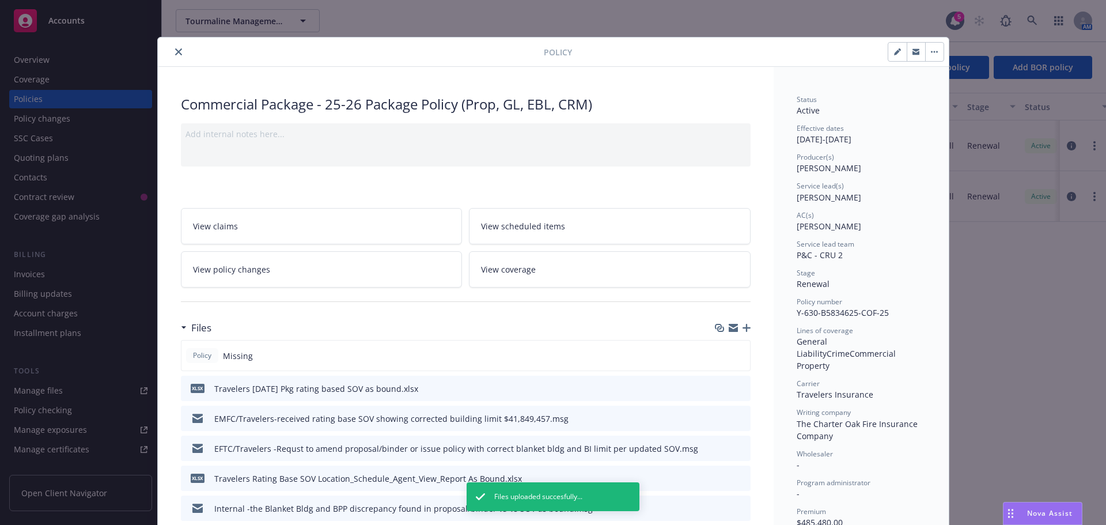
click at [175, 54] on icon "close" at bounding box center [178, 51] width 7 height 7
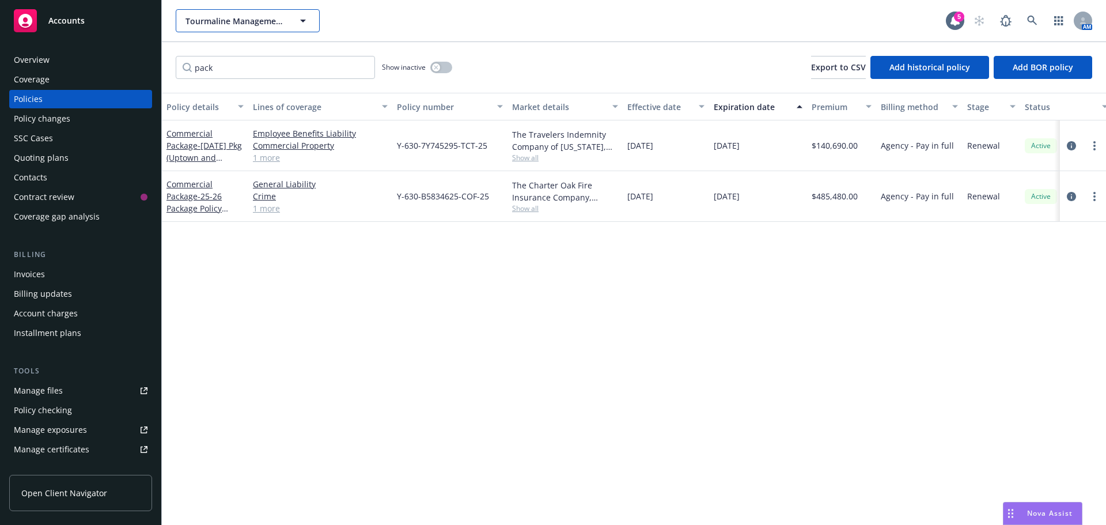
click at [225, 29] on button "Tourmaline Management LLC" at bounding box center [248, 20] width 144 height 23
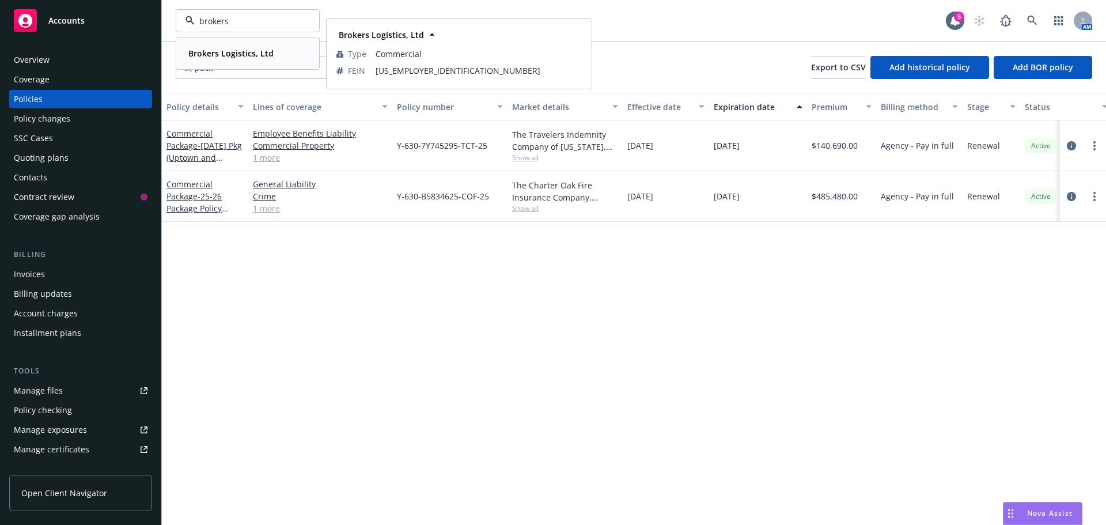
click at [205, 54] on strong "Brokers Logistics, Ltd" at bounding box center [230, 53] width 85 height 11
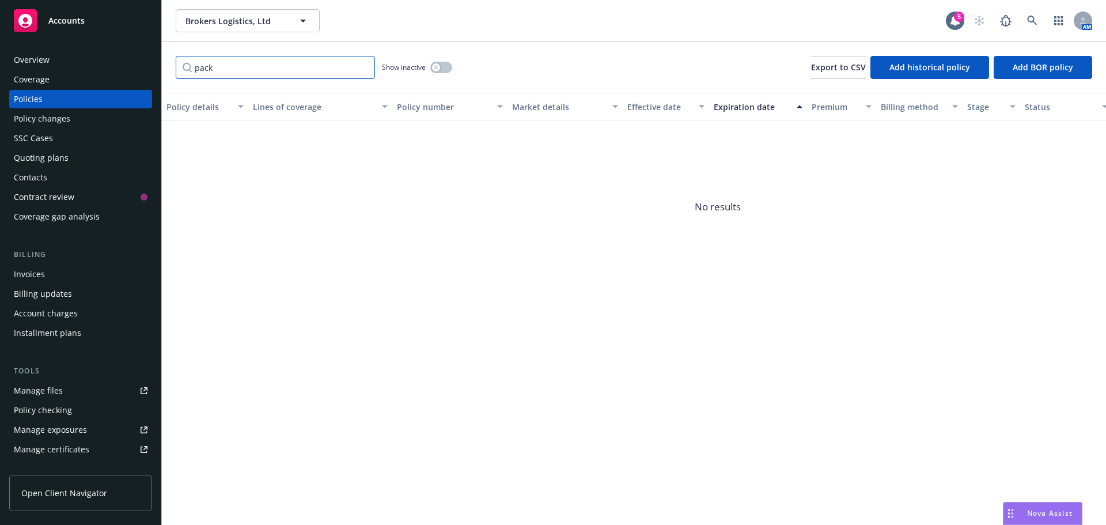
drag, startPoint x: 200, startPoint y: 73, endPoint x: 43, endPoint y: 63, distance: 158.2
click at [43, 63] on div "Accounts Overview Coverage Policies Policy changes SSC Cases Quoting plans Cont…" at bounding box center [553, 262] width 1106 height 525
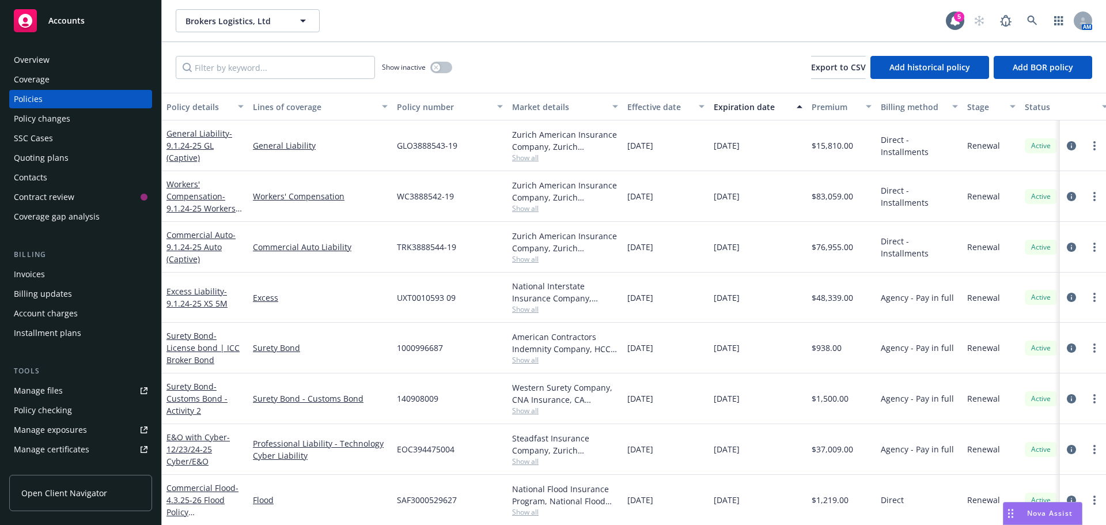
click at [33, 277] on div "Invoices" at bounding box center [29, 274] width 31 height 18
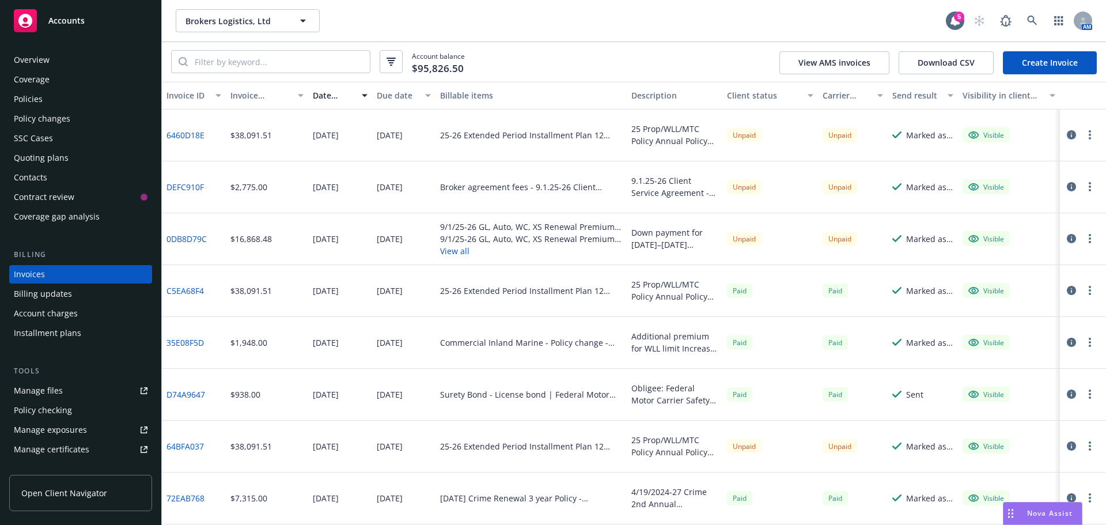
click at [1067, 134] on icon "button" at bounding box center [1071, 134] width 9 height 9
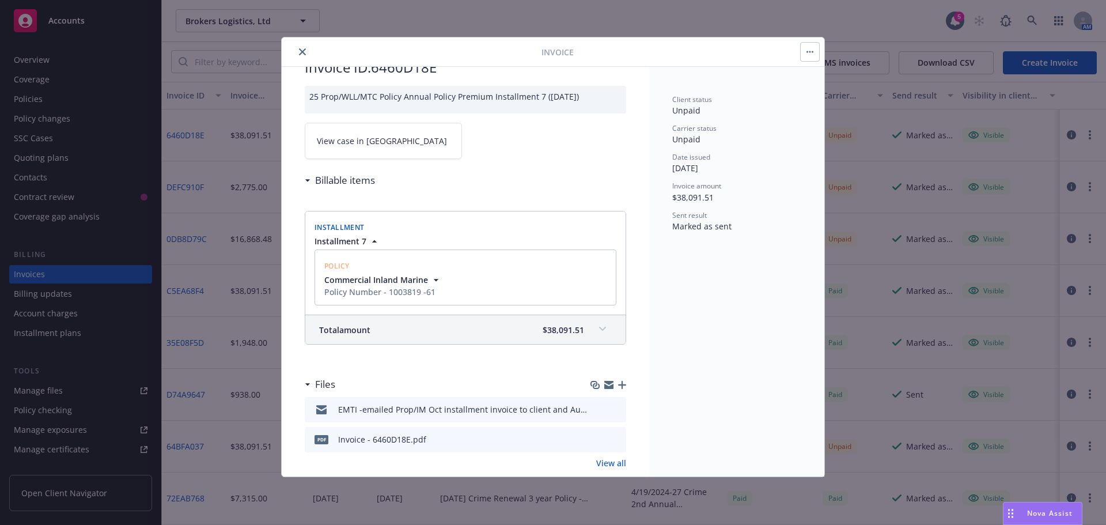
scroll to position [56, 0]
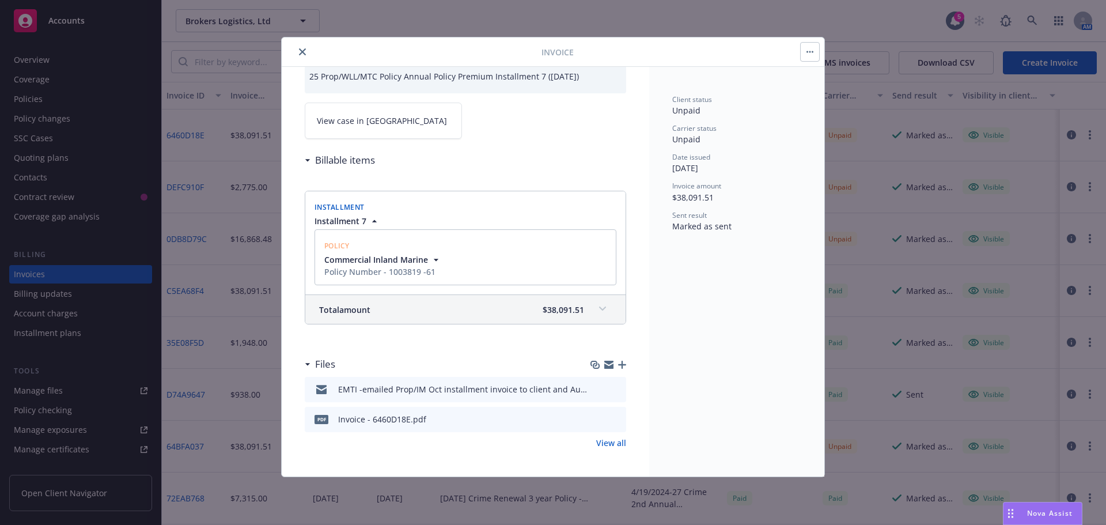
click at [618, 365] on icon "button" at bounding box center [622, 365] width 8 height 8
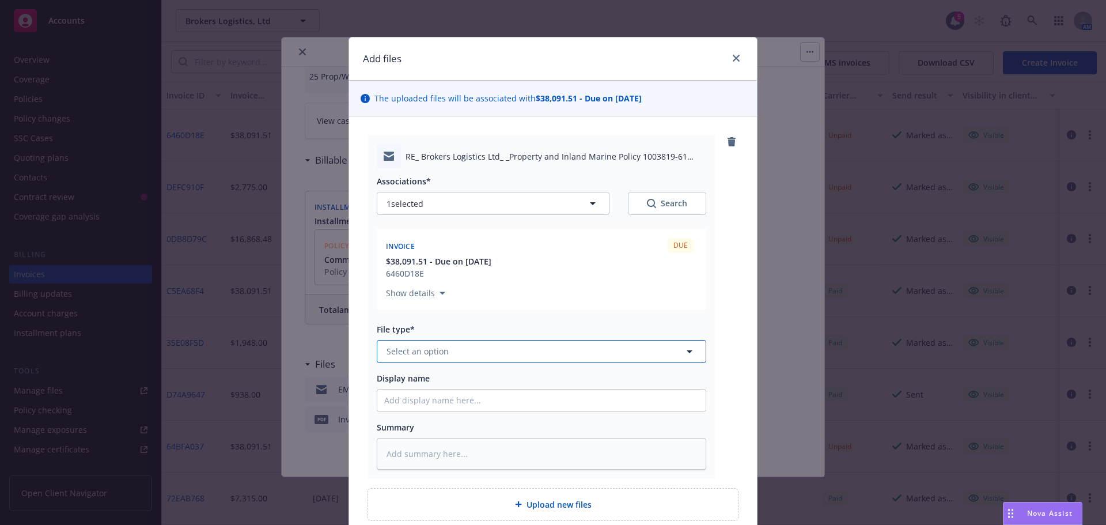
click at [425, 355] on span "Select an option" at bounding box center [418, 351] width 62 height 12
click at [395, 386] on span "Billing correspondence" at bounding box center [366, 383] width 90 height 12
click at [396, 398] on input "Display name" at bounding box center [541, 400] width 328 height 22
click at [467, 402] on input "EMFI -client ack to the Oct installment invoice" at bounding box center [541, 400] width 328 height 22
click at [477, 400] on input "EMFI -client ack to the Oct installment invoice" at bounding box center [541, 400] width 328 height 22
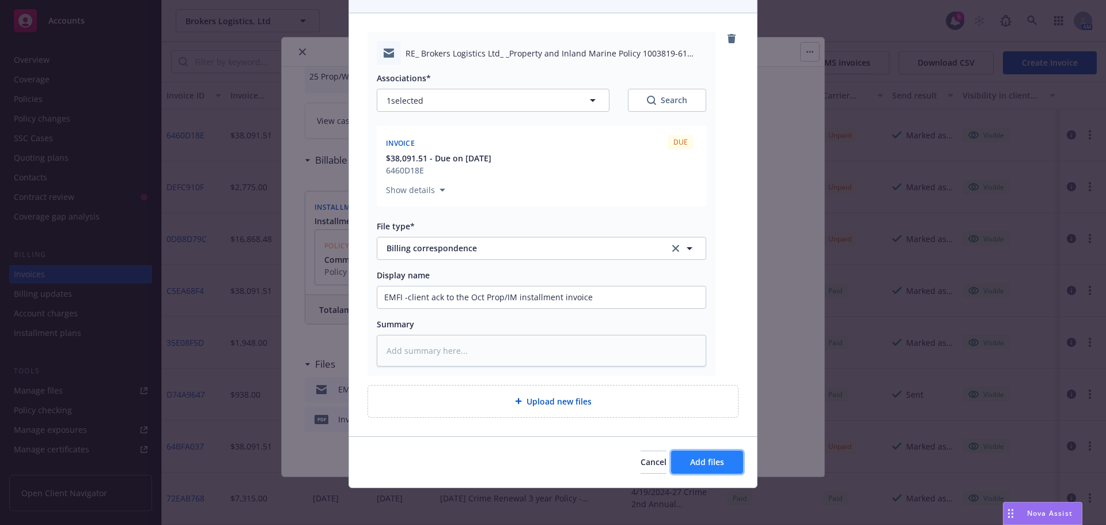
click at [702, 459] on span "Add files" at bounding box center [707, 461] width 34 height 11
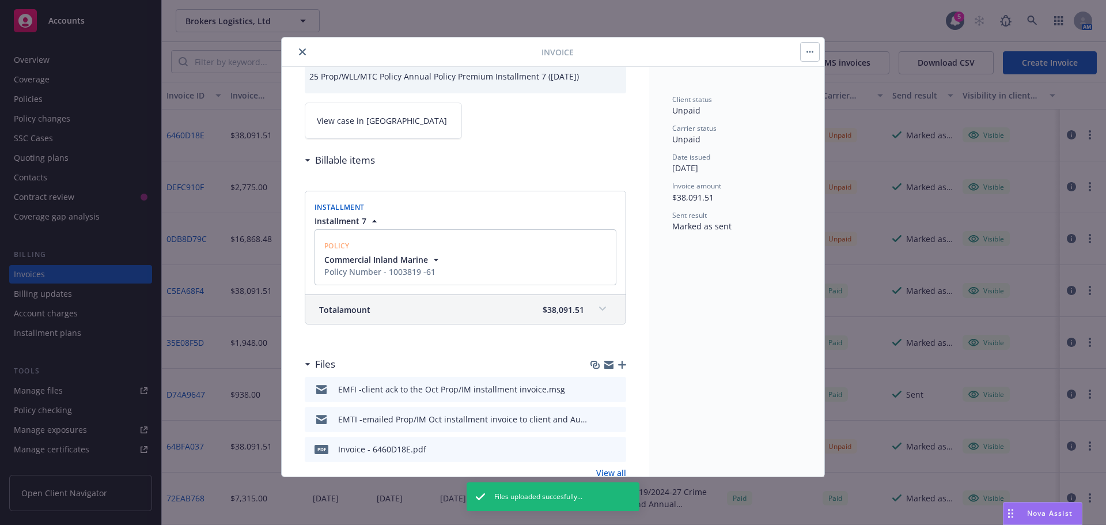
click at [304, 52] on icon "close" at bounding box center [302, 51] width 7 height 7
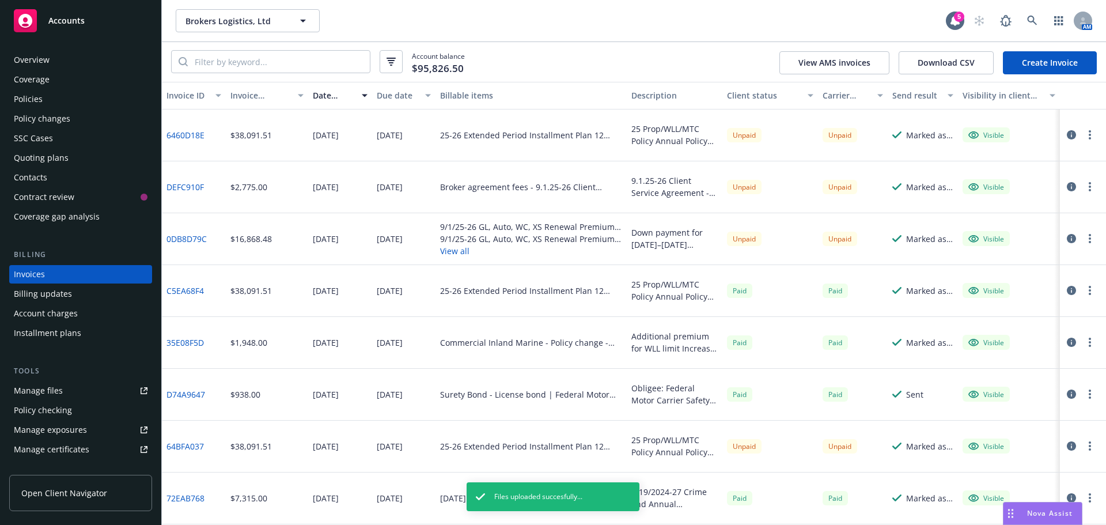
click at [1067, 186] on icon "button" at bounding box center [1071, 186] width 9 height 9
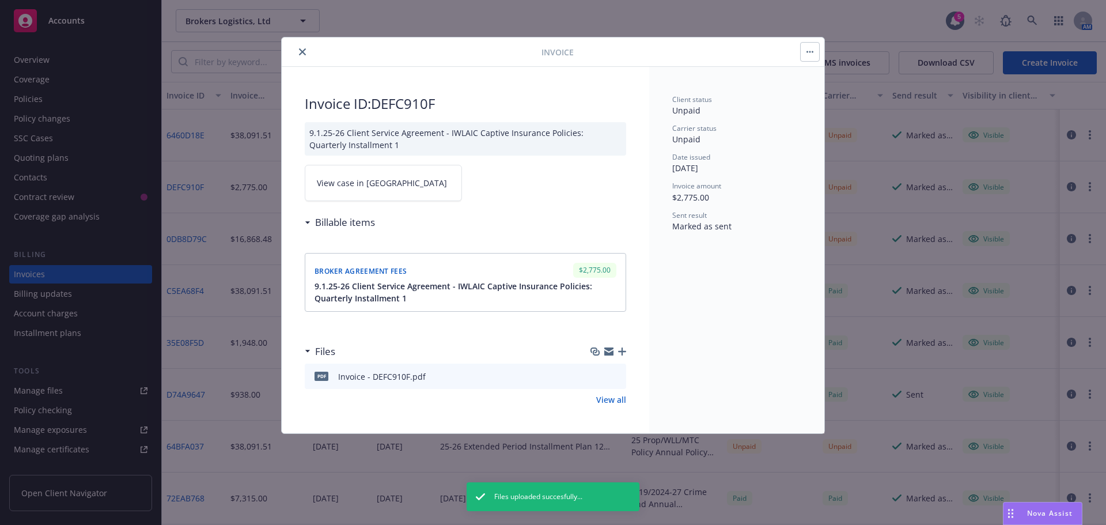
click at [620, 346] on div "Files" at bounding box center [465, 351] width 321 height 24
click at [300, 51] on icon "close" at bounding box center [302, 51] width 7 height 7
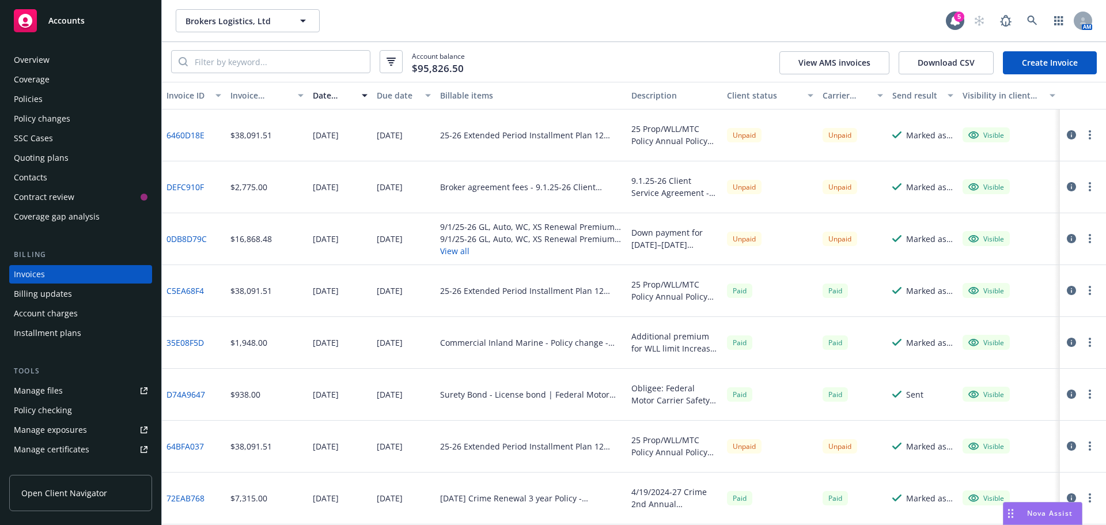
click at [1067, 188] on icon "button" at bounding box center [1071, 186] width 9 height 9
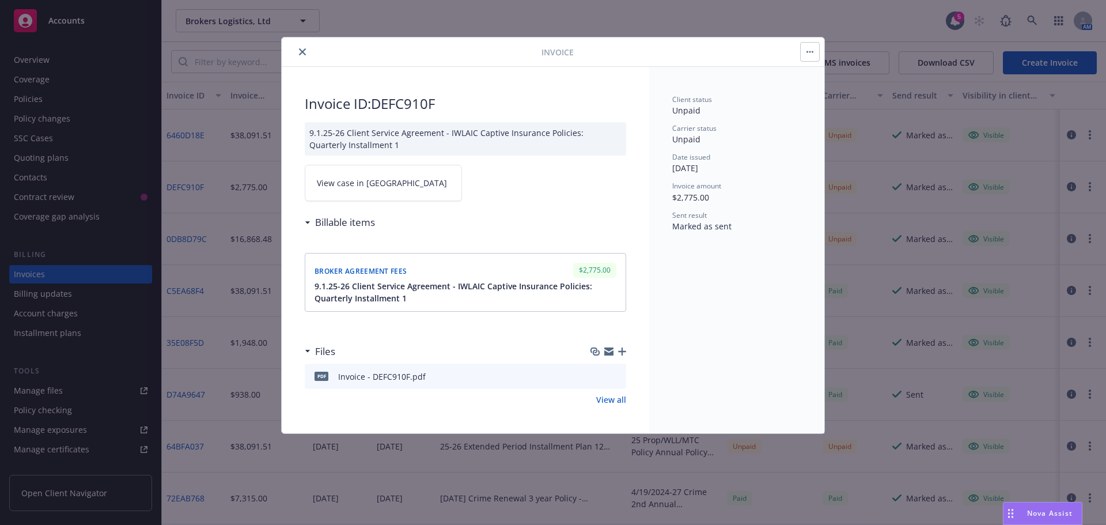
click at [623, 353] on icon "button" at bounding box center [622, 351] width 8 height 8
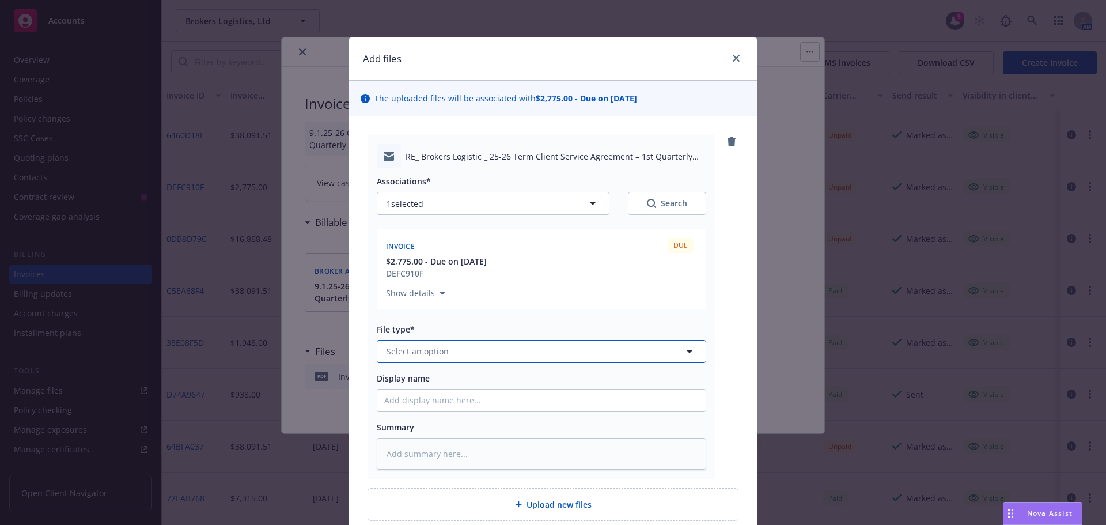
click at [401, 350] on span "Select an option" at bounding box center [418, 351] width 62 height 12
click at [367, 383] on span "Billing correspondence" at bounding box center [366, 383] width 90 height 12
click at [392, 396] on input "Display name" at bounding box center [541, 400] width 328 height 22
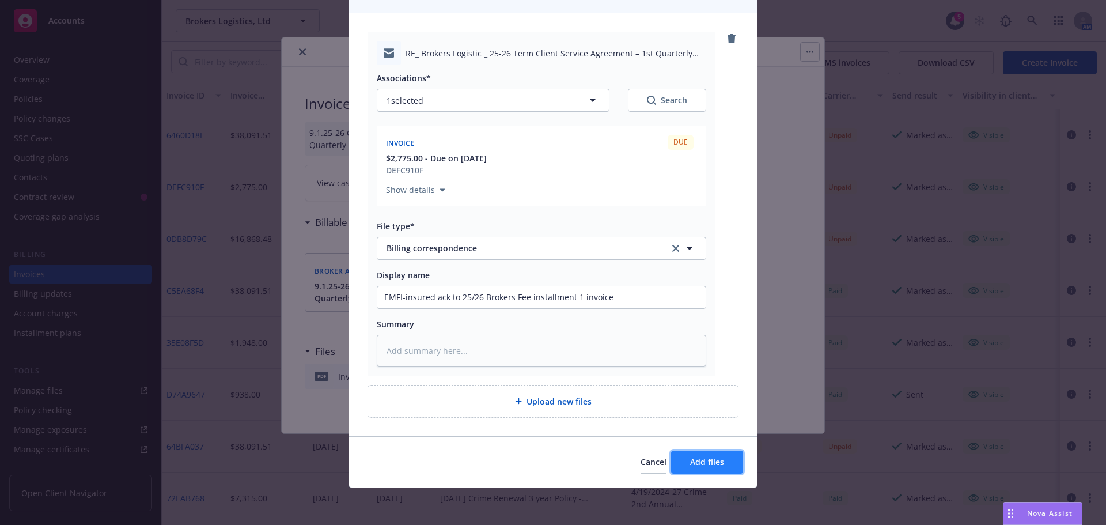
click at [695, 464] on span "Add files" at bounding box center [707, 461] width 34 height 11
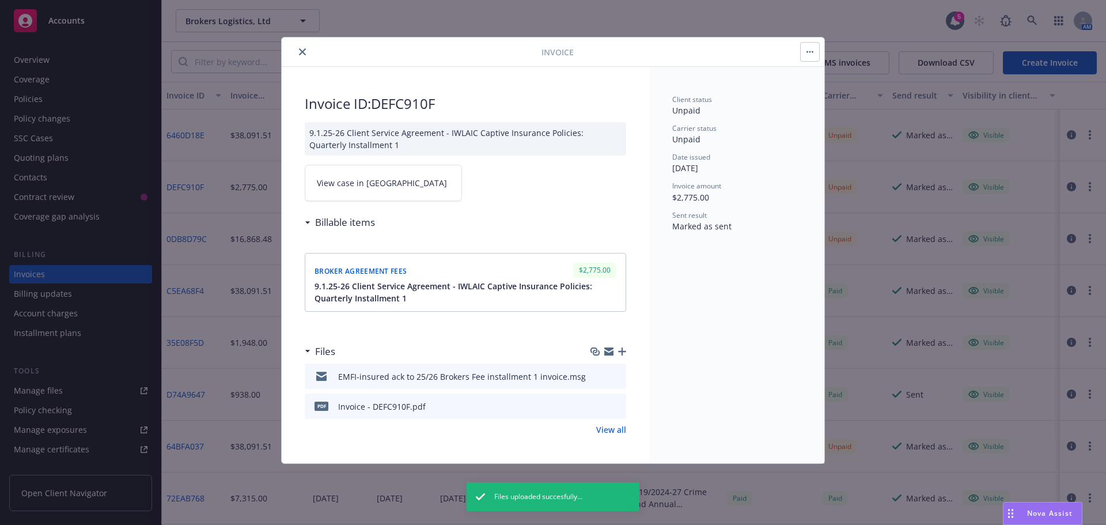
click at [302, 51] on icon "close" at bounding box center [302, 51] width 7 height 7
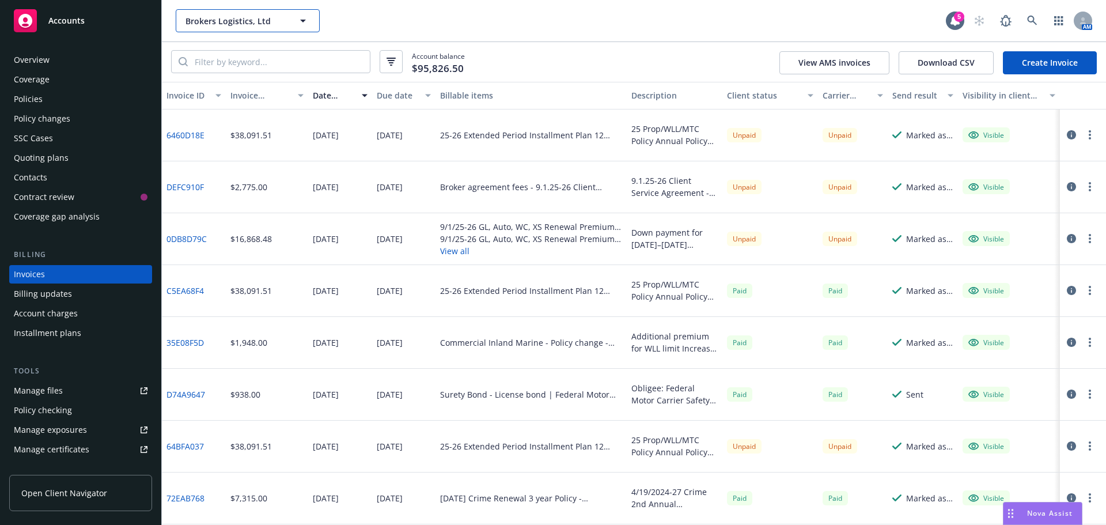
click at [230, 23] on span "Brokers Logistics, Ltd" at bounding box center [236, 21] width 100 height 12
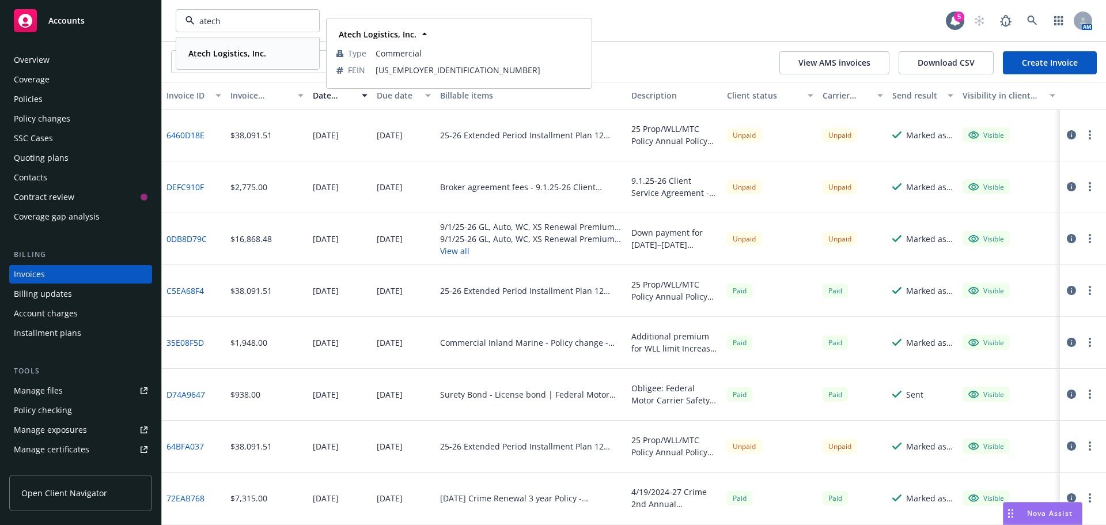
click at [209, 55] on strong "Atech Logistics, Inc." at bounding box center [227, 53] width 78 height 11
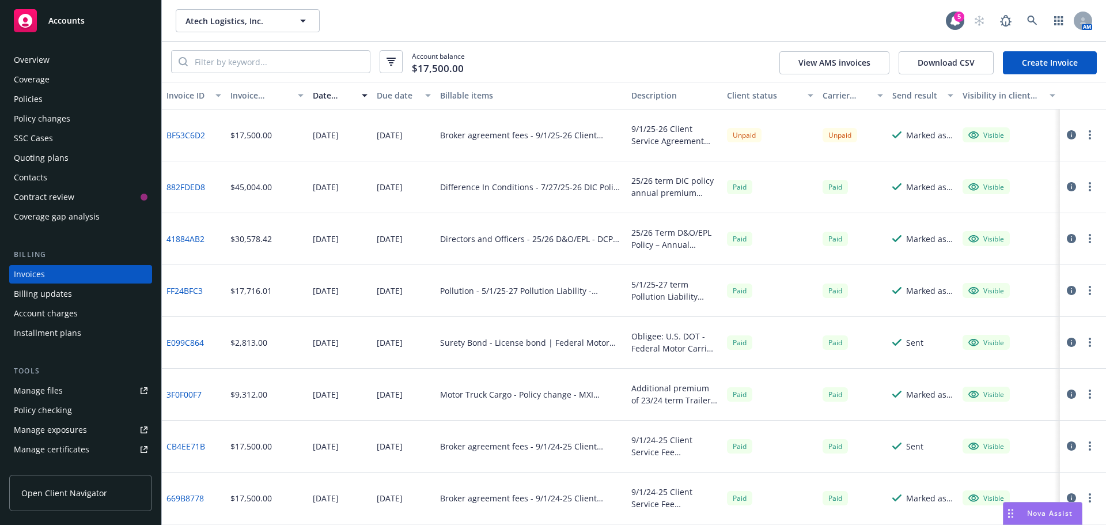
click at [39, 99] on div "Policies" at bounding box center [28, 99] width 29 height 18
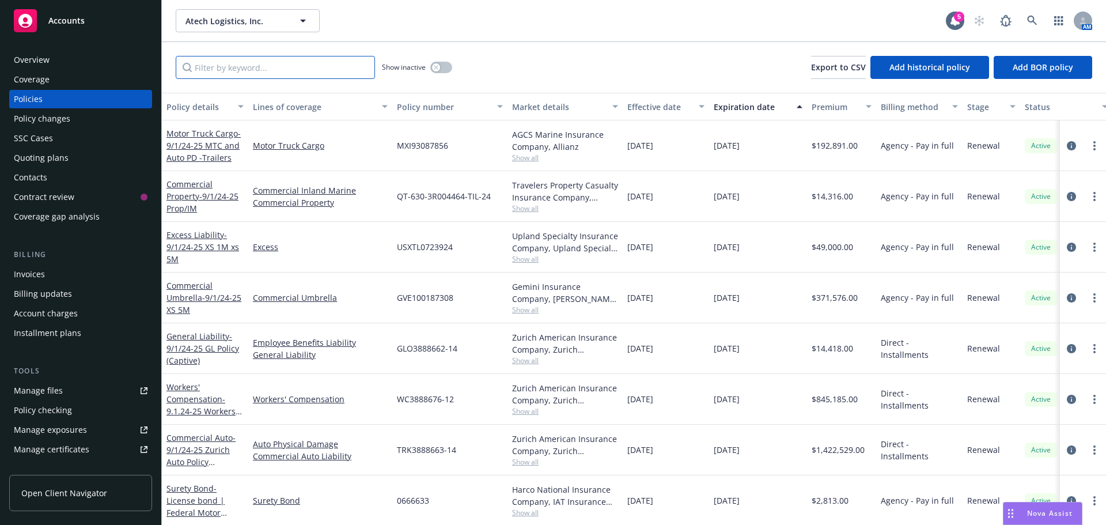
click at [251, 70] on input "Filter by keyword..." at bounding box center [275, 67] width 199 height 23
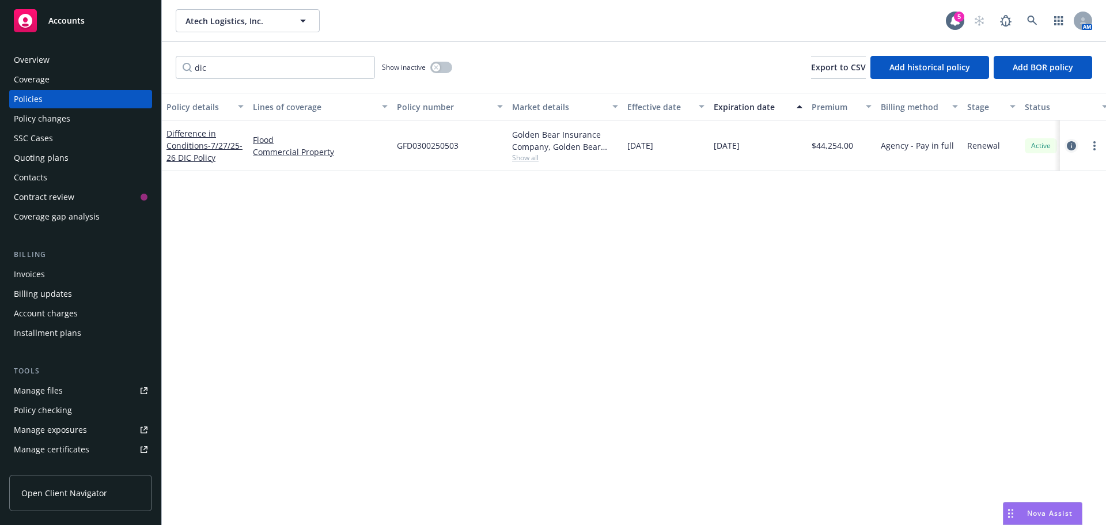
click at [1070, 143] on icon "circleInformation" at bounding box center [1071, 145] width 9 height 9
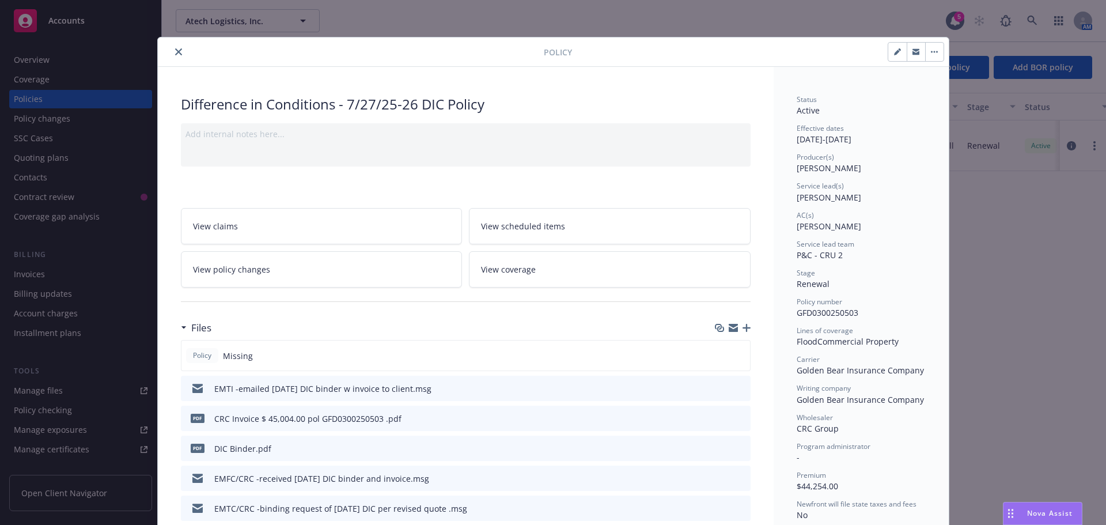
click at [743, 327] on icon "button" at bounding box center [747, 328] width 8 height 8
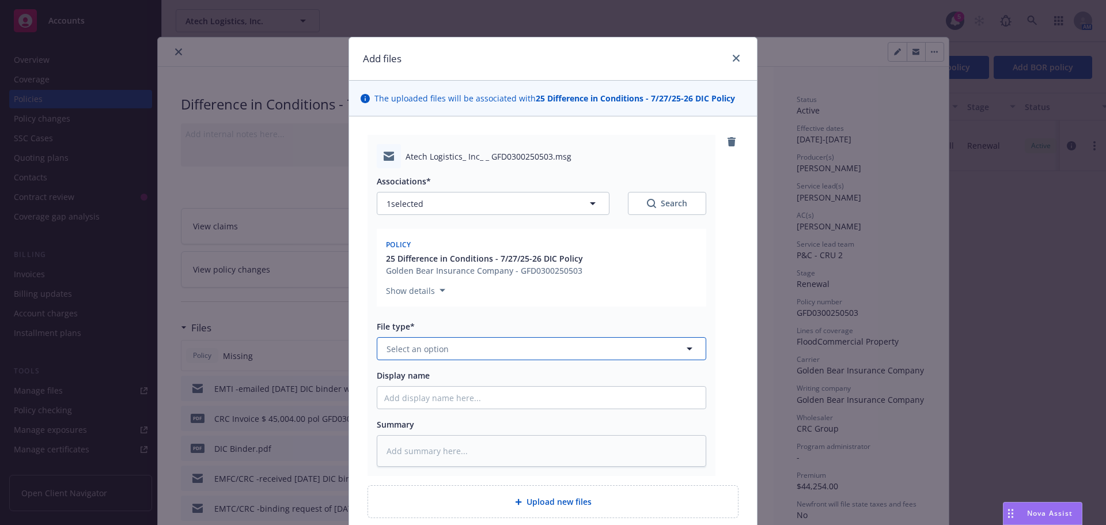
drag, startPoint x: 438, startPoint y: 350, endPoint x: 427, endPoint y: 340, distance: 14.8
click at [437, 349] on span "Select an option" at bounding box center [418, 349] width 62 height 12
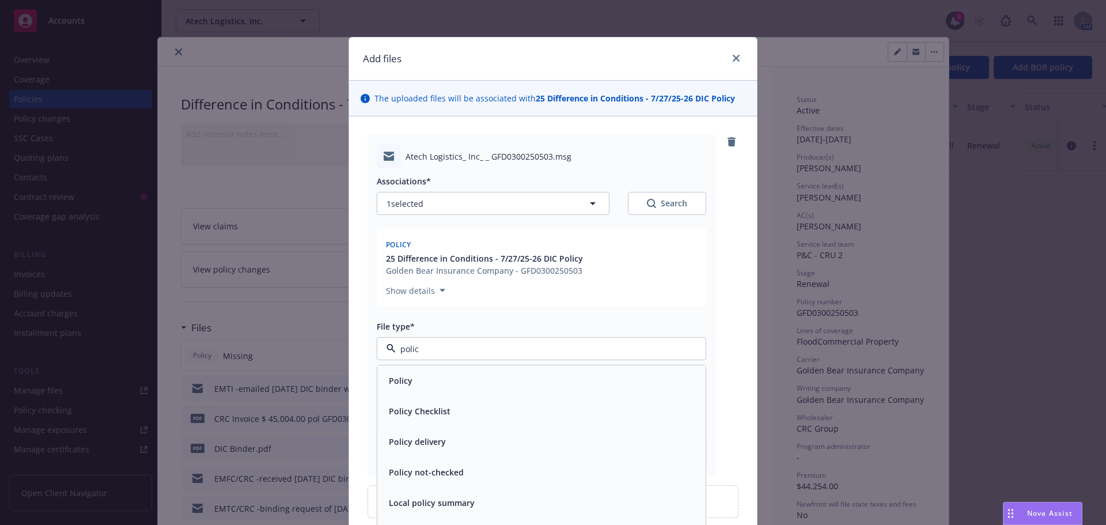
click at [421, 440] on span "Policy delivery" at bounding box center [417, 442] width 57 height 12
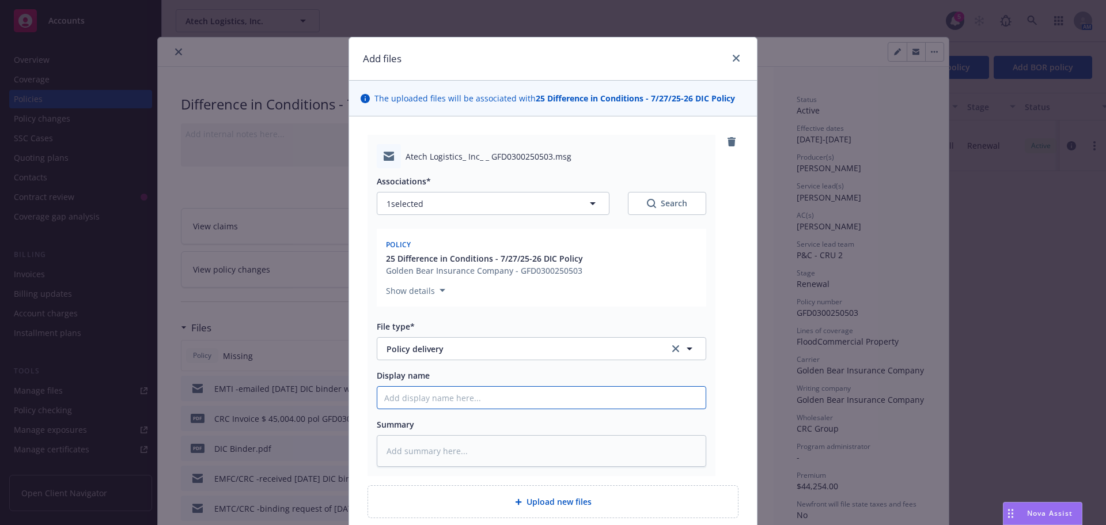
click at [408, 400] on input "Display name" at bounding box center [541, 398] width 328 height 22
click at [585, 279] on div "Show details" at bounding box center [541, 288] width 311 height 18
drag, startPoint x: 457, startPoint y: 395, endPoint x: 504, endPoint y: 397, distance: 46.7
click at [493, 396] on input "EMFC/CRC-received 25" at bounding box center [541, 398] width 328 height 22
drag, startPoint x: 455, startPoint y: 398, endPoint x: 568, endPoint y: 400, distance: 112.9
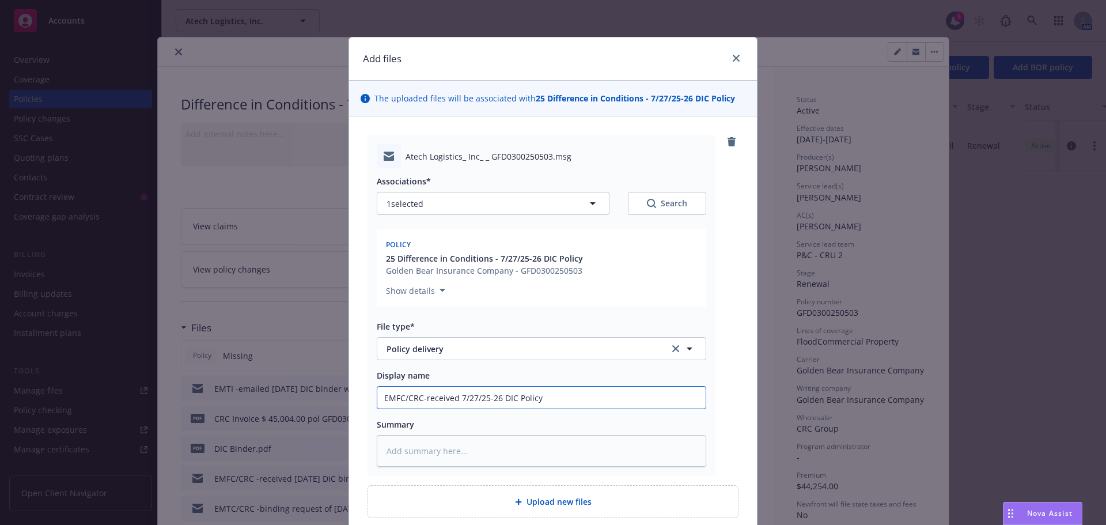
click at [568, 400] on input "EMFC/CRC-received 7/27/25-26 DIC Policy" at bounding box center [541, 398] width 328 height 22
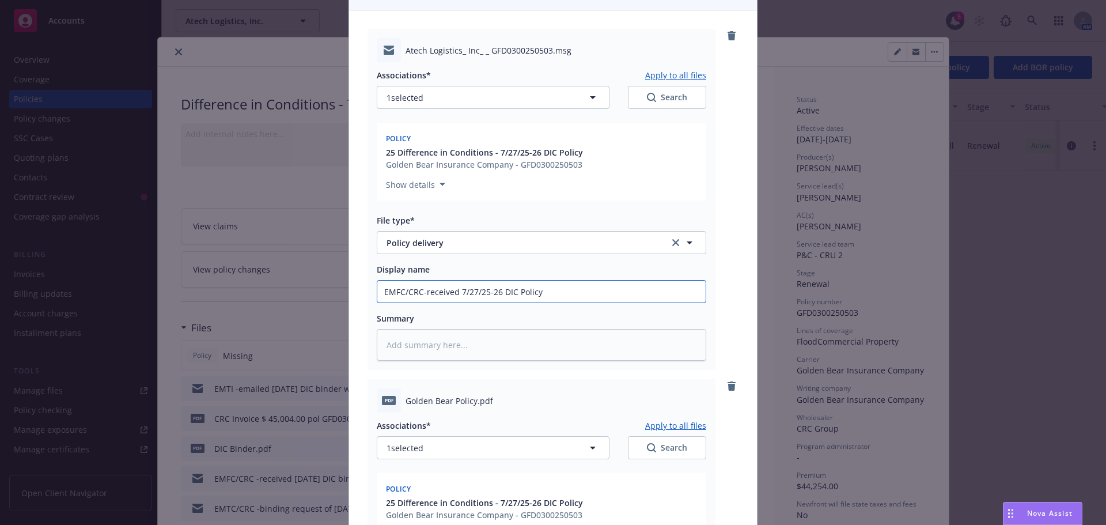
scroll to position [230, 0]
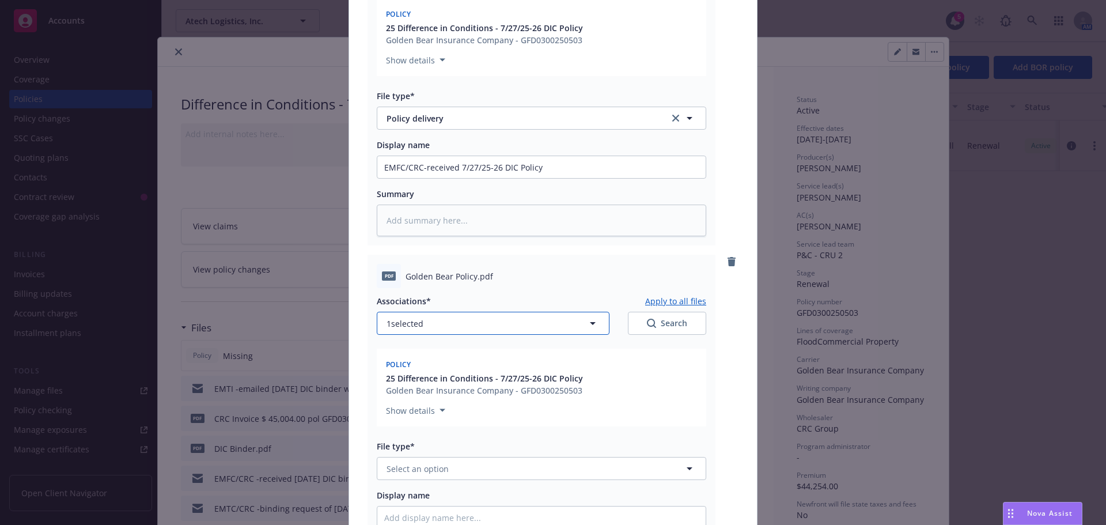
click at [410, 323] on span "1 selected" at bounding box center [405, 323] width 37 height 12
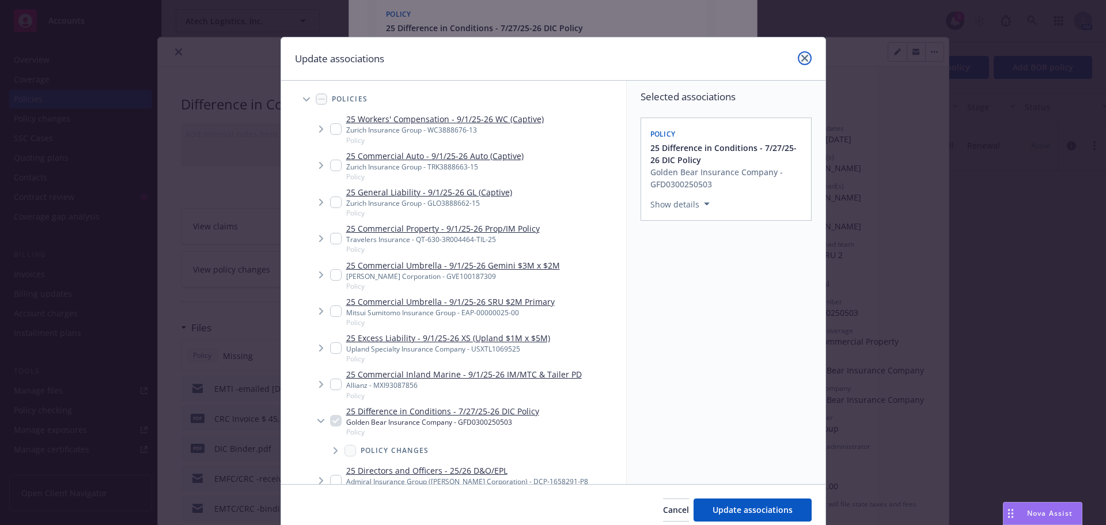
click at [798, 56] on link "close" at bounding box center [805, 58] width 14 height 14
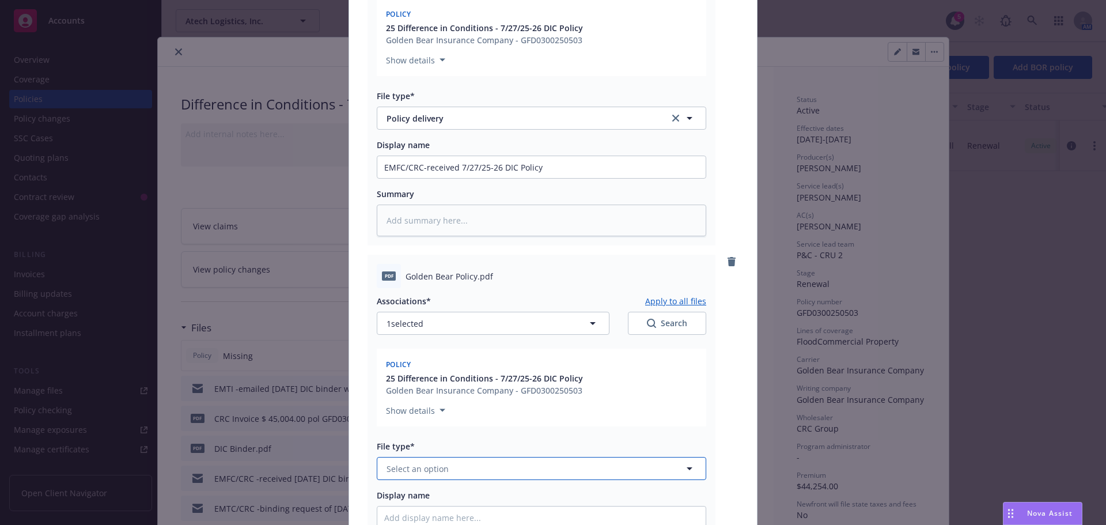
click at [445, 471] on button "Select an option" at bounding box center [542, 468] width 330 height 23
drag, startPoint x: 440, startPoint y: 504, endPoint x: 422, endPoint y: 504, distance: 17.3
click at [425, 499] on div "Policy" at bounding box center [541, 500] width 315 height 17
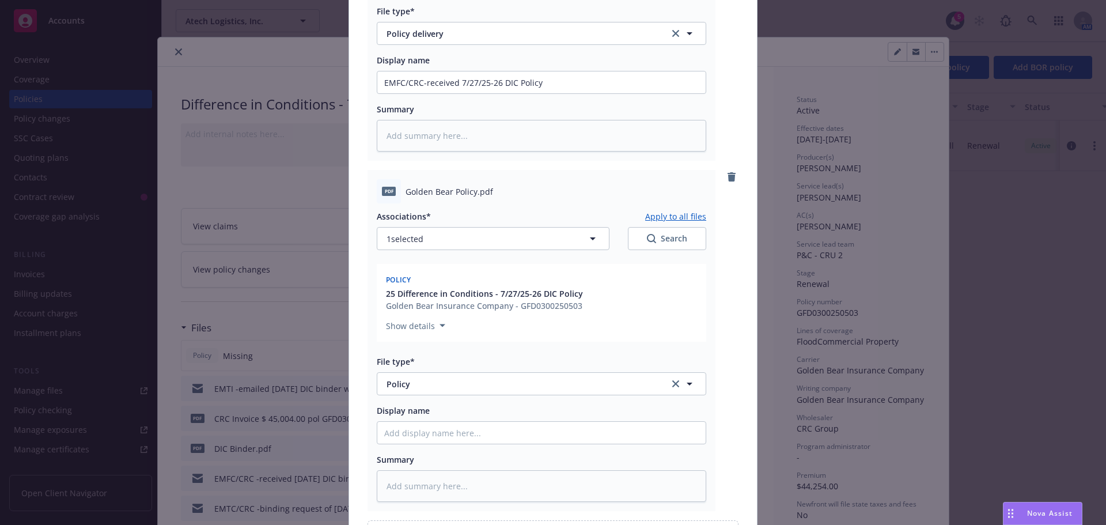
scroll to position [451, 0]
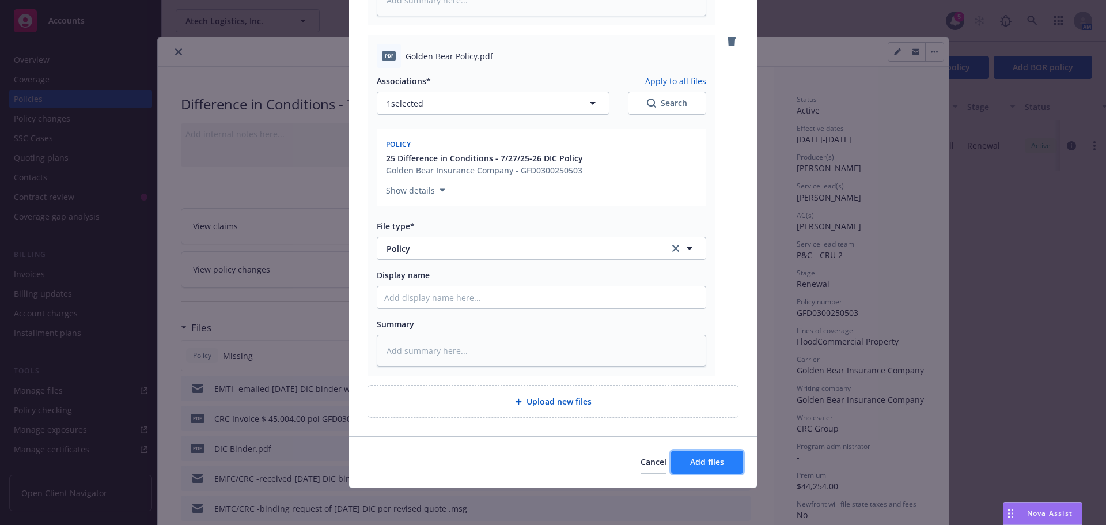
click at [690, 465] on span "Add files" at bounding box center [707, 461] width 34 height 11
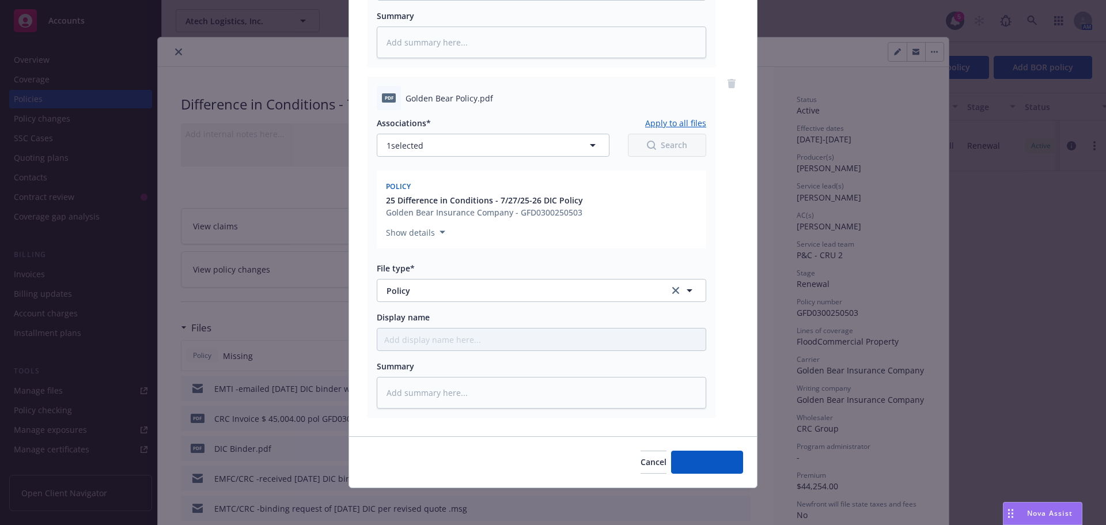
scroll to position [408, 0]
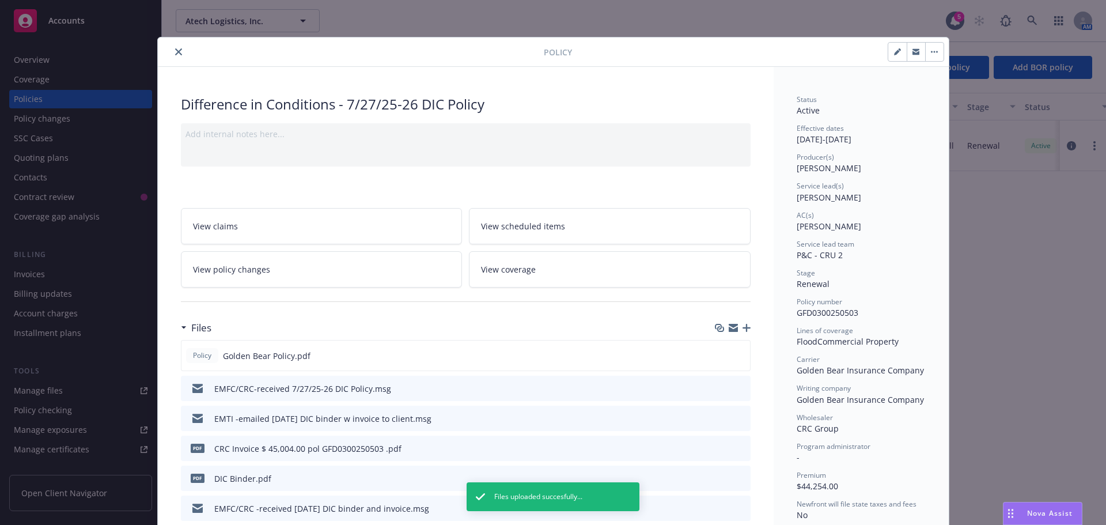
click at [175, 55] on icon "close" at bounding box center [178, 51] width 7 height 7
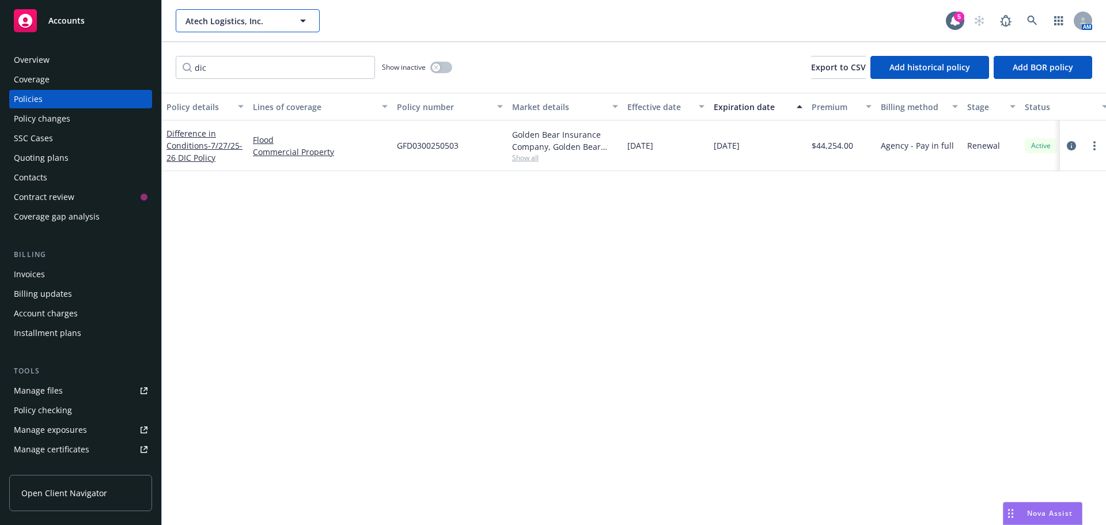
click at [205, 26] on span "Atech Logistics, Inc." at bounding box center [236, 21] width 100 height 12
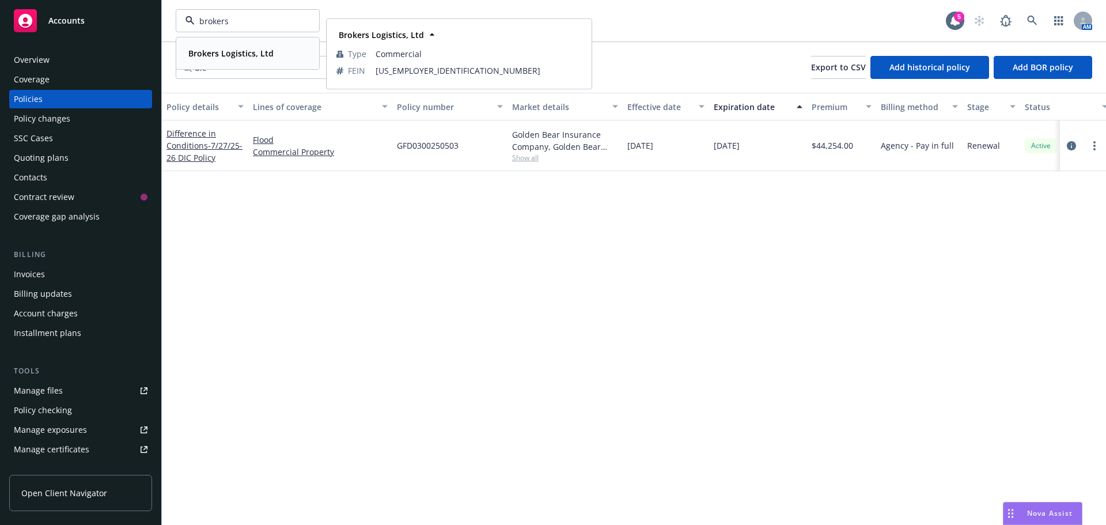
click at [235, 50] on strong "Brokers Logistics, Ltd" at bounding box center [230, 53] width 85 height 11
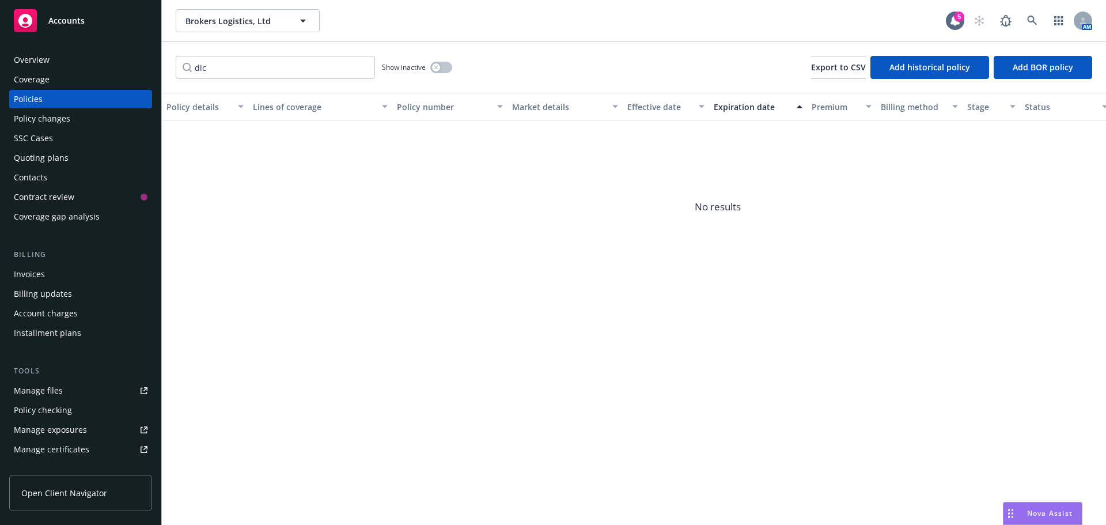
click at [36, 390] on div "Manage files" at bounding box center [38, 390] width 49 height 18
